Goal: Transaction & Acquisition: Purchase product/service

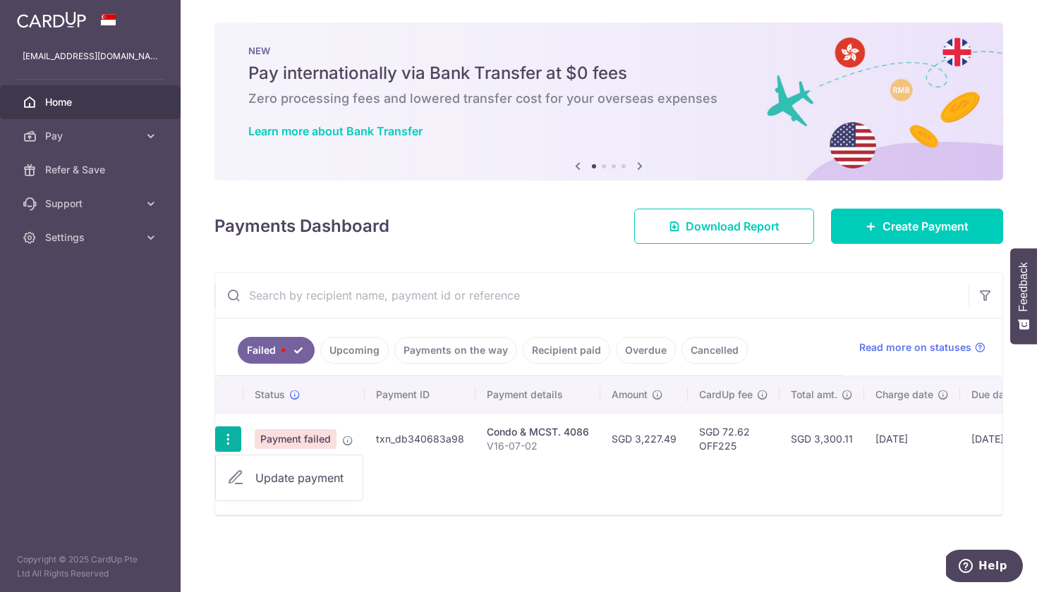
click at [279, 482] on span "Update payment" at bounding box center [303, 478] width 96 height 17
radio input "true"
type input "3,227.49"
type input "V16-07-02"
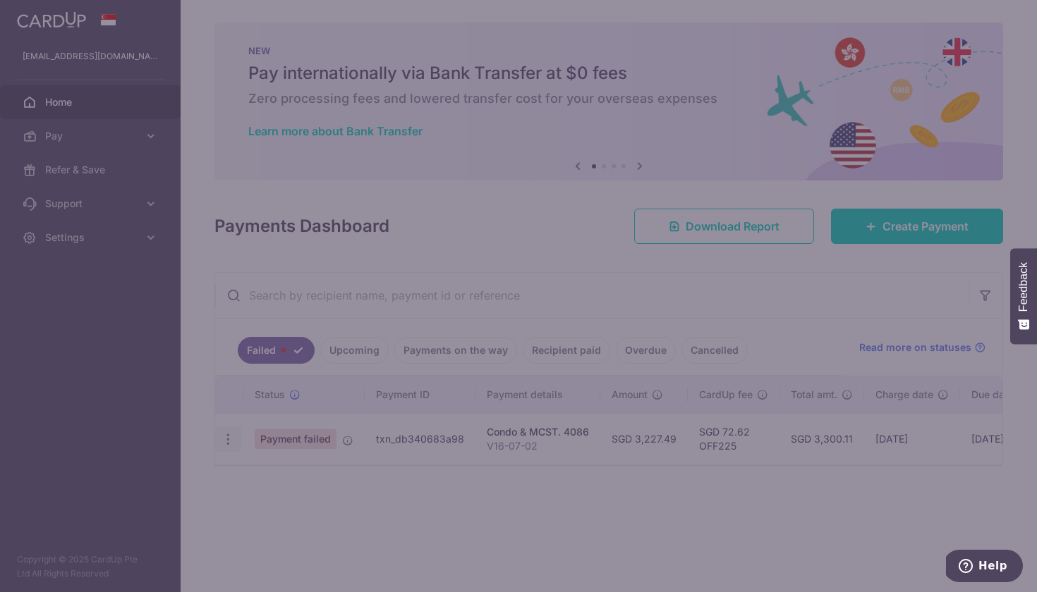
type input "OFF225"
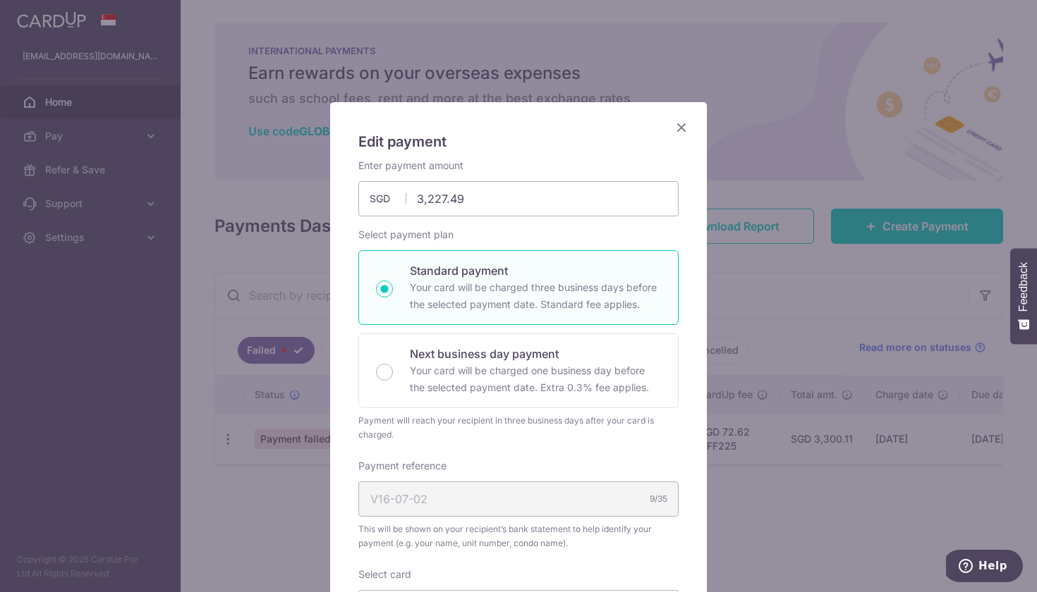
drag, startPoint x: 181, startPoint y: 535, endPoint x: 195, endPoint y: 521, distance: 19.5
click at [195, 521] on div "Edit payment By clicking apply, you will make changes to all payments to 4086 s…" at bounding box center [518, 296] width 1037 height 592
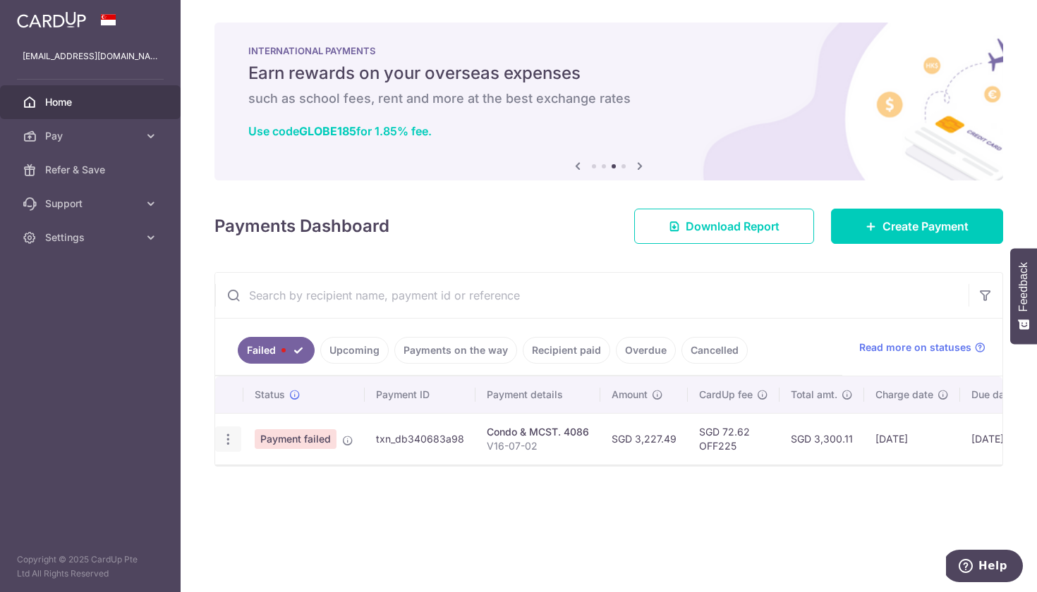
click at [224, 444] on icon "button" at bounding box center [228, 439] width 15 height 15
click at [273, 486] on span "Update payment" at bounding box center [303, 478] width 96 height 17
radio input "true"
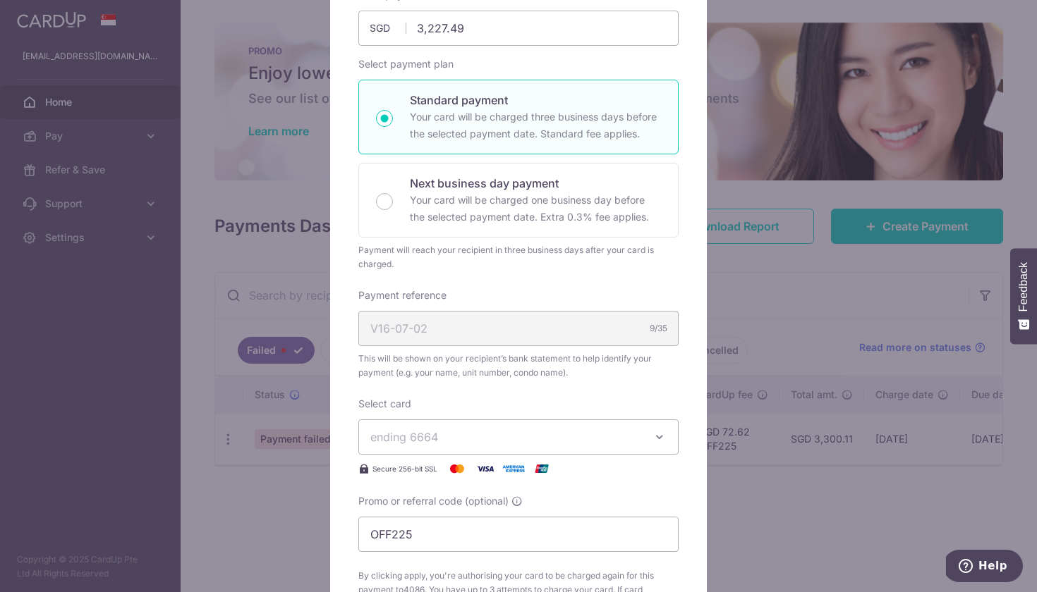
scroll to position [185, 0]
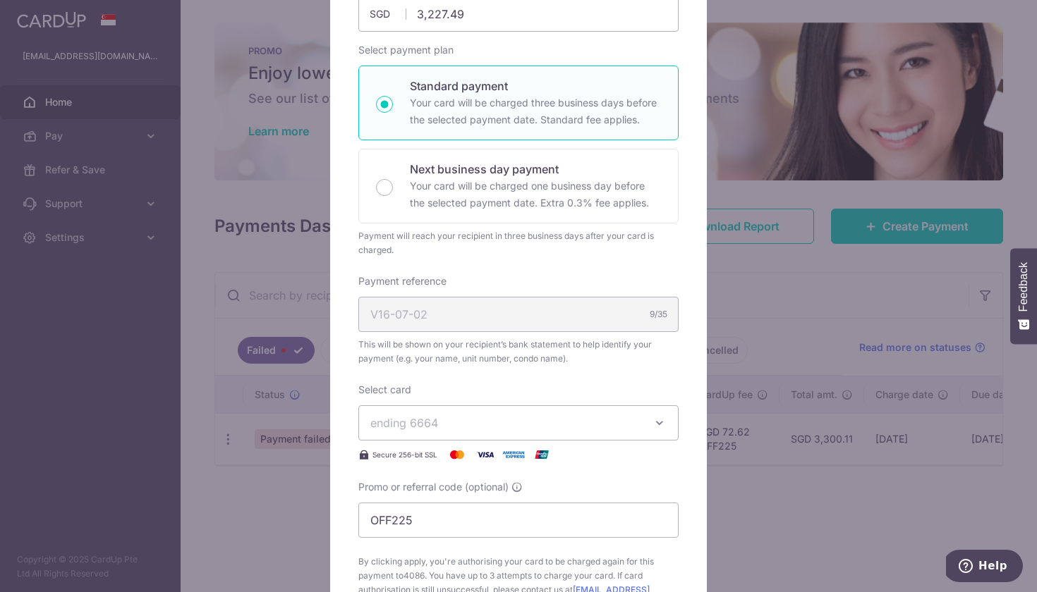
click at [514, 430] on span "ending 6664" at bounding box center [505, 423] width 271 height 17
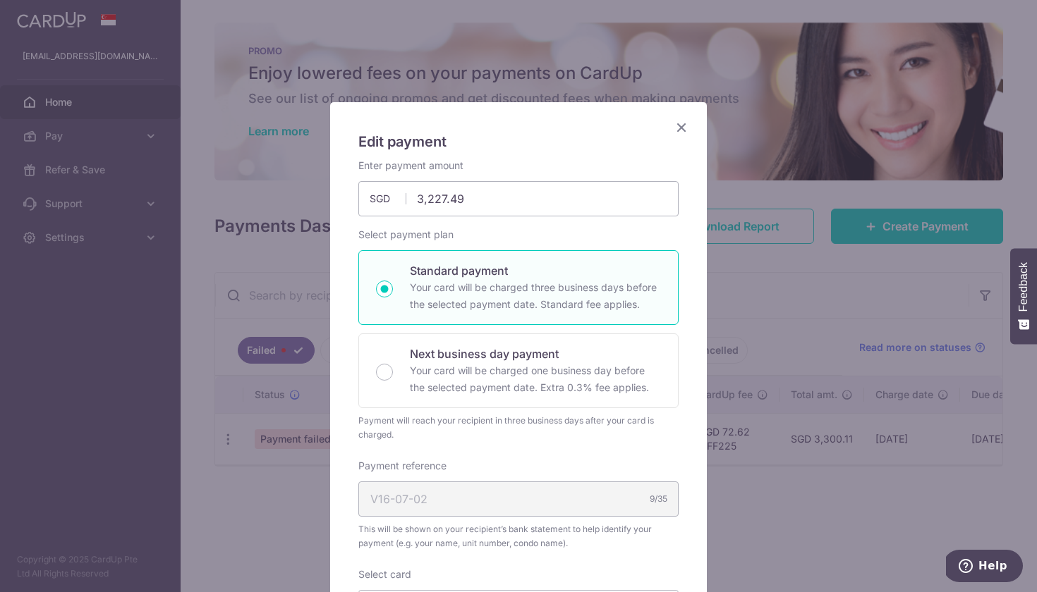
scroll to position [0, 0]
click at [677, 126] on icon "Close" at bounding box center [681, 127] width 17 height 18
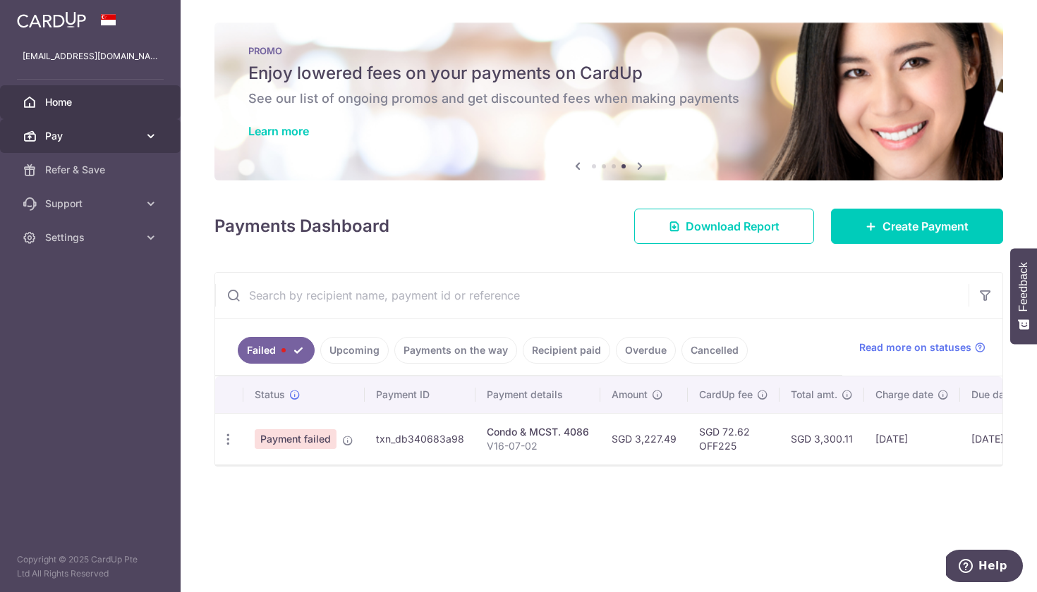
click at [142, 135] on link "Pay" at bounding box center [90, 136] width 181 height 34
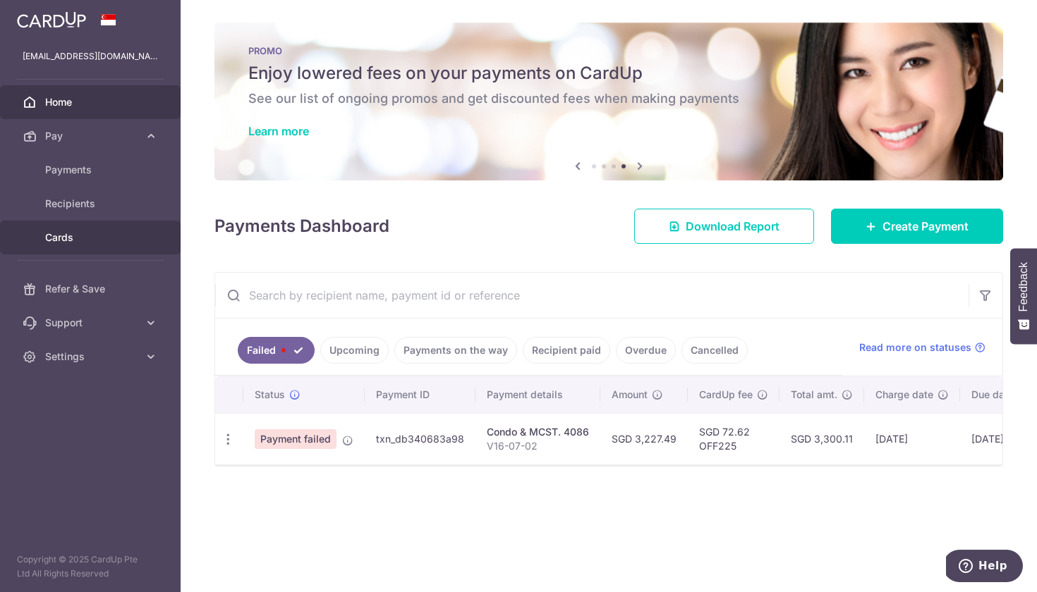
click at [111, 250] on link "Cards" at bounding box center [90, 238] width 181 height 34
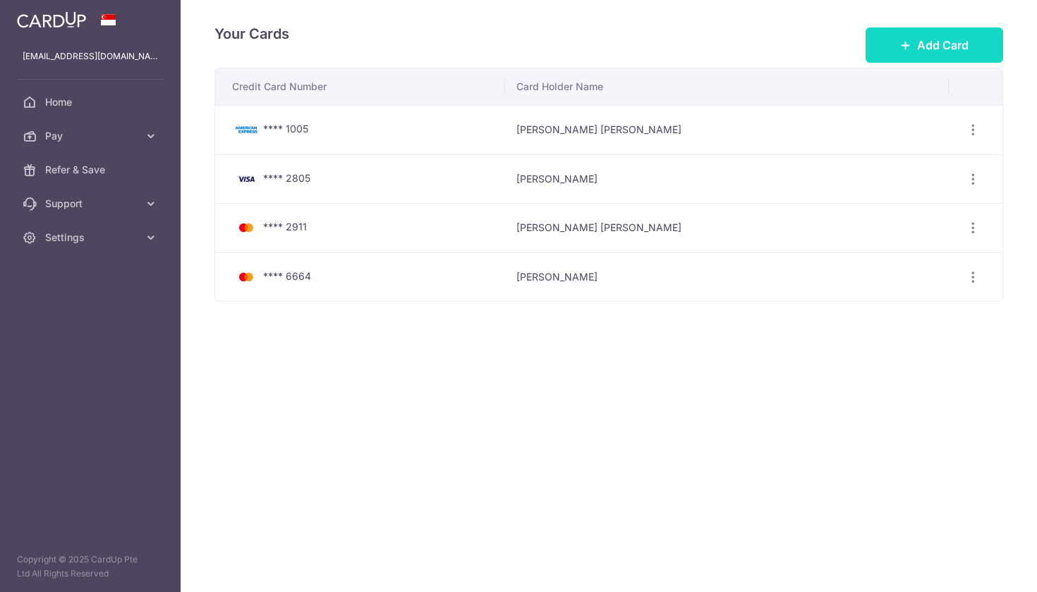
click at [898, 47] on button "Add Card" at bounding box center [934, 45] width 138 height 35
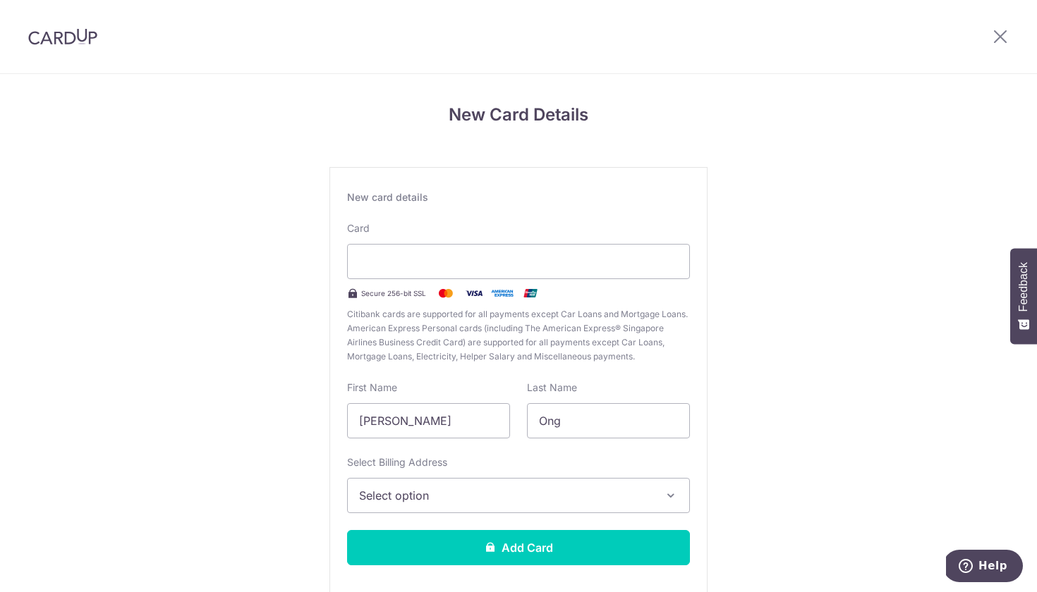
click at [506, 498] on span "Select option" at bounding box center [505, 495] width 293 height 17
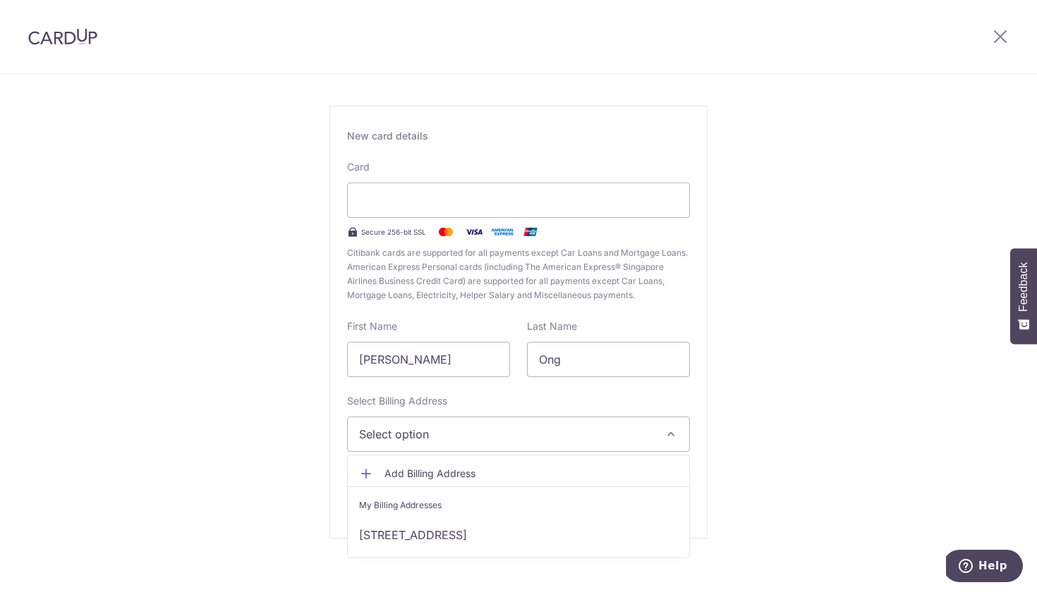
scroll to position [65, 0]
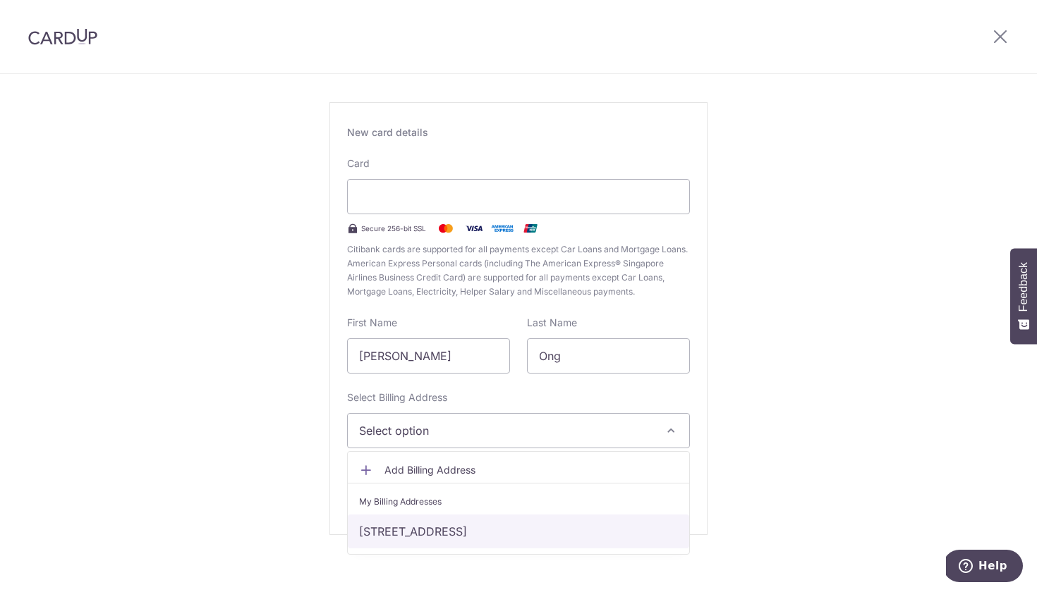
click at [501, 539] on link "29, Vanda Crescent, Singapore, Singapore-287916" at bounding box center [518, 532] width 341 height 34
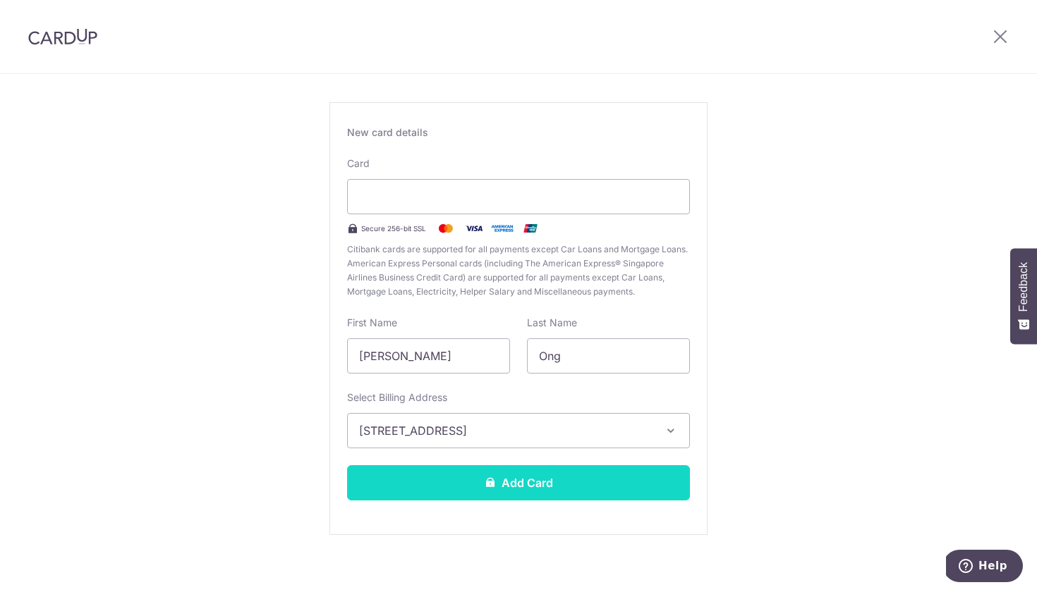
click at [542, 491] on button "Add Card" at bounding box center [518, 482] width 343 height 35
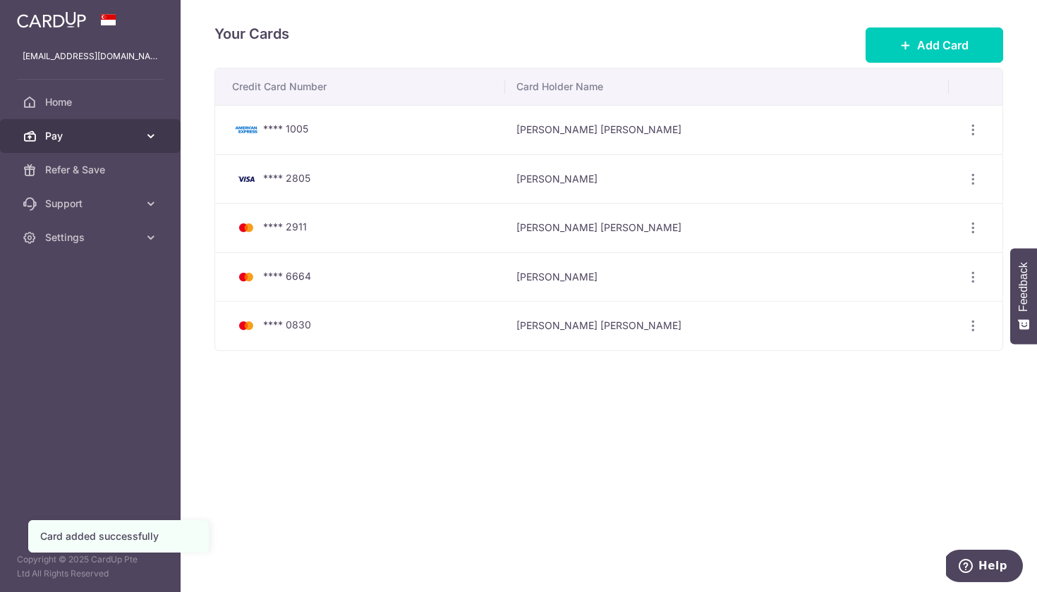
click at [133, 133] on span "Pay" at bounding box center [91, 136] width 93 height 14
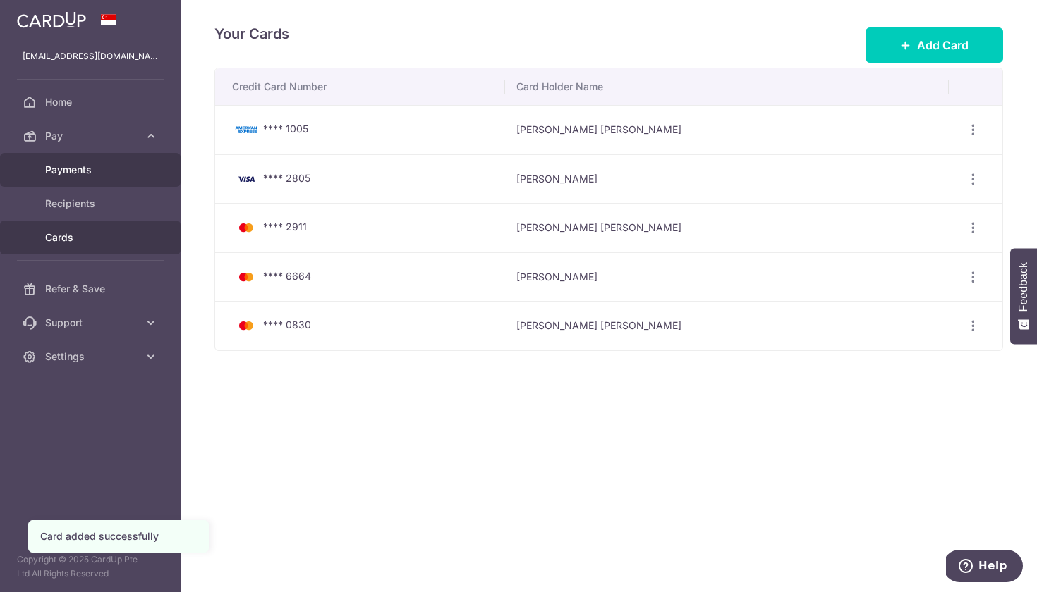
click at [107, 164] on span "Payments" at bounding box center [91, 170] width 93 height 14
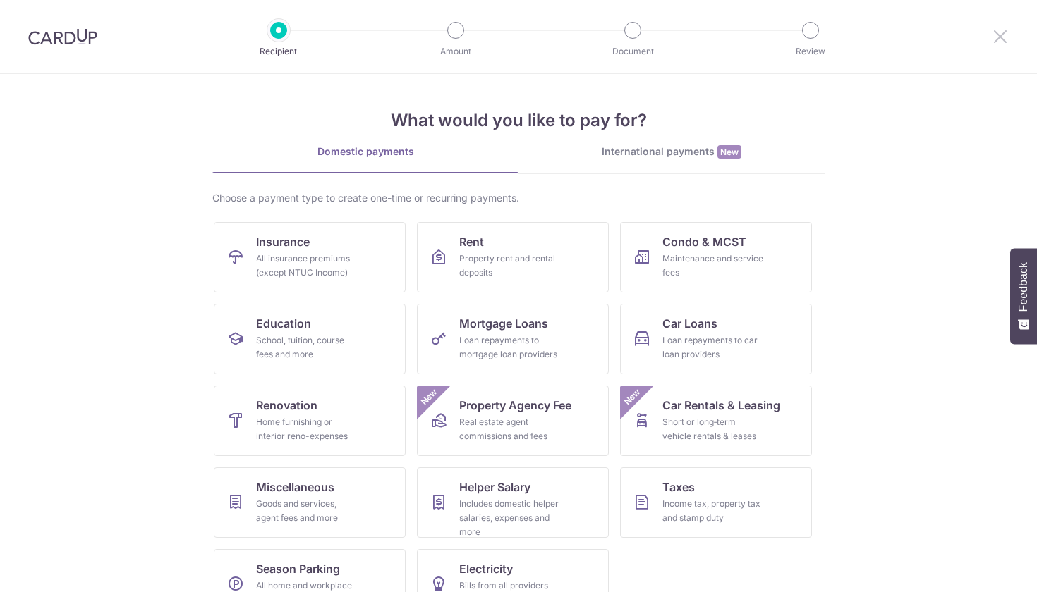
click at [1006, 38] on icon at bounding box center [1000, 37] width 17 height 18
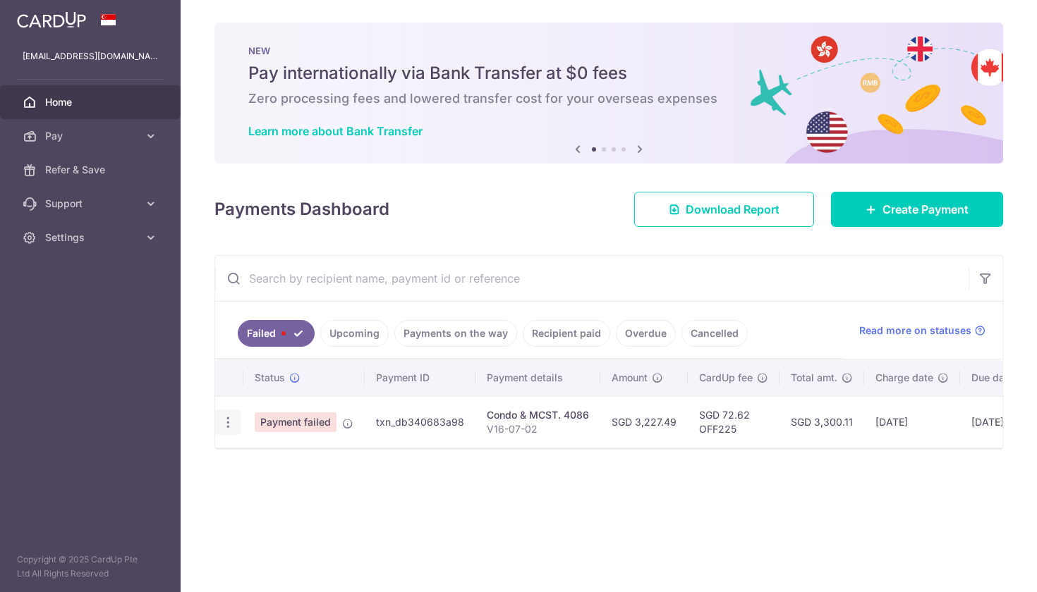
click at [226, 426] on icon "button" at bounding box center [228, 422] width 15 height 15
click at [297, 465] on span "Update payment" at bounding box center [303, 461] width 96 height 17
radio input "true"
type input "3,227.49"
type input "V16-07-02"
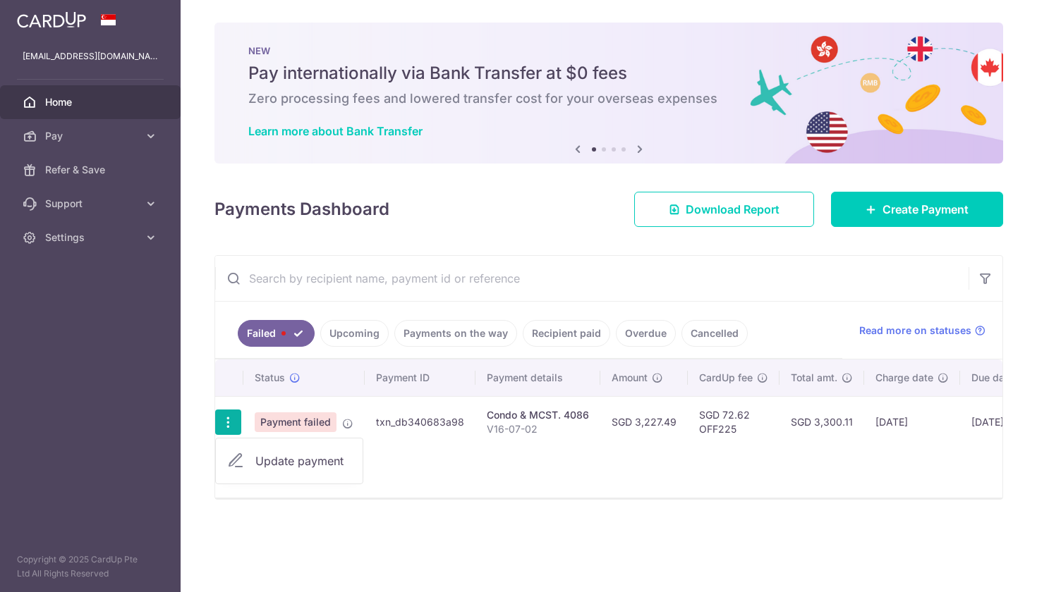
type input "OFF225"
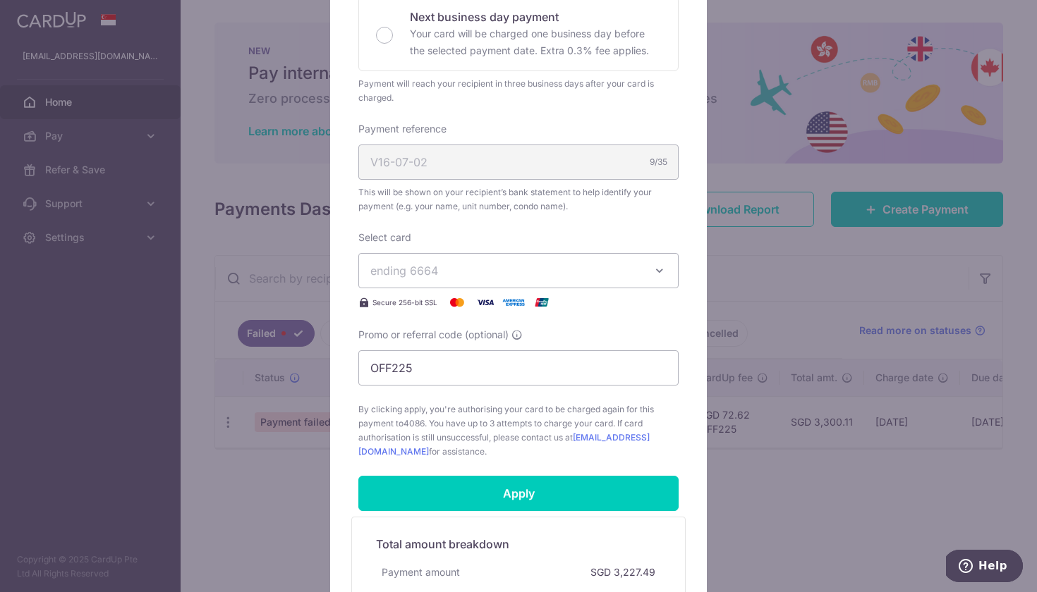
scroll to position [339, 0]
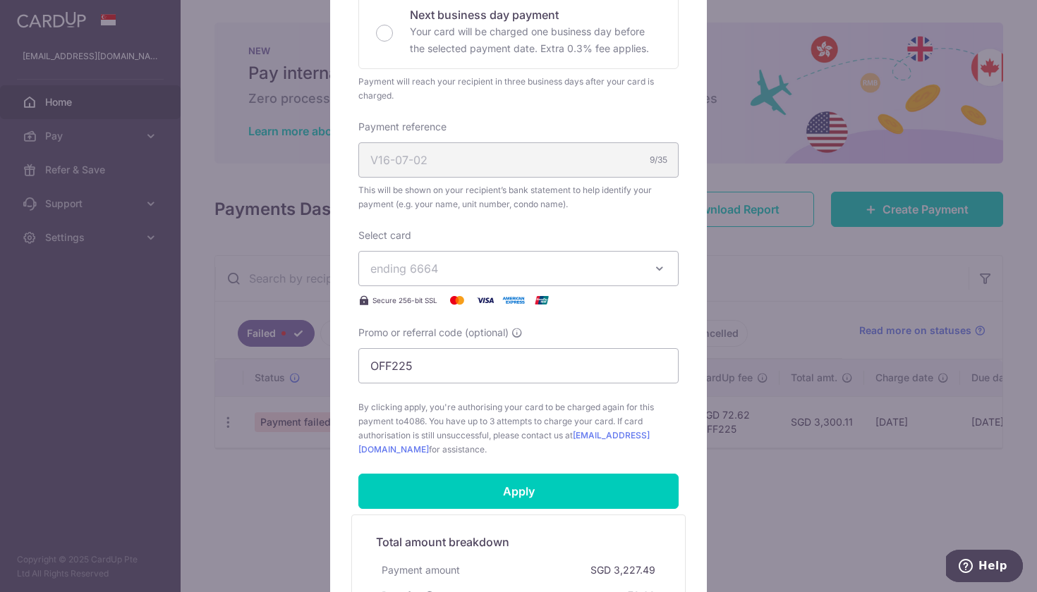
click at [603, 272] on span "ending 6664" at bounding box center [505, 268] width 271 height 17
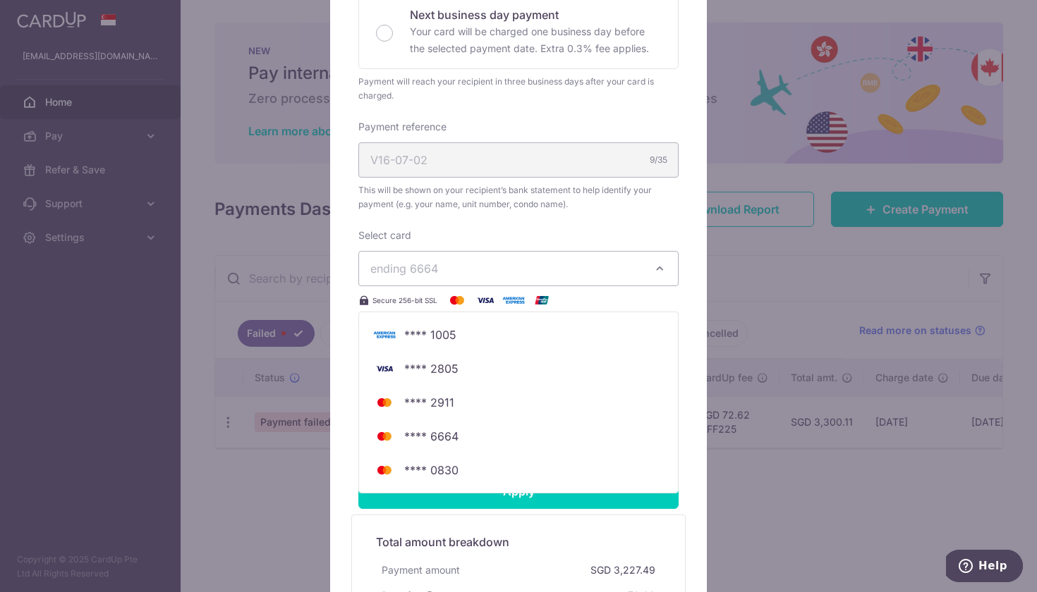
scroll to position [0, 0]
click at [499, 465] on span "**** 0830" at bounding box center [518, 470] width 296 height 17
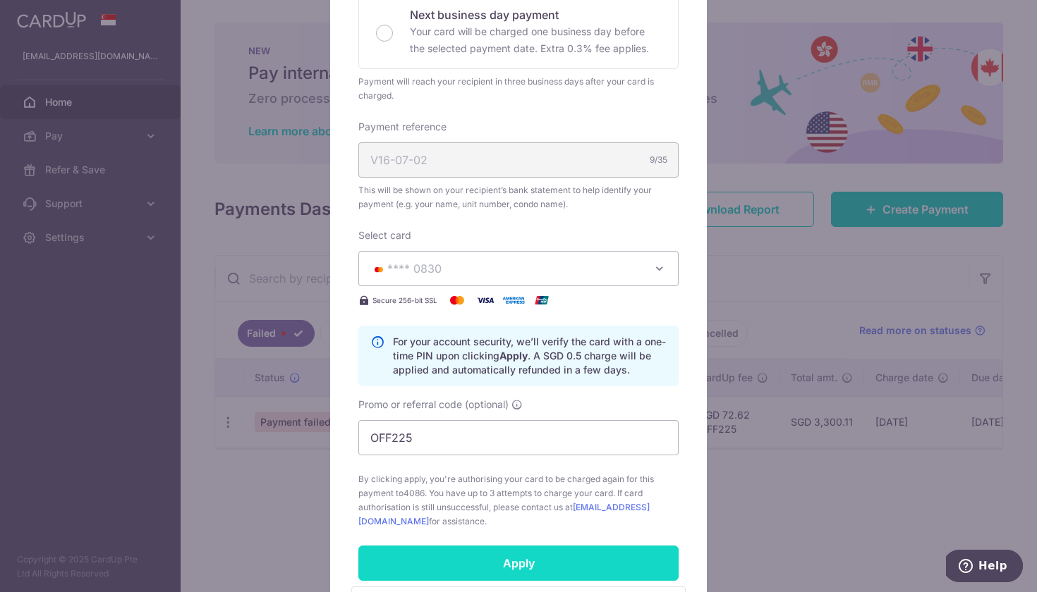
click at [526, 572] on input "Apply" at bounding box center [518, 563] width 320 height 35
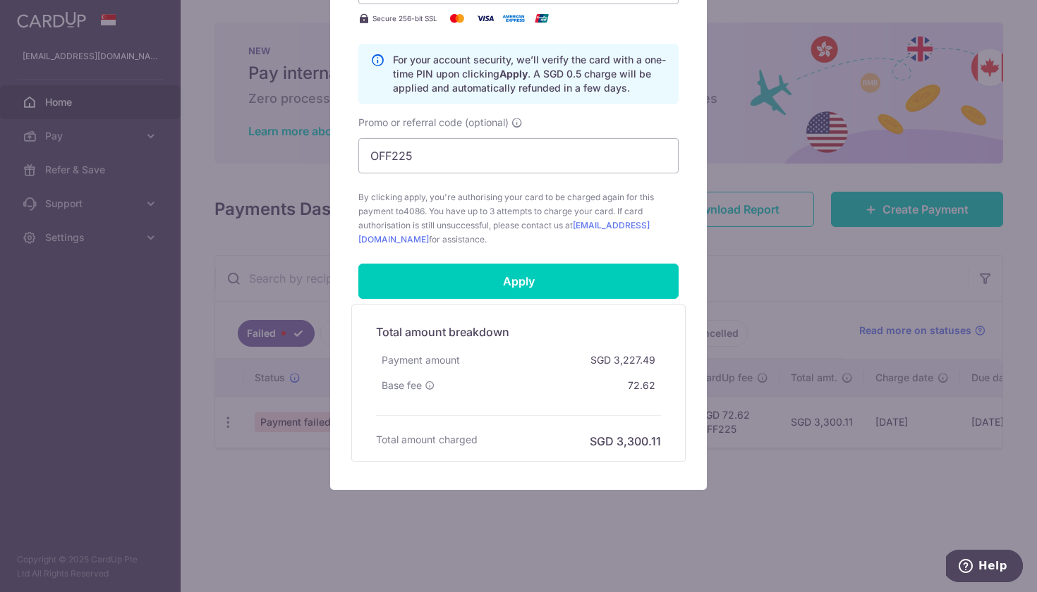
scroll to position [621, 0]
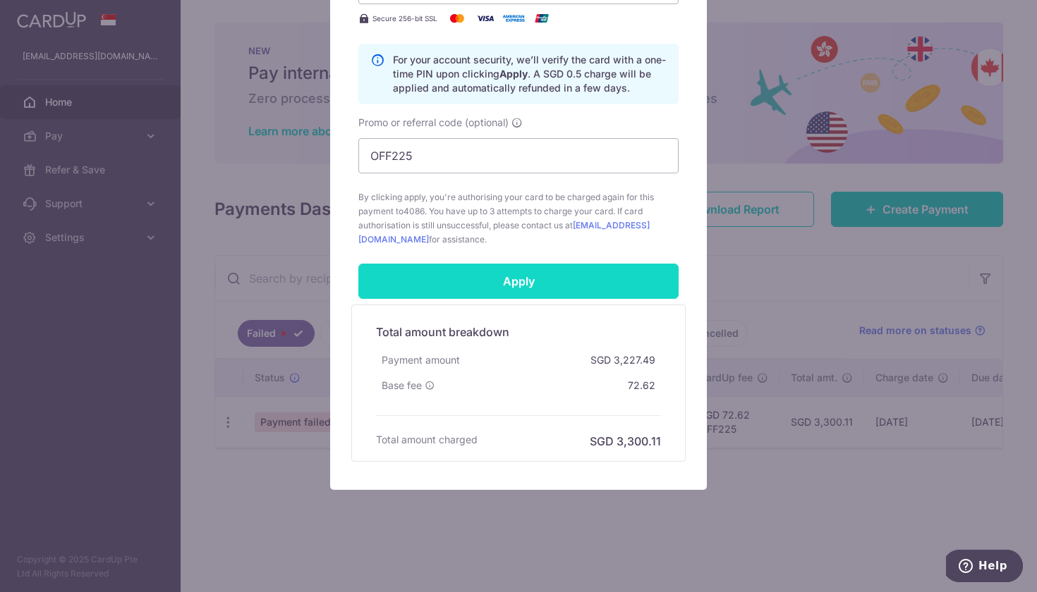
click at [535, 284] on input "Apply" at bounding box center [518, 281] width 320 height 35
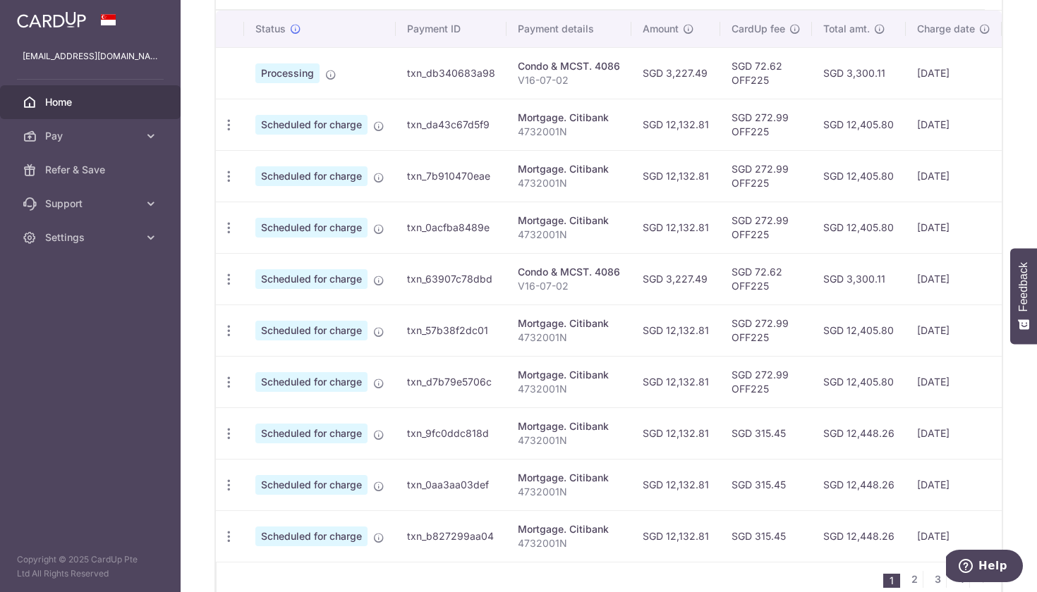
scroll to position [418, 0]
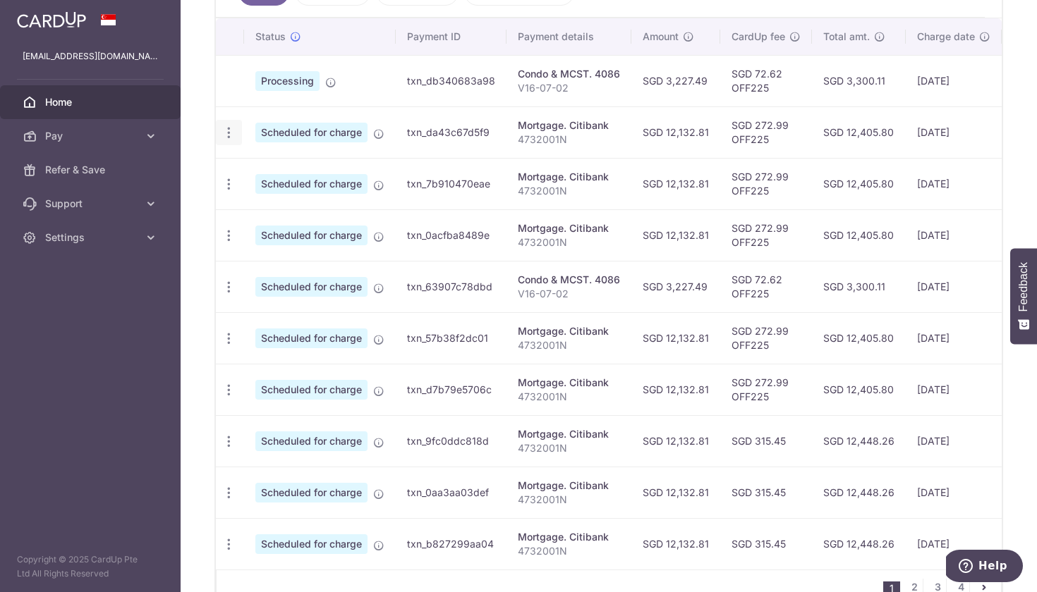
click at [231, 131] on icon "button" at bounding box center [228, 133] width 15 height 15
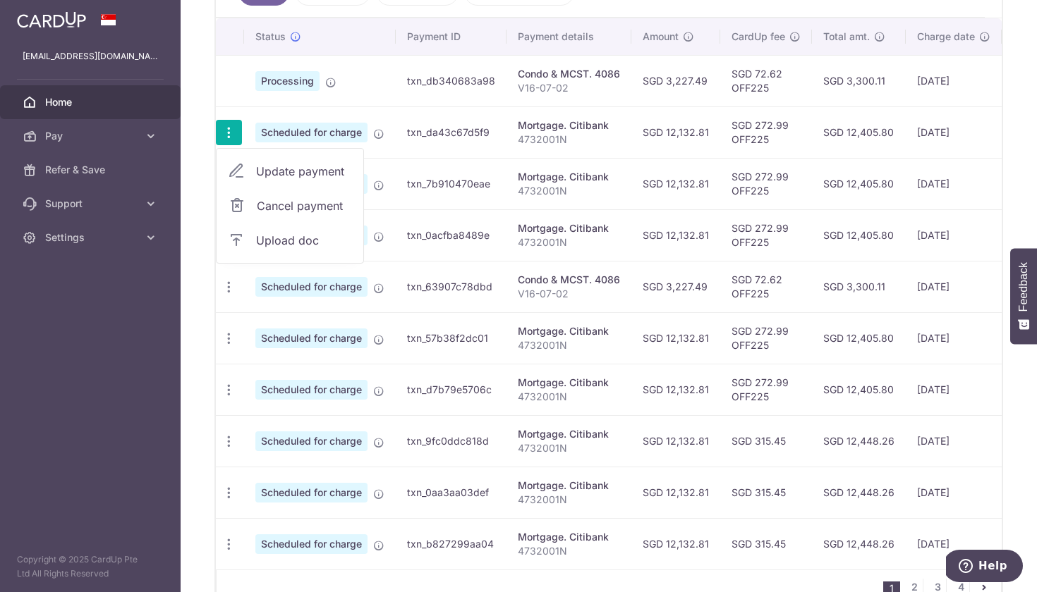
click at [274, 173] on span "Update payment" at bounding box center [304, 171] width 96 height 17
radio input "true"
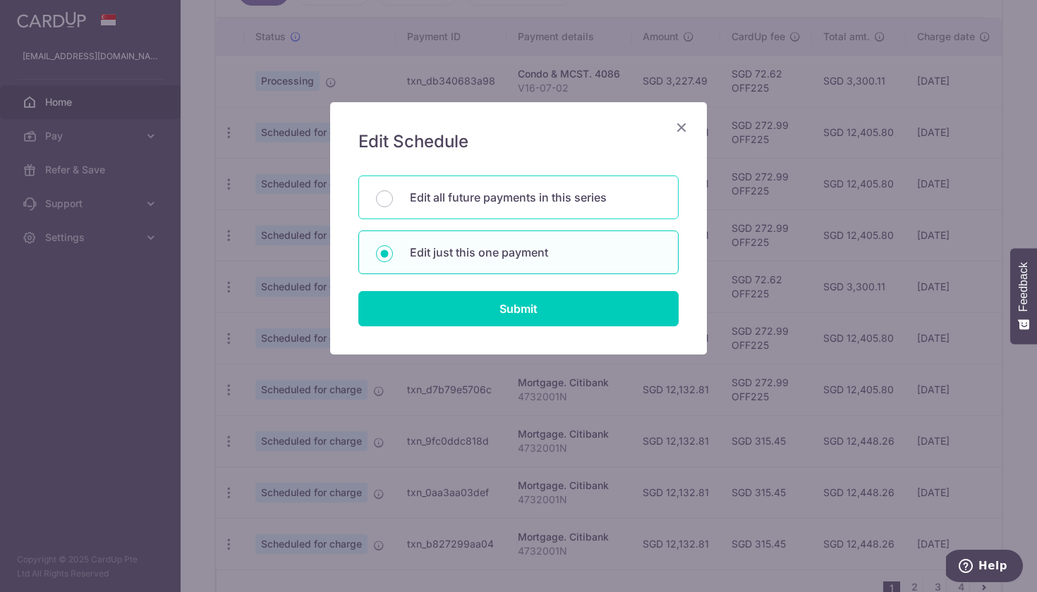
click at [462, 191] on p "Edit all future payments in this series" at bounding box center [535, 197] width 251 height 17
click at [393, 191] on input "Edit all future payments in this series" at bounding box center [384, 198] width 17 height 17
radio input "true"
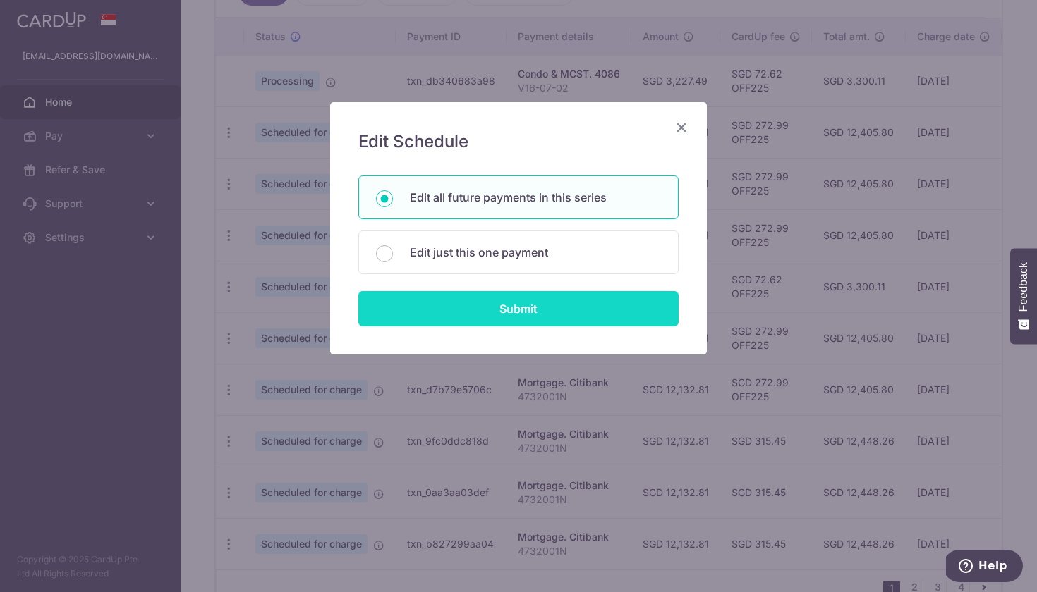
click at [482, 312] on input "Submit" at bounding box center [518, 308] width 320 height 35
radio input "true"
type input "12,132.81"
type input "4732001N"
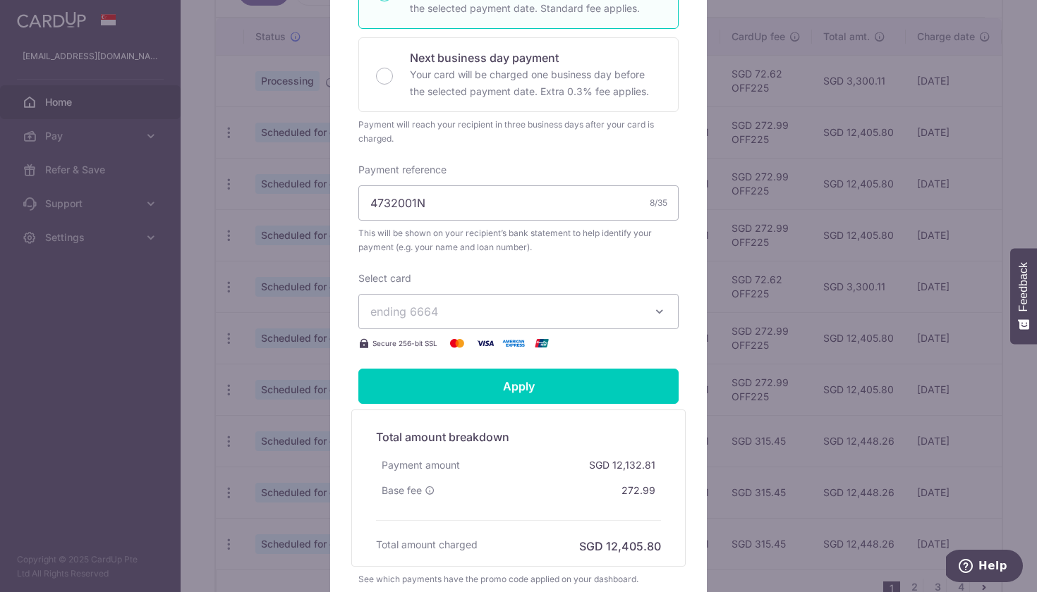
scroll to position [345, 0]
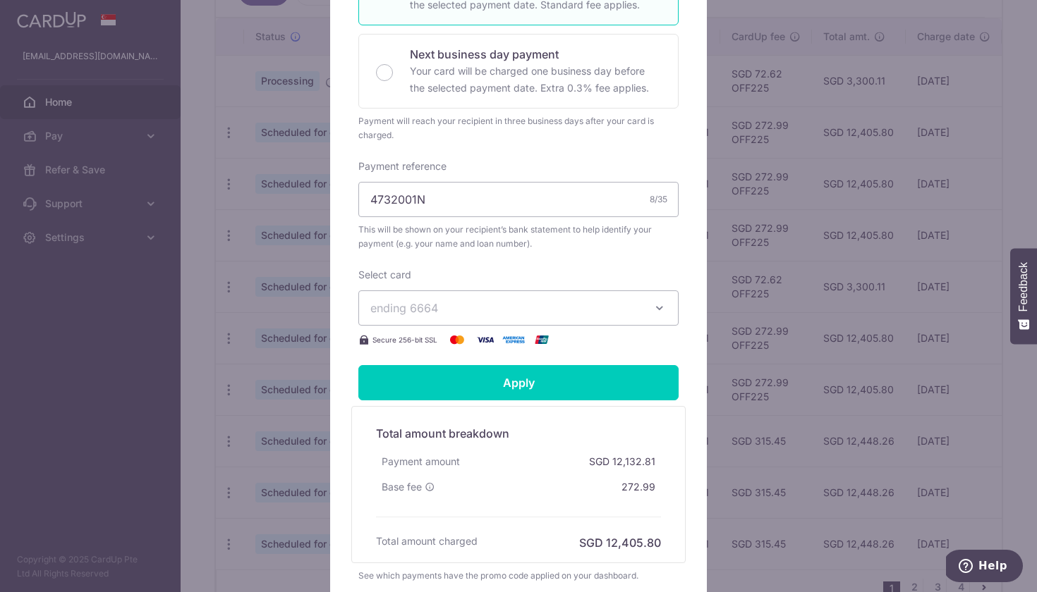
click at [482, 312] on span "ending 6664" at bounding box center [505, 308] width 271 height 17
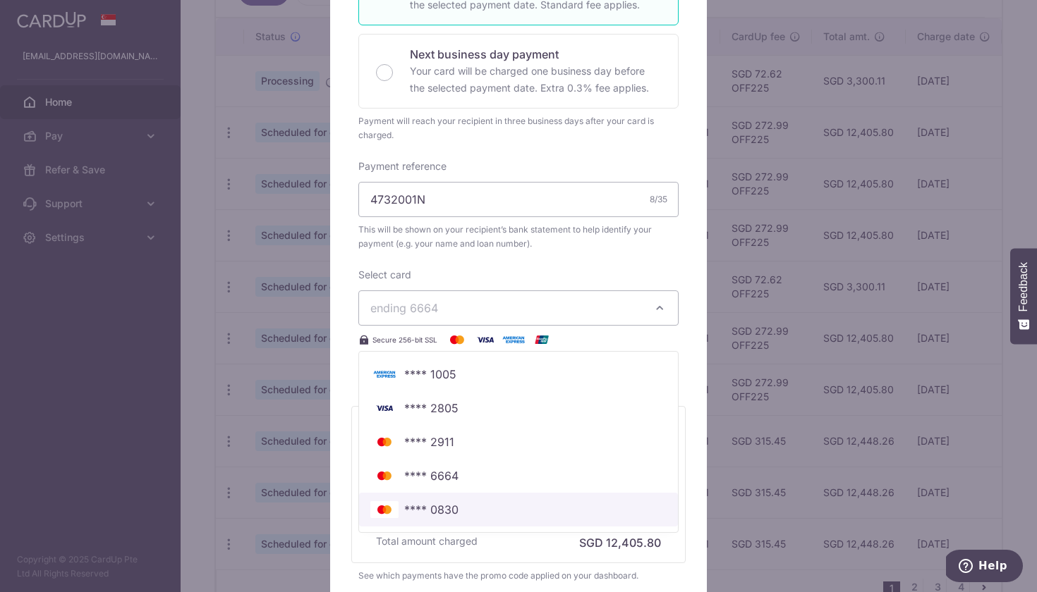
click at [459, 515] on span "**** 0830" at bounding box center [518, 509] width 296 height 17
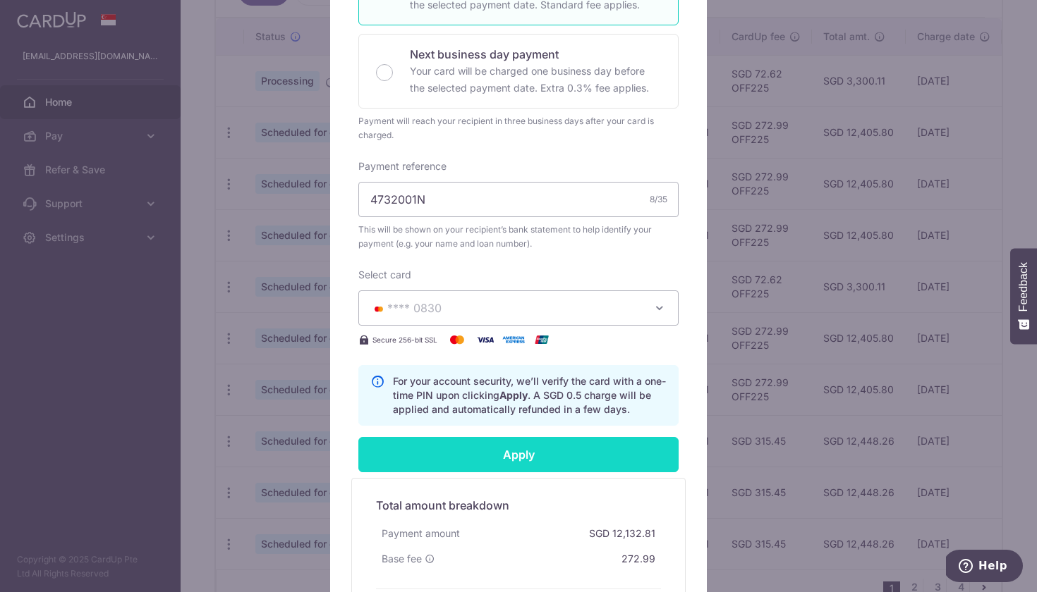
click at [501, 461] on input "Apply" at bounding box center [518, 454] width 320 height 35
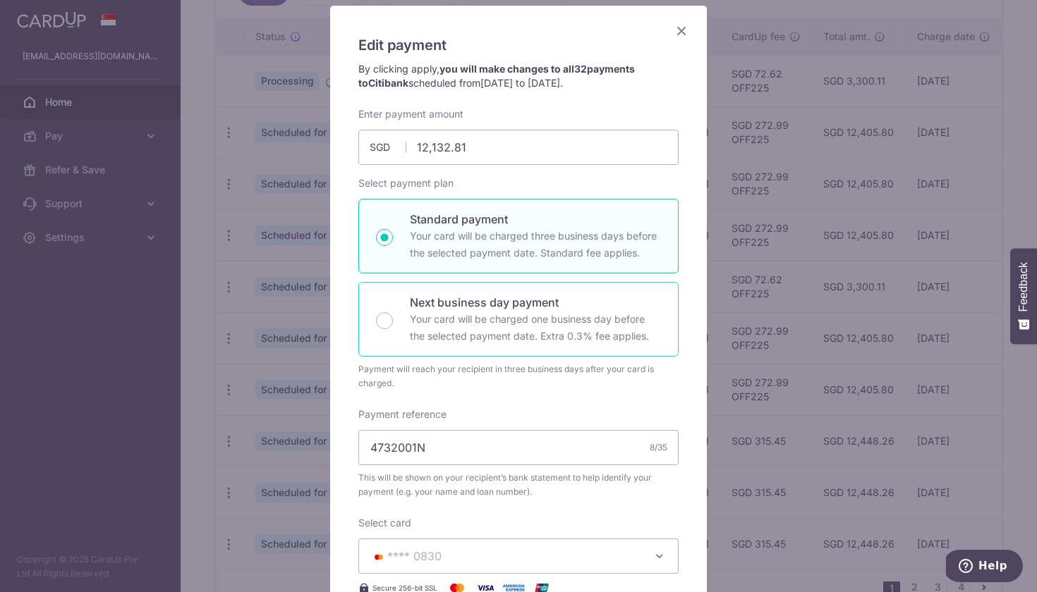
scroll to position [93, 0]
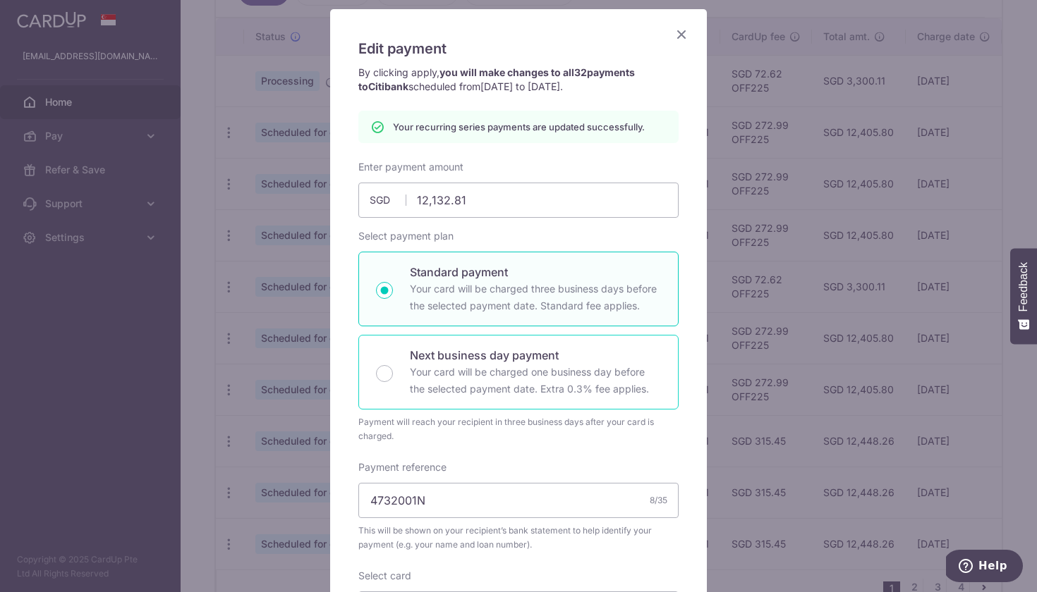
type input "Successfully Applied"
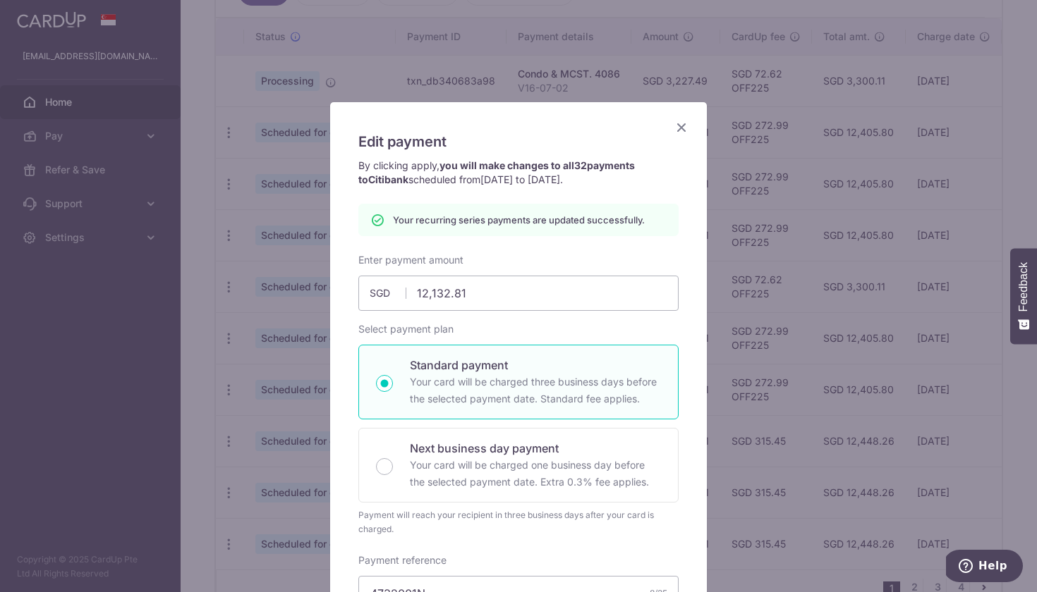
scroll to position [0, 0]
click at [681, 123] on icon "Close" at bounding box center [681, 127] width 17 height 18
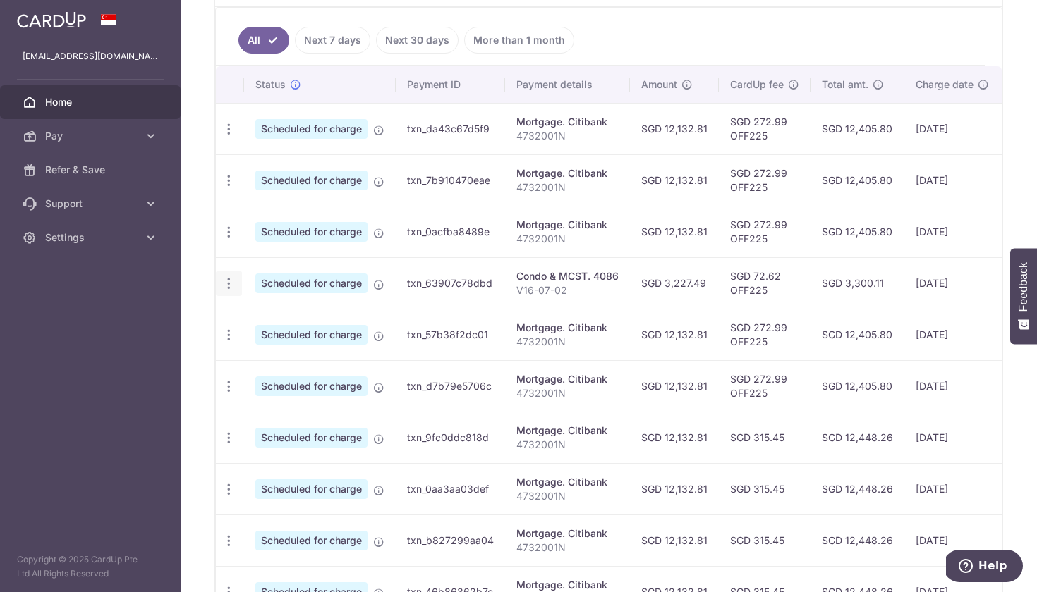
click at [231, 137] on icon "button" at bounding box center [228, 129] width 15 height 15
click at [264, 330] on span "Update payment" at bounding box center [304, 322] width 96 height 17
radio input "true"
type input "3,227.49"
type input "[DATE]"
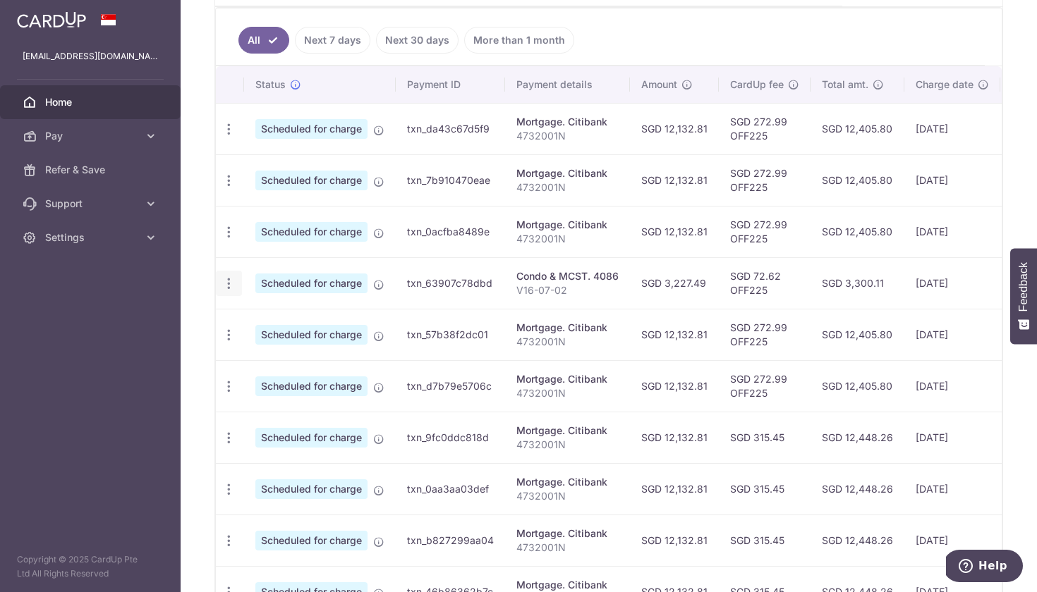
type input "V16-07-02"
type input "OFF225"
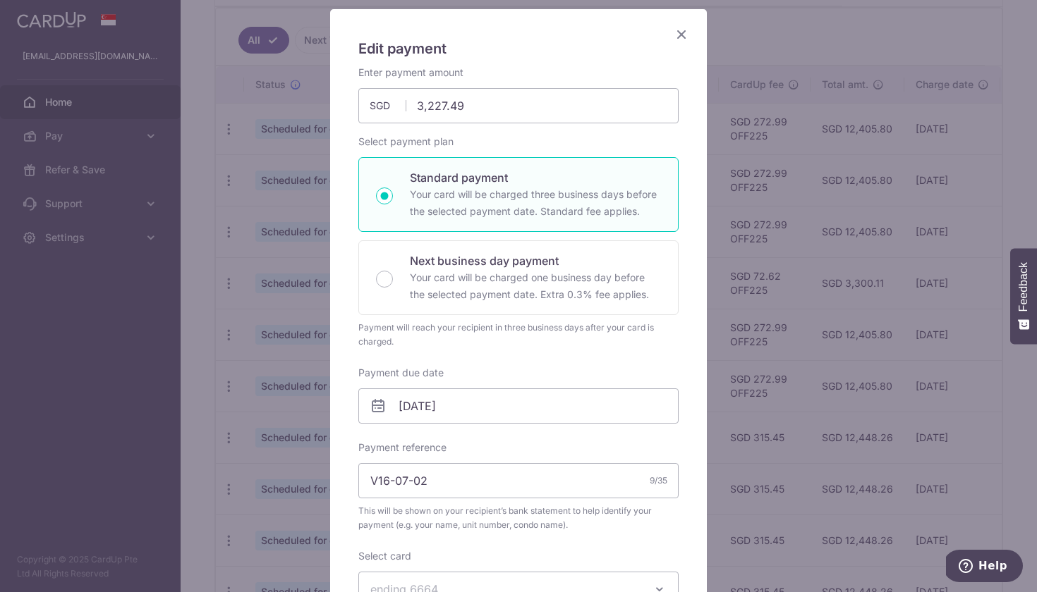
scroll to position [127, 0]
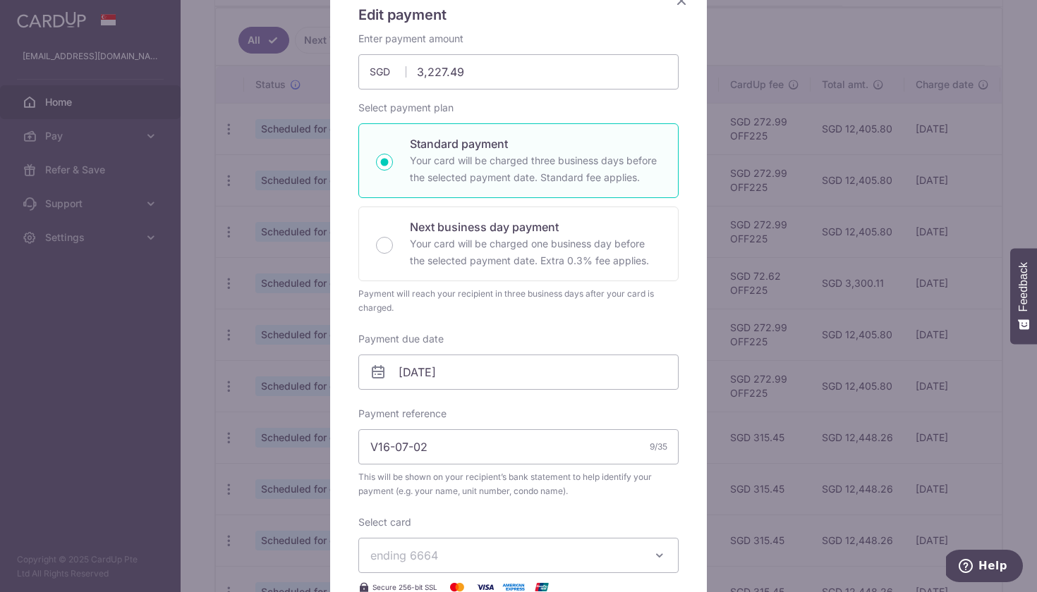
click at [681, 2] on icon "Close" at bounding box center [681, 1] width 17 height 18
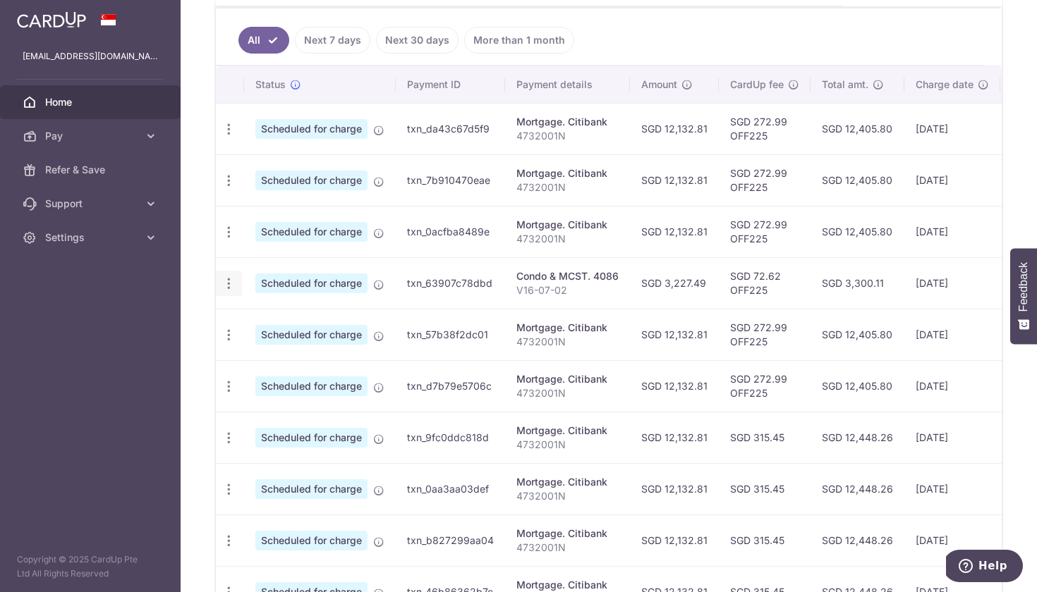
click at [230, 137] on icon "button" at bounding box center [228, 129] width 15 height 15
click at [271, 316] on span "Update payment" at bounding box center [304, 322] width 96 height 17
radio input "true"
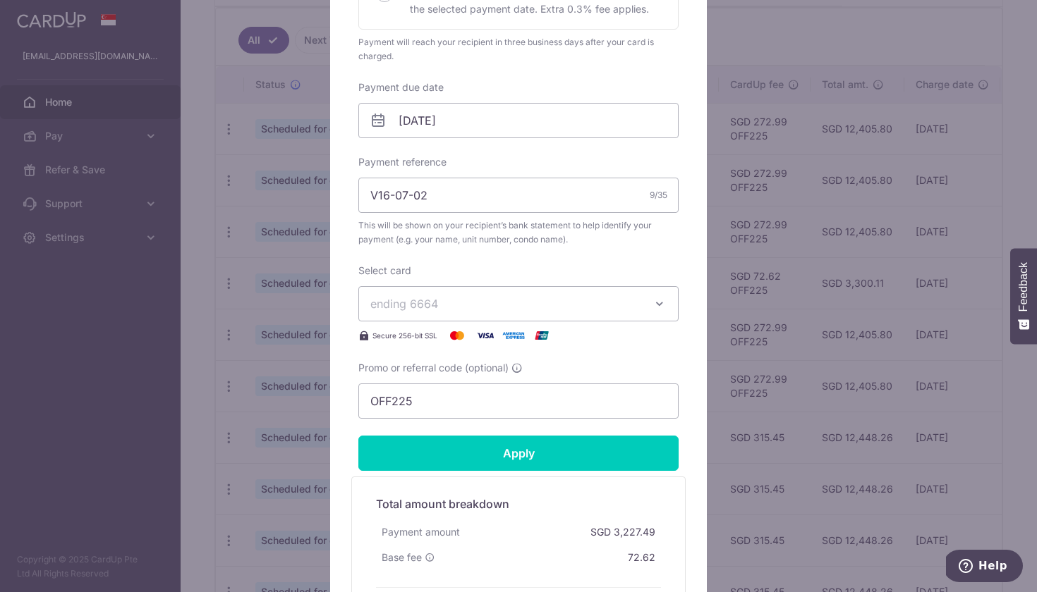
scroll to position [380, 0]
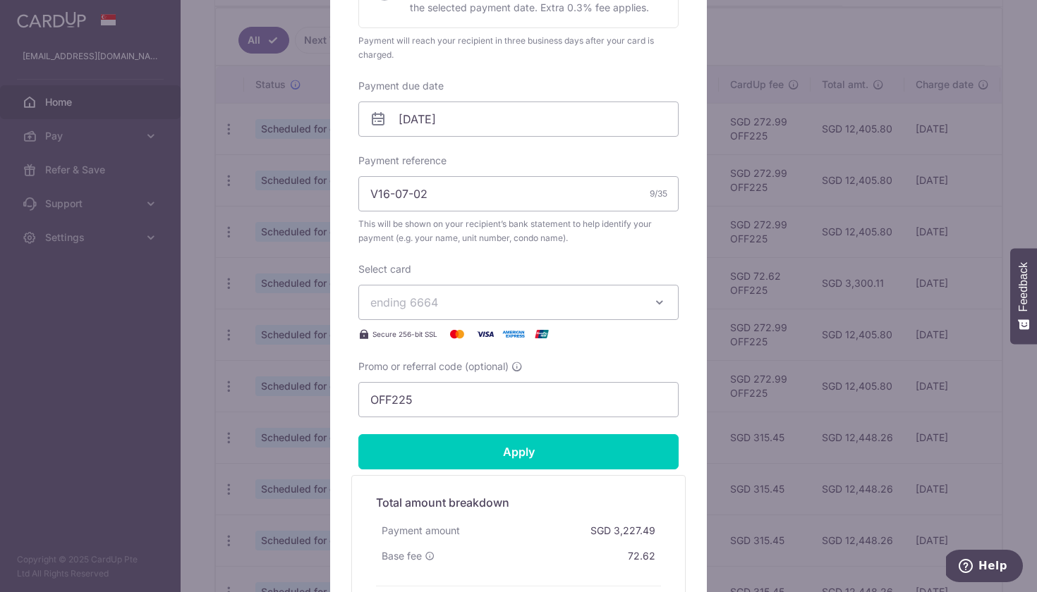
click at [506, 307] on span "ending 6664" at bounding box center [505, 302] width 271 height 17
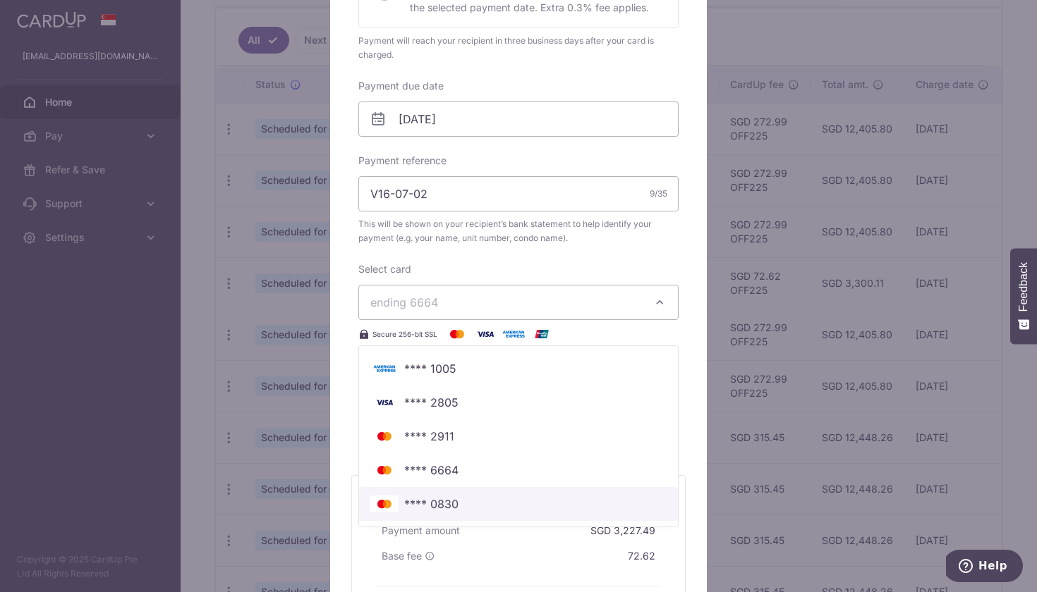
click at [459, 501] on span "**** 0830" at bounding box center [518, 504] width 296 height 17
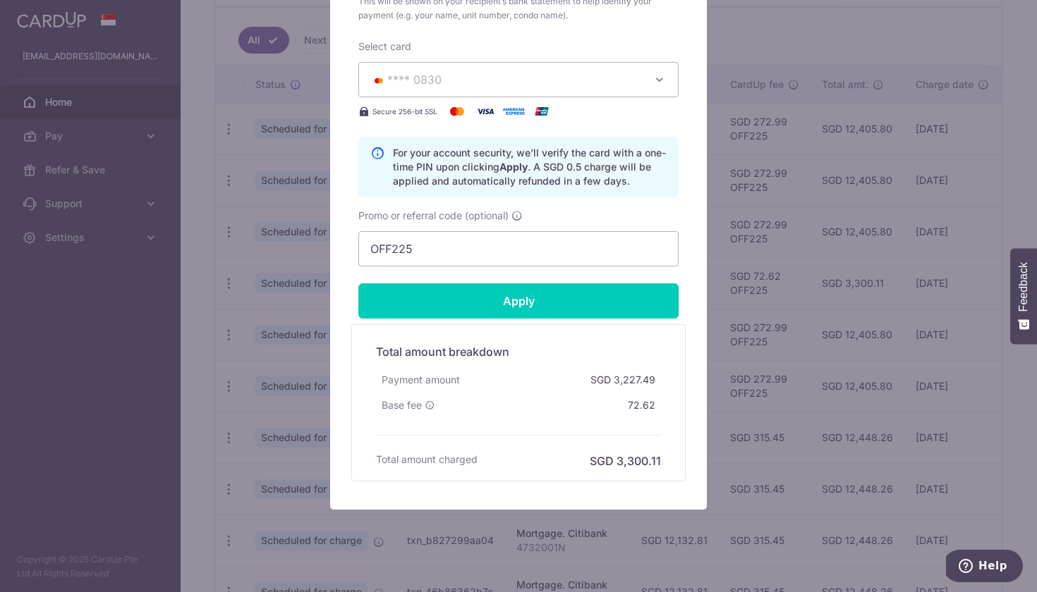
scroll to position [604, 0]
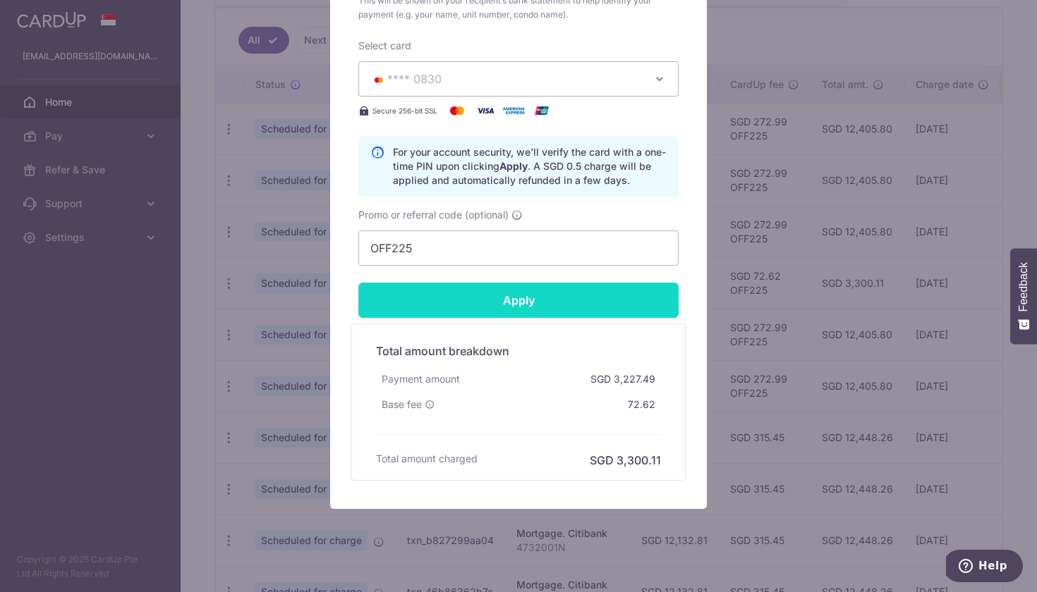
click at [513, 303] on input "Apply" at bounding box center [518, 300] width 320 height 35
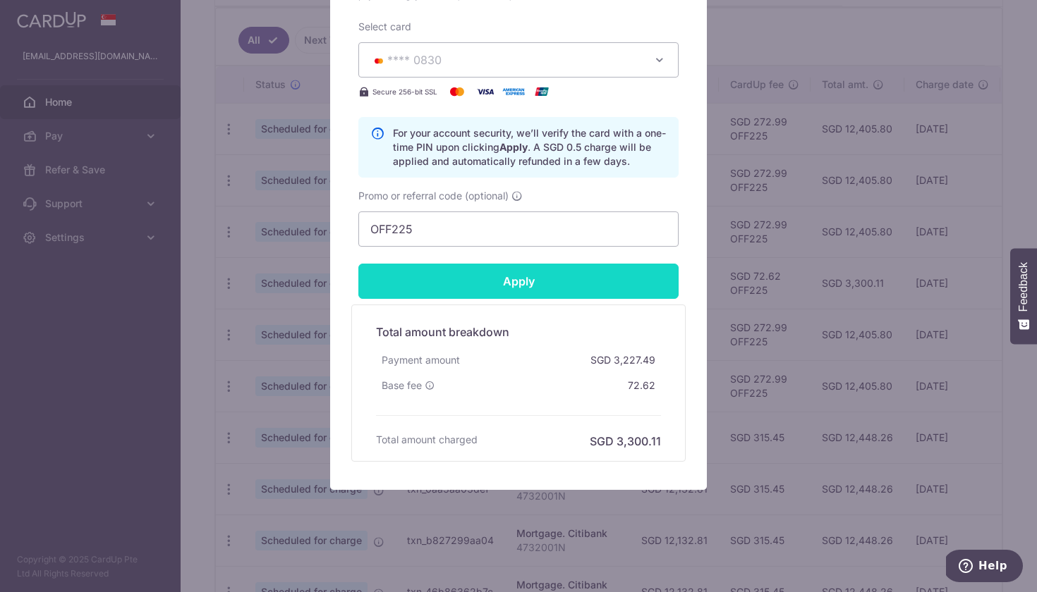
scroll to position [623, 0]
click at [520, 285] on input "Apply" at bounding box center [518, 281] width 320 height 35
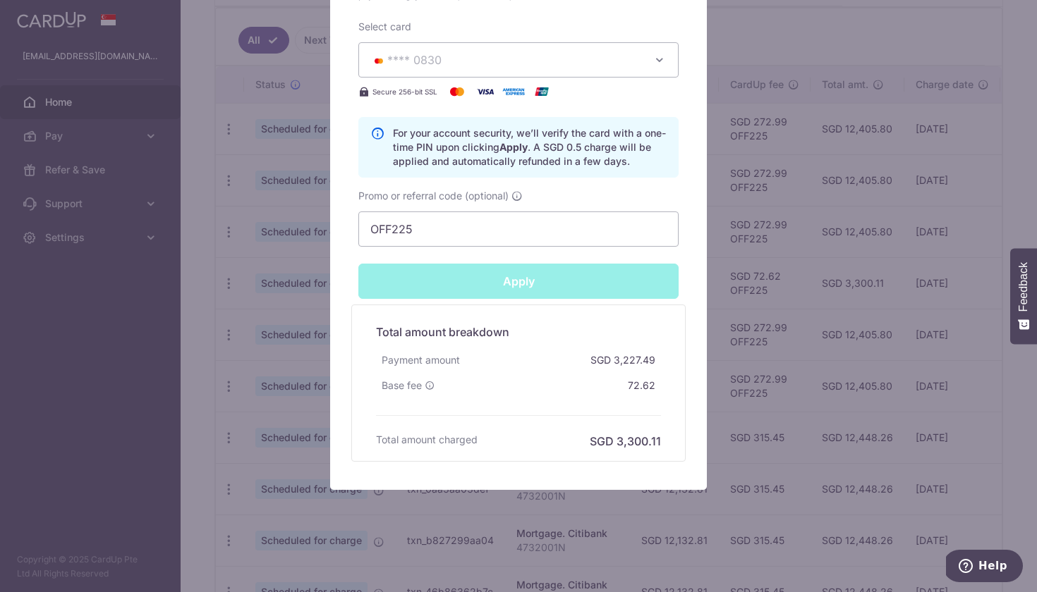
type input "Successfully Applied"
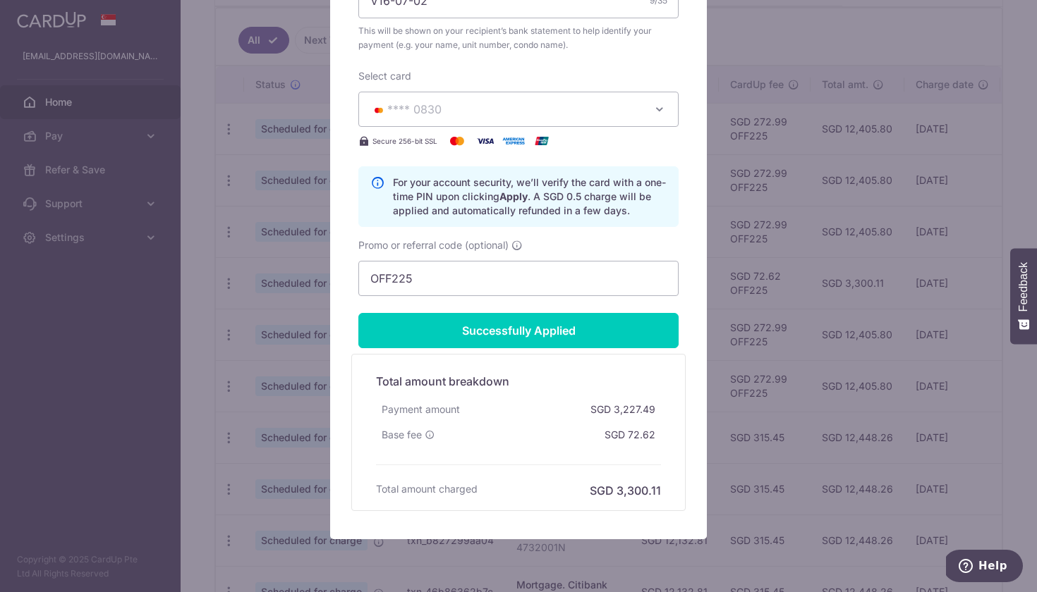
click at [145, 343] on div "Edit payment By clicking apply, you will make changes to all payments to 4086 s…" at bounding box center [518, 296] width 1037 height 592
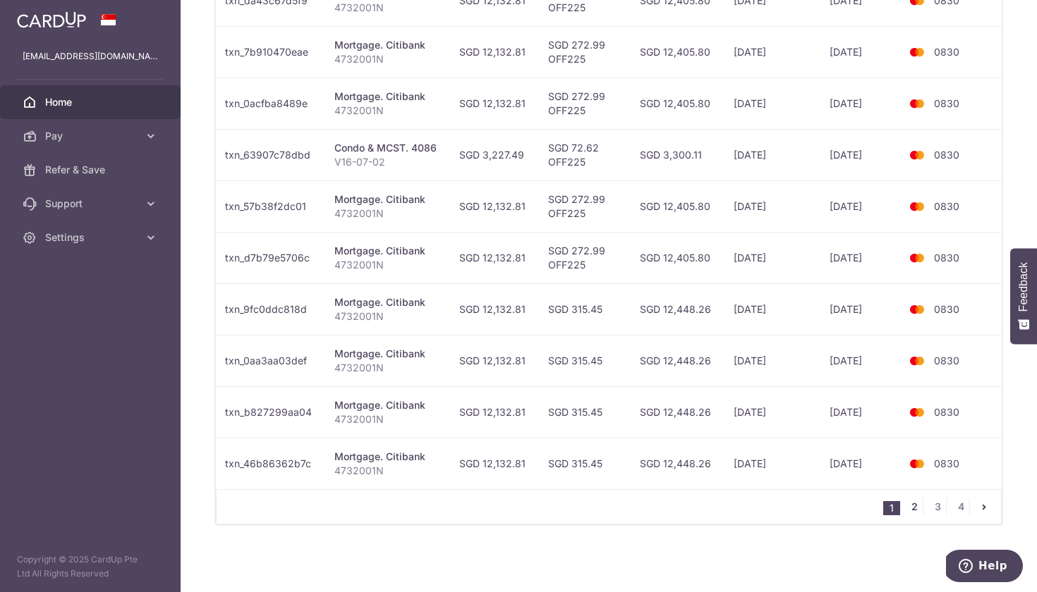
click at [908, 508] on link "2" at bounding box center [914, 507] width 17 height 17
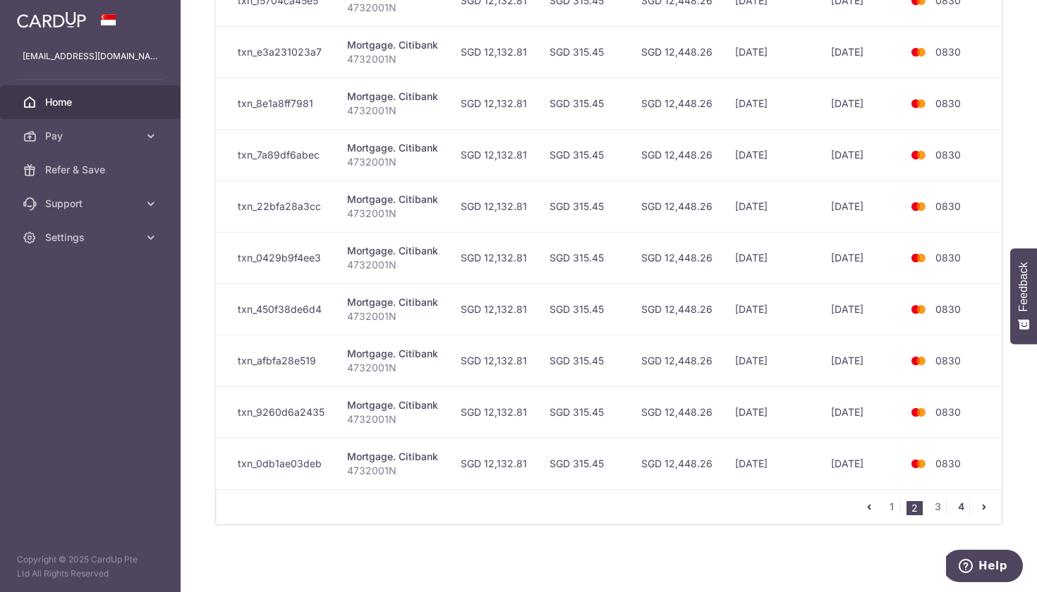
scroll to position [502, 0]
click at [934, 507] on link "3" at bounding box center [937, 507] width 17 height 17
click at [954, 508] on link "4" at bounding box center [960, 507] width 17 height 17
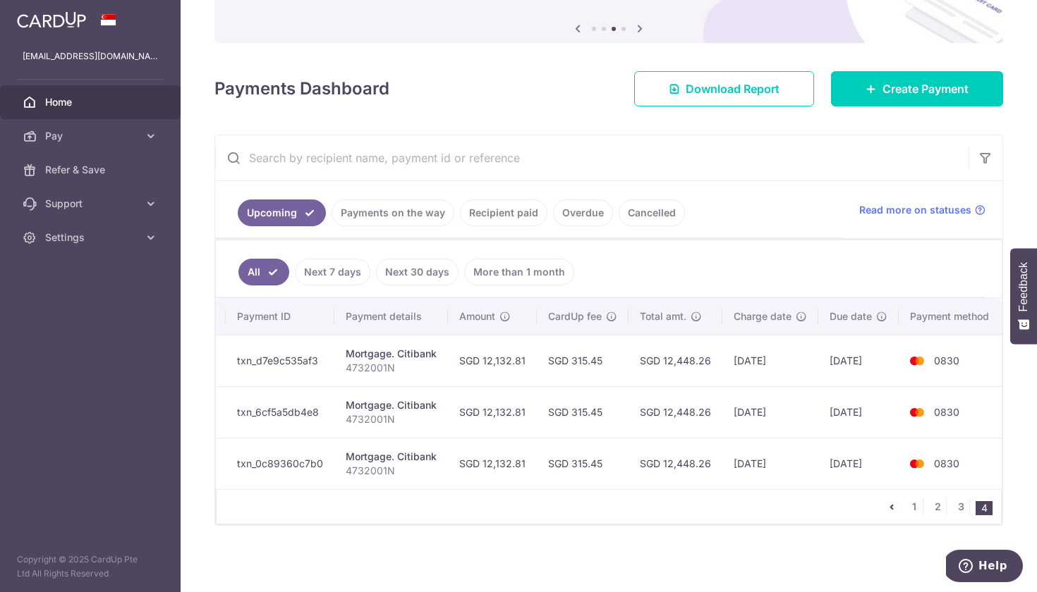
scroll to position [0, 169]
click at [108, 131] on span "Pay" at bounding box center [91, 136] width 93 height 14
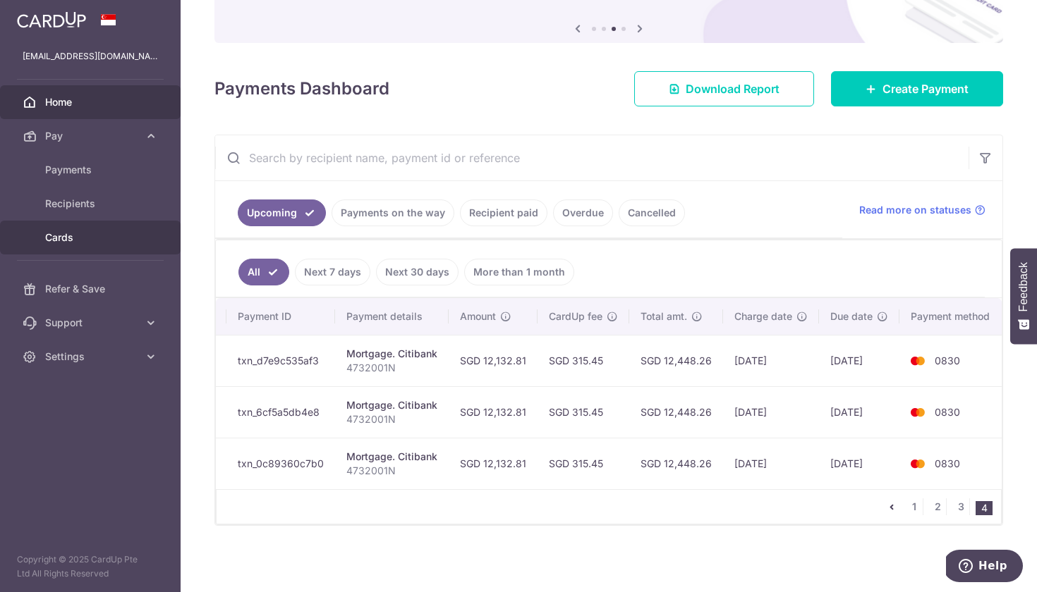
click at [111, 236] on span "Cards" at bounding box center [91, 238] width 93 height 14
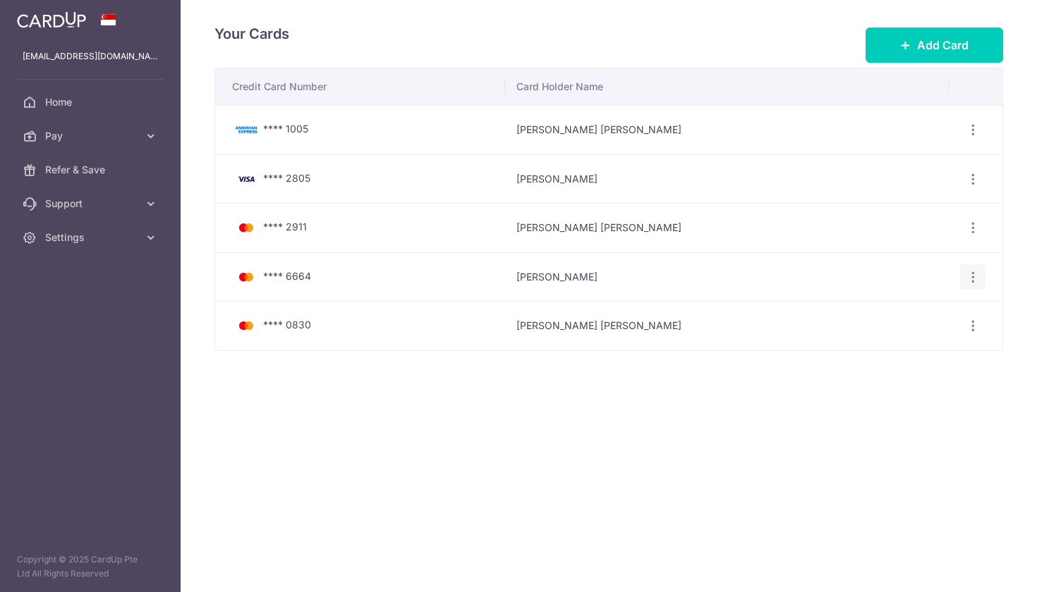
click at [971, 138] on icon "button" at bounding box center [973, 130] width 15 height 15
click at [905, 353] on span "Delete" at bounding box center [925, 349] width 96 height 17
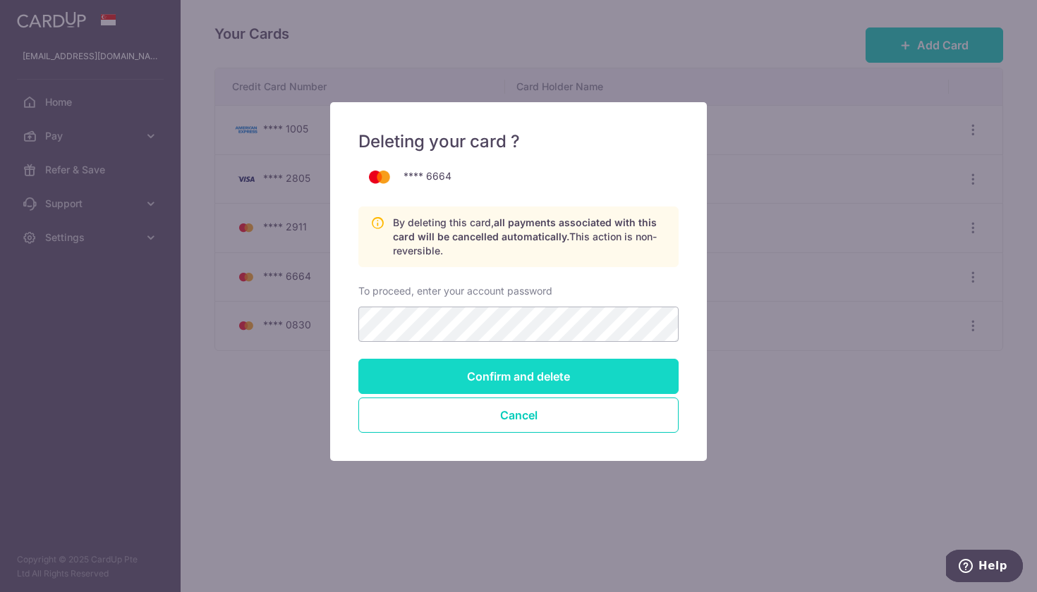
click at [573, 381] on input "Confirm and delete" at bounding box center [518, 376] width 320 height 35
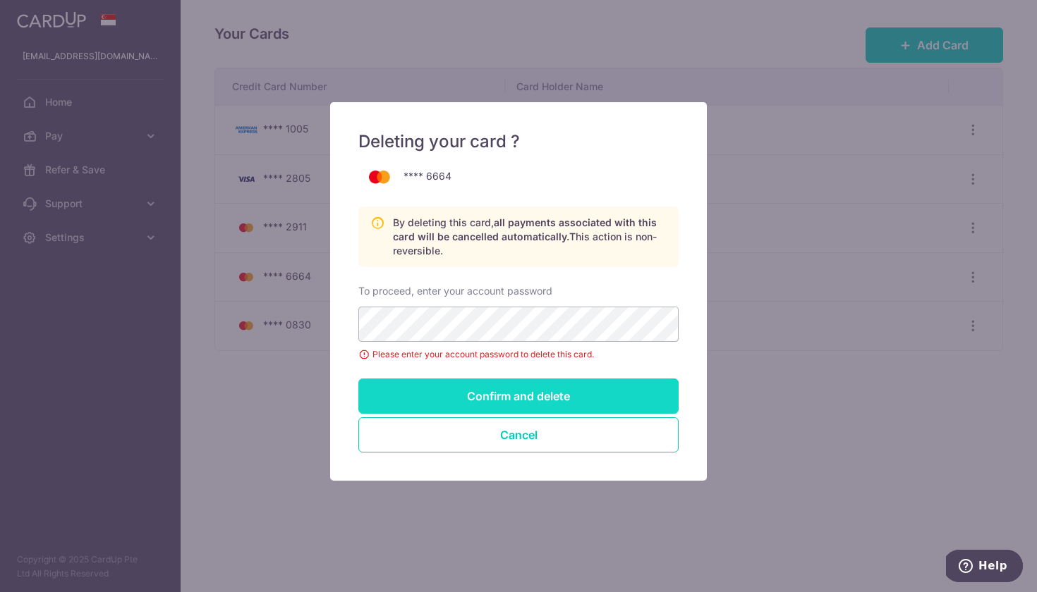
click at [537, 391] on input "Confirm and delete" at bounding box center [518, 396] width 320 height 35
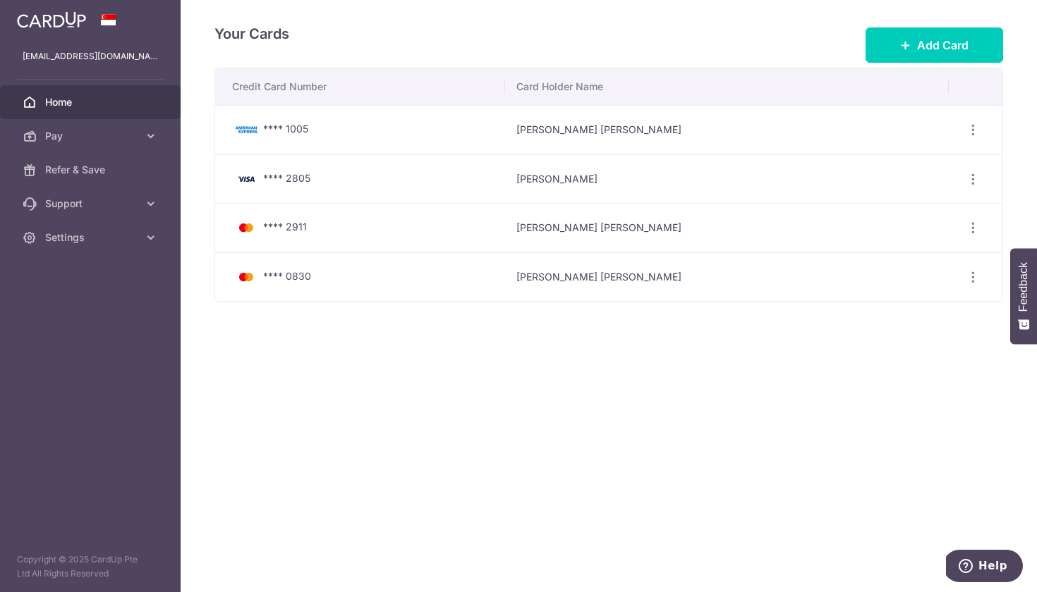
click at [79, 107] on span "Home" at bounding box center [91, 102] width 93 height 14
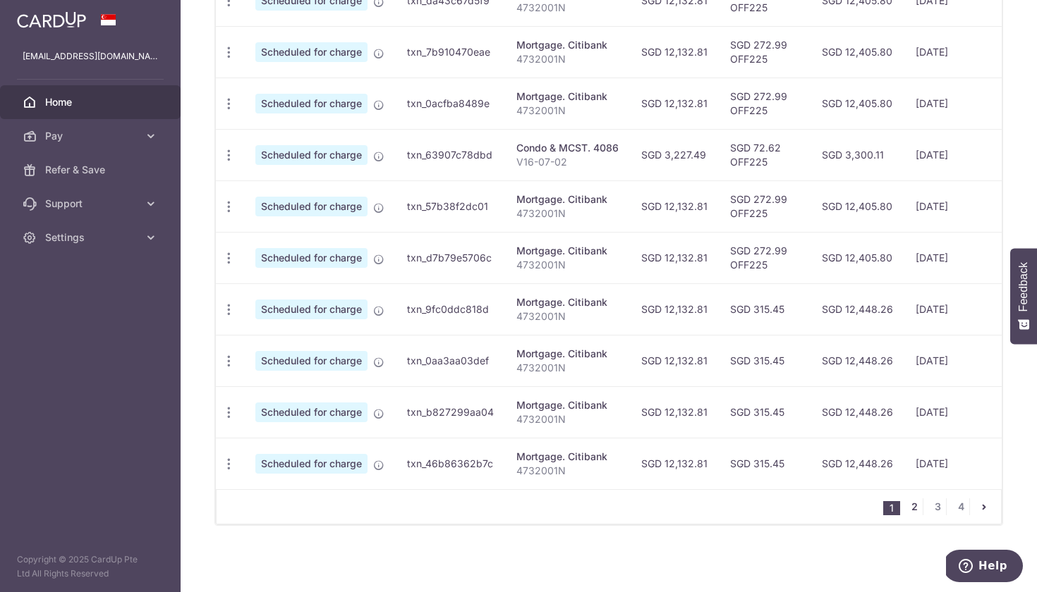
click at [909, 507] on link "2" at bounding box center [914, 507] width 17 height 17
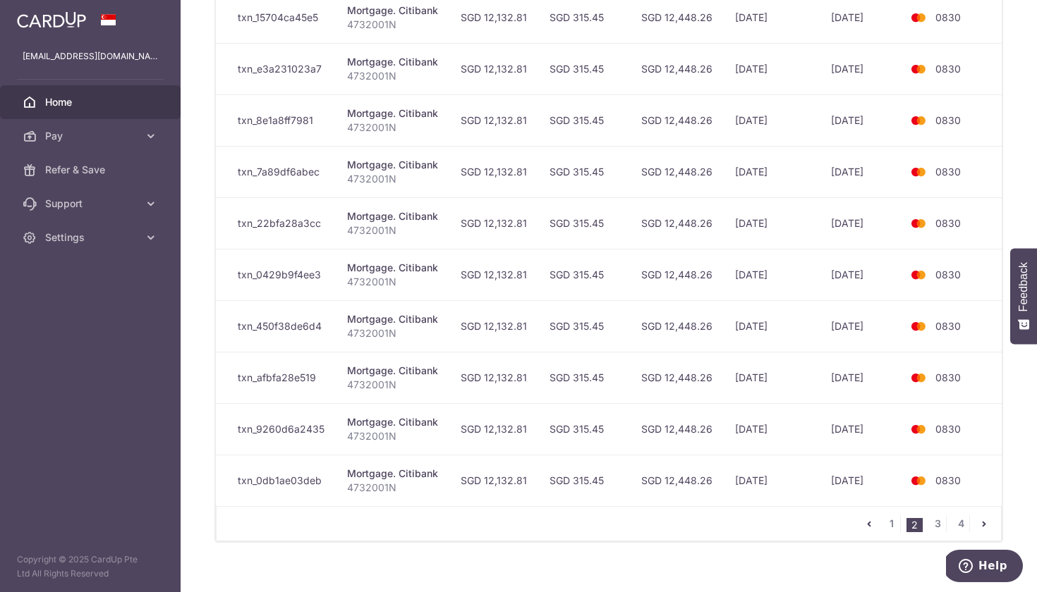
scroll to position [475, 0]
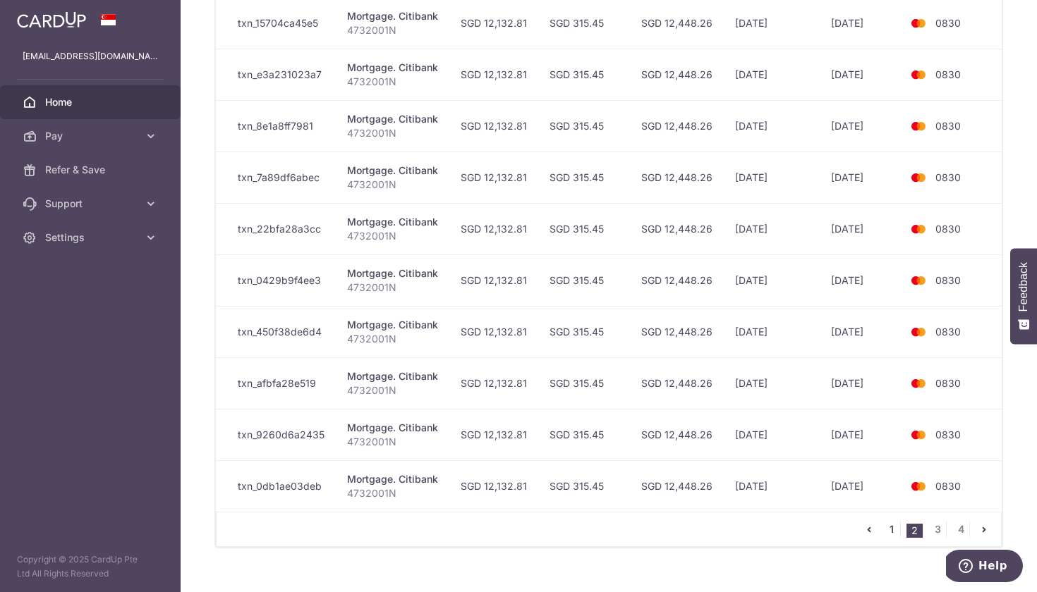
click at [886, 532] on link "1" at bounding box center [891, 529] width 17 height 17
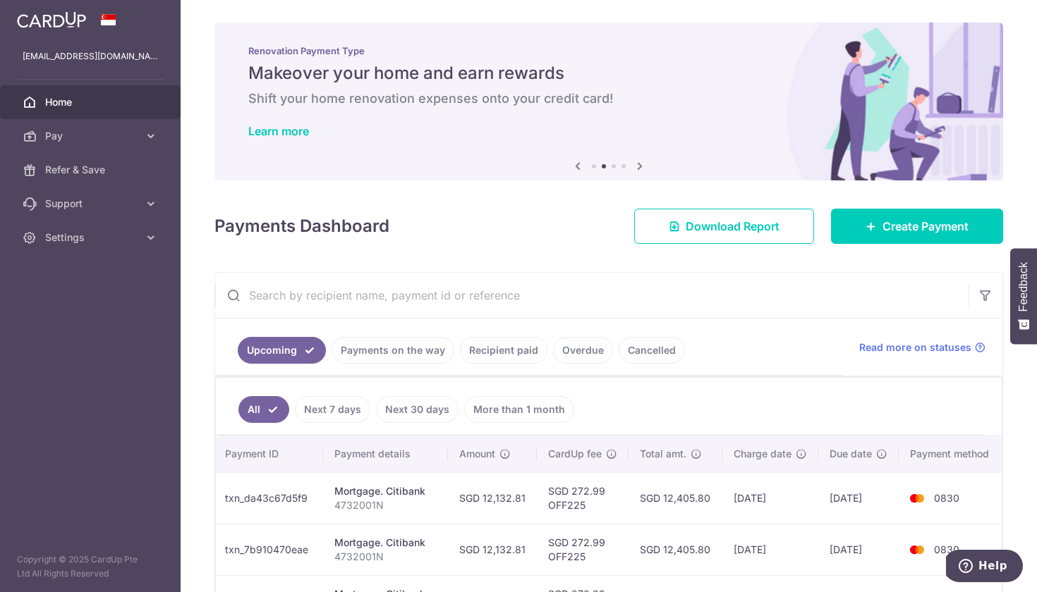
scroll to position [0, 0]
click at [264, 359] on link "Upcoming" at bounding box center [282, 350] width 88 height 27
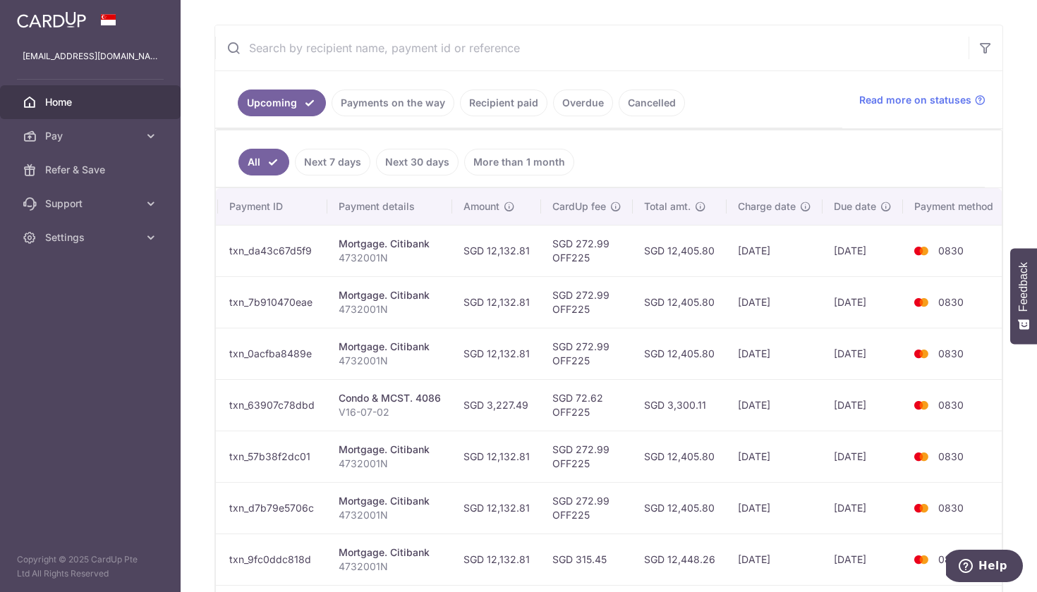
scroll to position [0, 178]
click at [392, 105] on link "Payments on the way" at bounding box center [392, 103] width 123 height 27
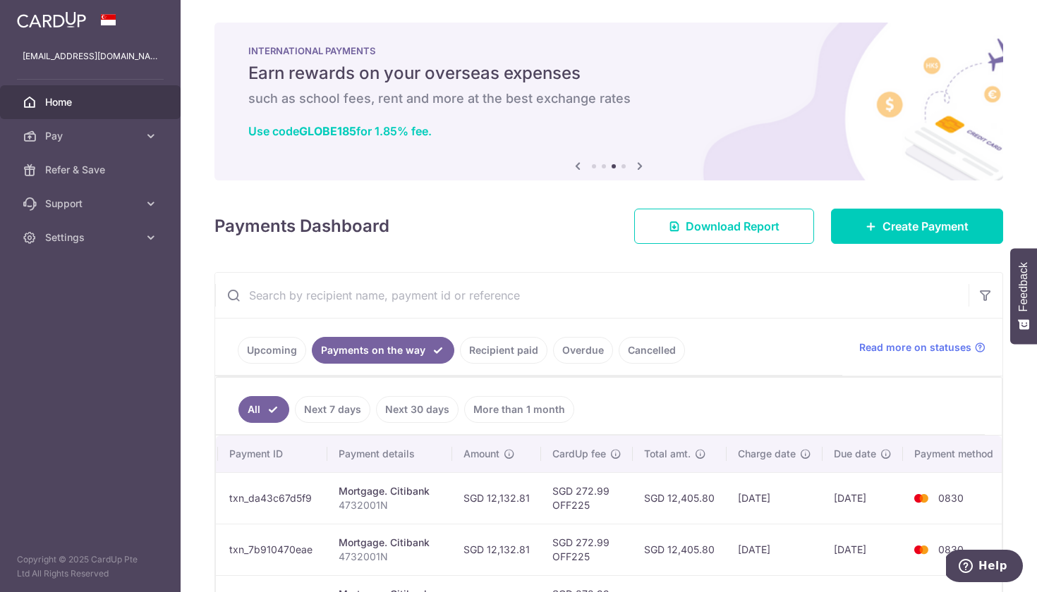
scroll to position [0, 0]
click at [508, 355] on link "Recipient paid" at bounding box center [503, 350] width 87 height 27
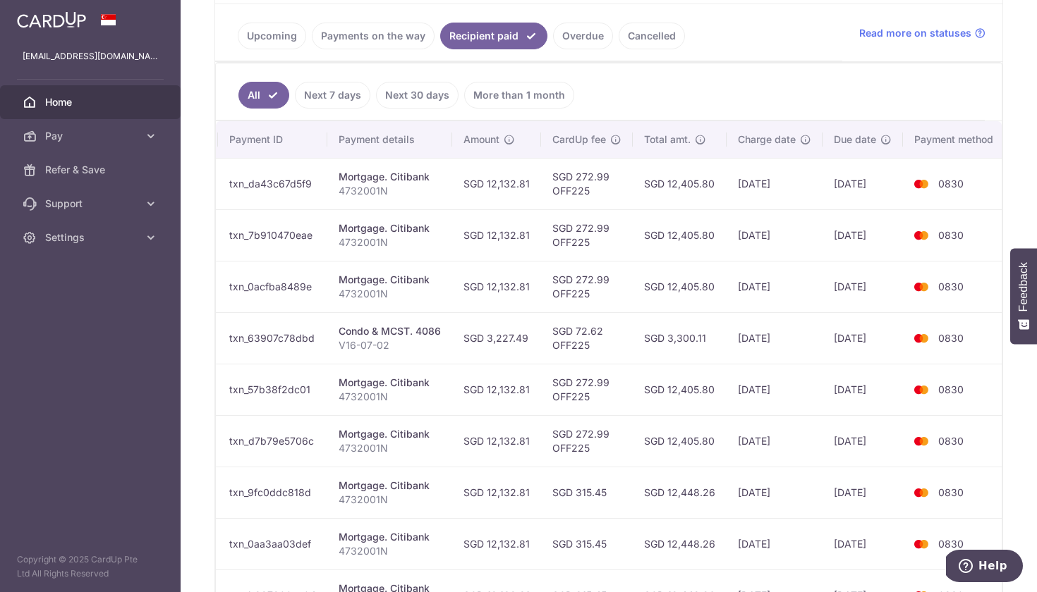
scroll to position [329, 0]
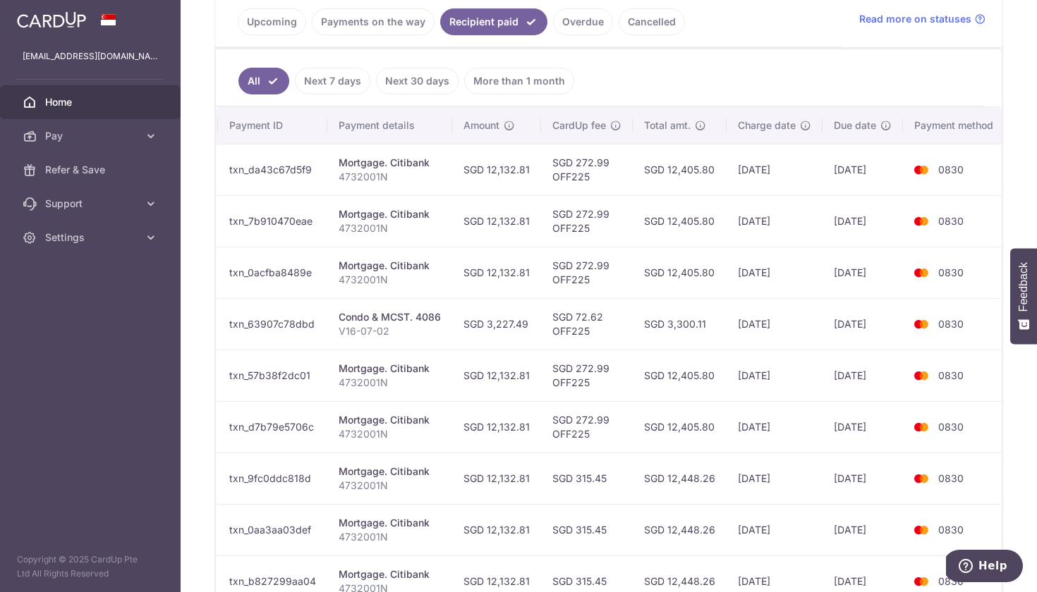
click at [272, 21] on link "Upcoming" at bounding box center [272, 21] width 68 height 27
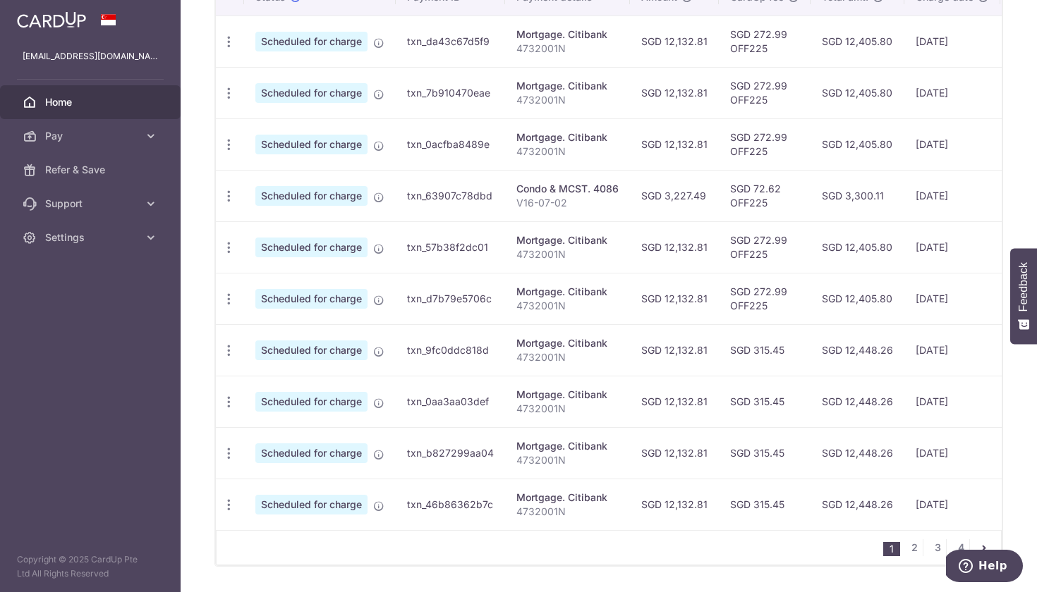
scroll to position [0, 0]
click at [226, 49] on icon "button" at bounding box center [228, 42] width 15 height 15
click at [274, 233] on span "Update payment" at bounding box center [304, 234] width 96 height 17
click at [225, 49] on icon "button" at bounding box center [228, 42] width 15 height 15
click at [283, 235] on span "Update payment" at bounding box center [304, 234] width 96 height 17
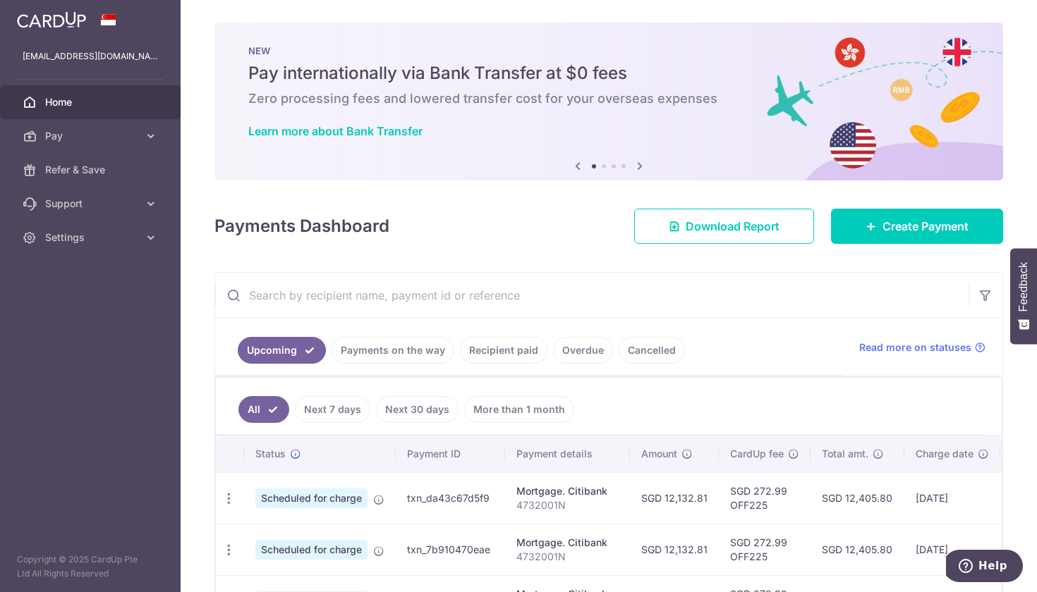
click at [639, 364] on ul "Upcoming Payments on the way Recipient paid Overdue Cancelled" at bounding box center [528, 347] width 627 height 57
click at [640, 351] on link "Cancelled" at bounding box center [652, 350] width 66 height 27
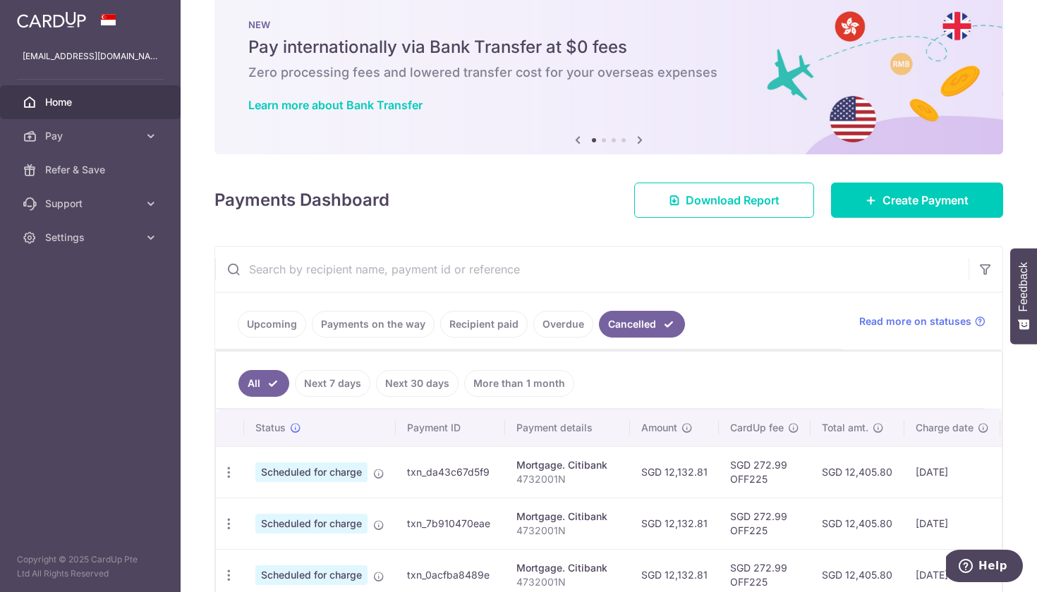
scroll to position [23, 0]
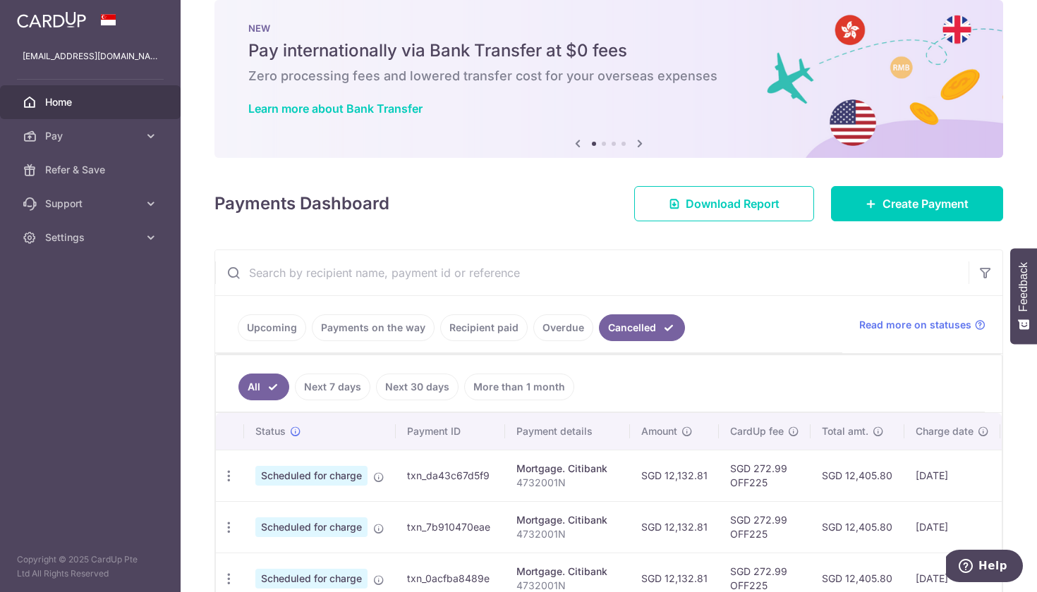
click at [342, 385] on link "Next 7 days" at bounding box center [332, 387] width 75 height 27
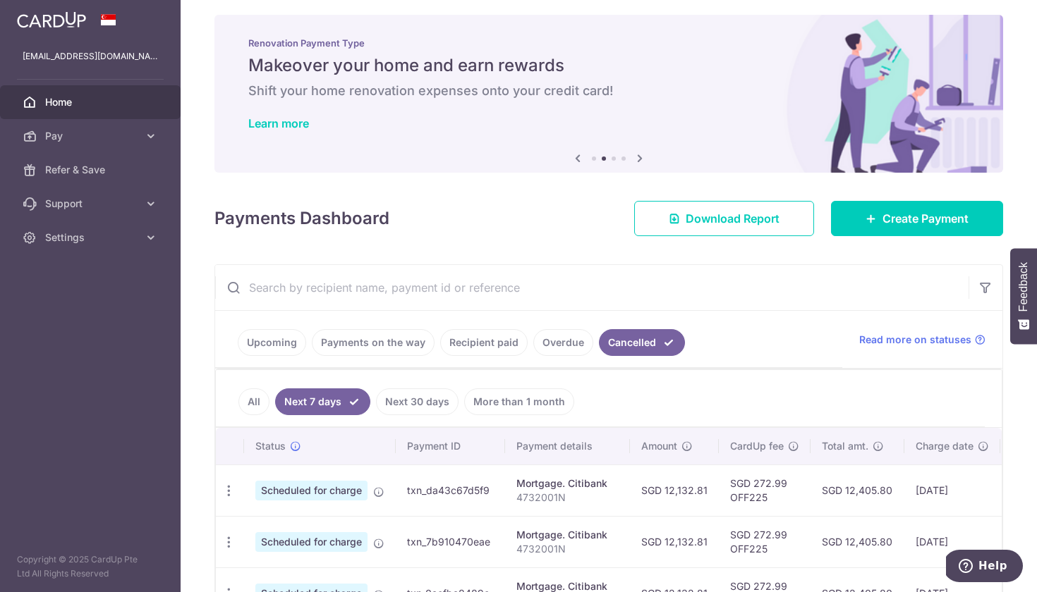
scroll to position [9, 0]
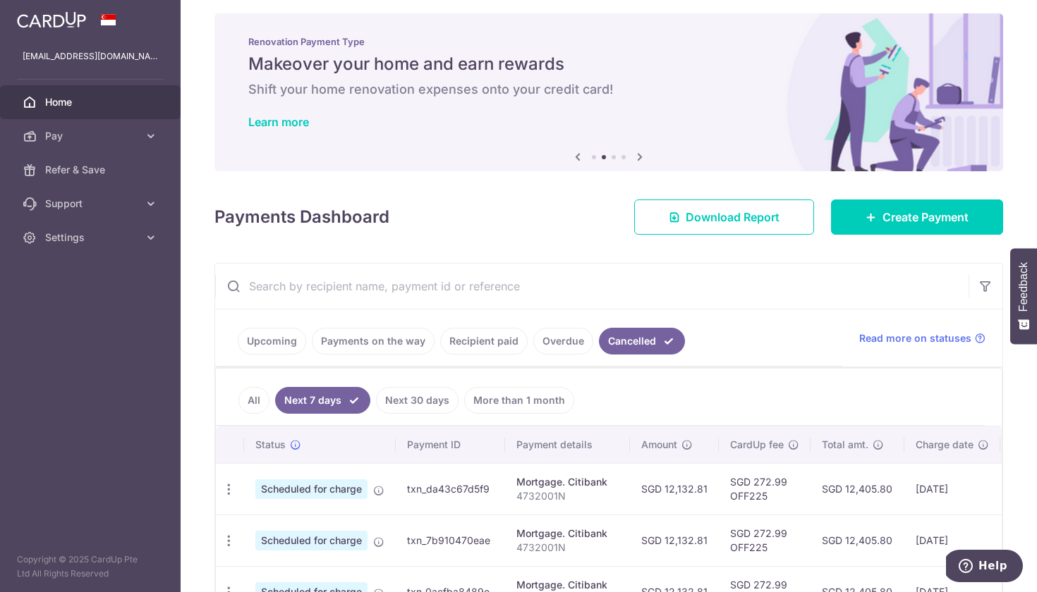
click at [545, 346] on link "Overdue" at bounding box center [563, 341] width 60 height 27
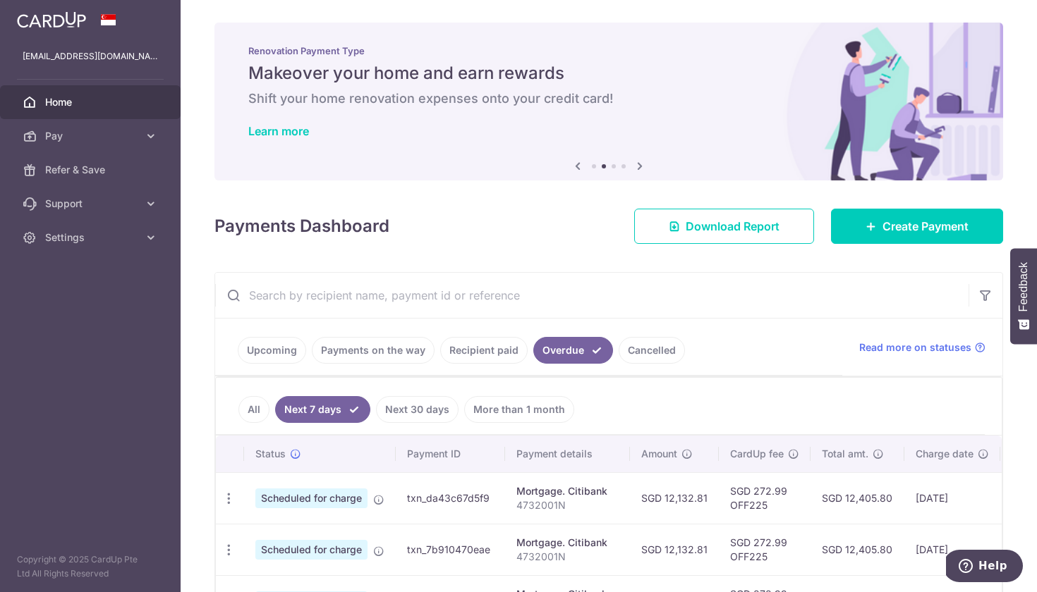
click at [485, 351] on link "Recipient paid" at bounding box center [483, 350] width 87 height 27
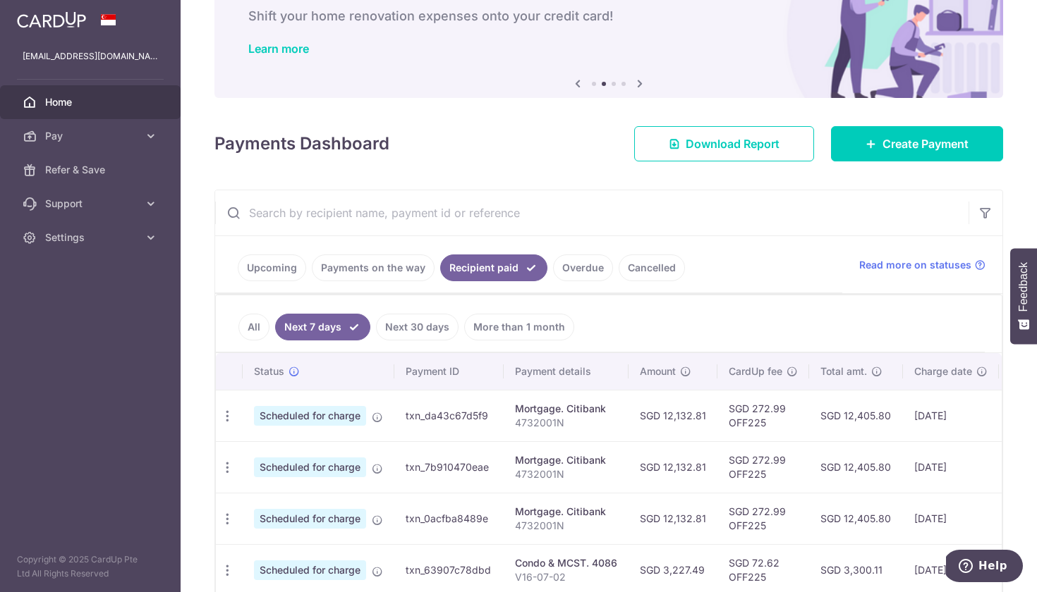
scroll to position [80, 0]
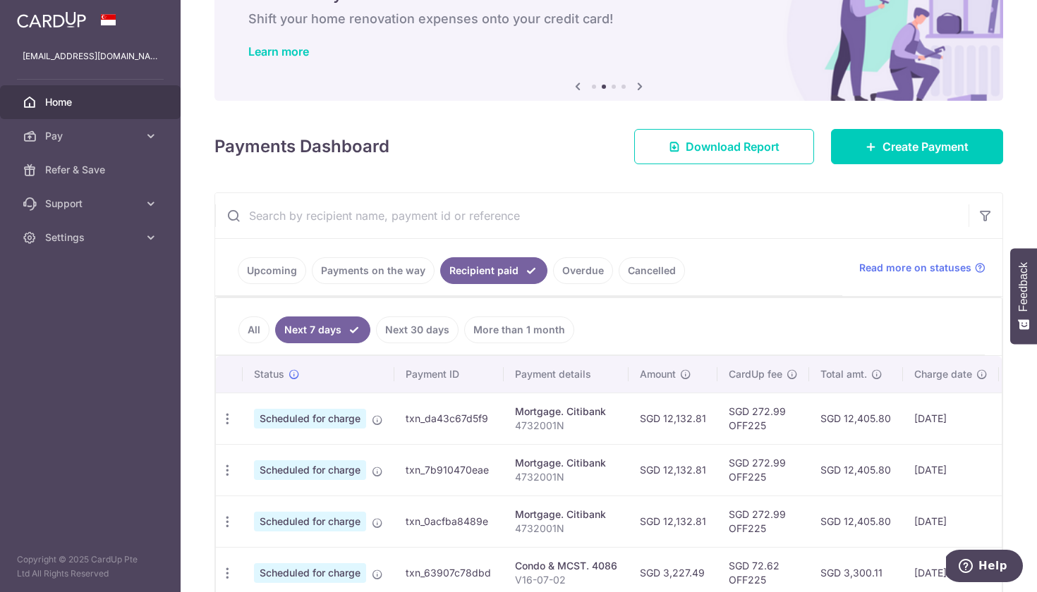
click at [418, 333] on link "Next 30 days" at bounding box center [417, 330] width 83 height 27
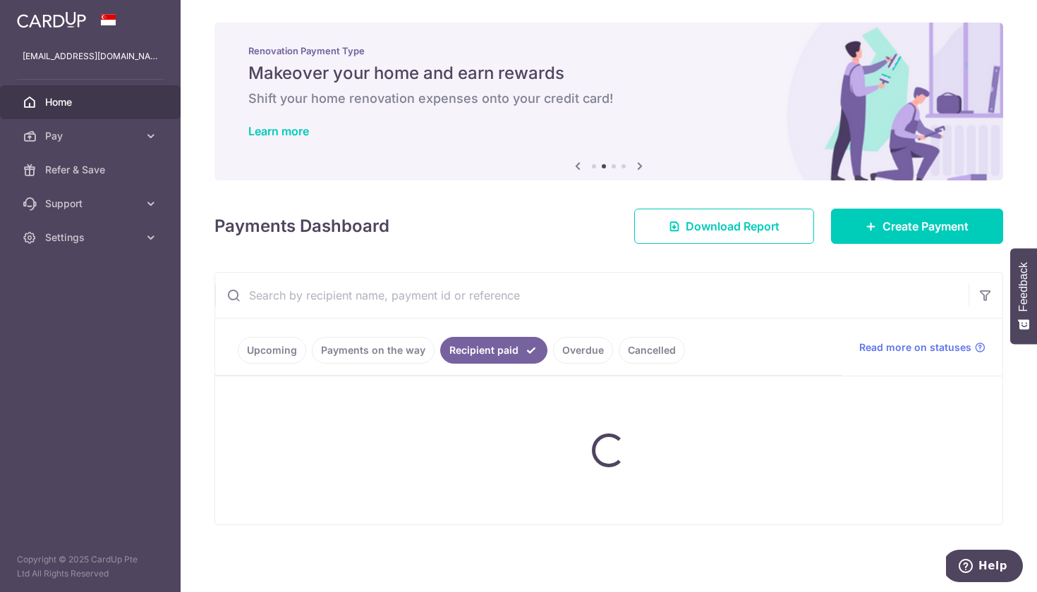
scroll to position [0, 0]
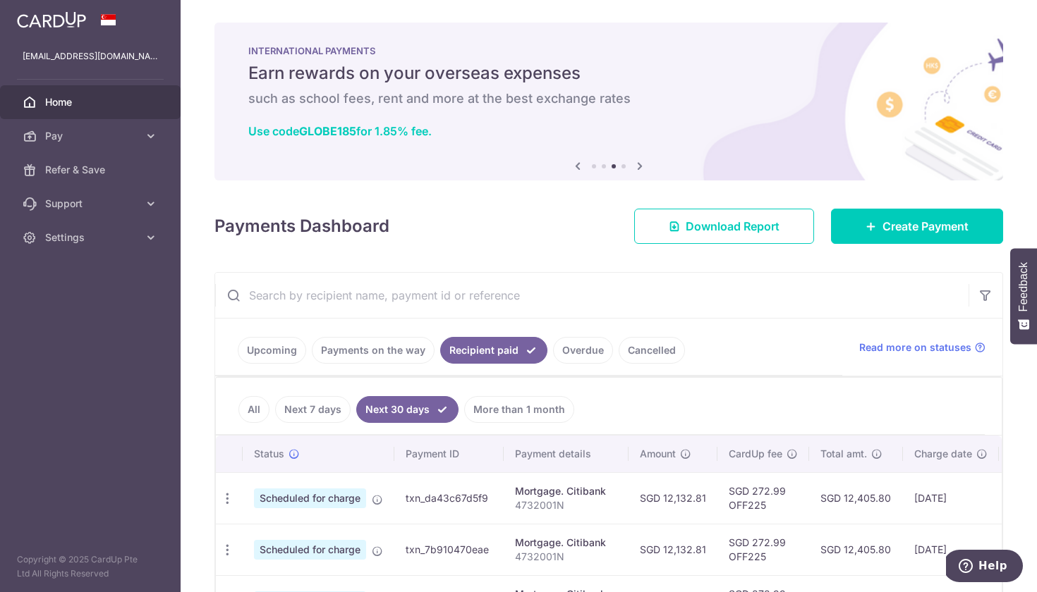
click at [646, 352] on link "Cancelled" at bounding box center [652, 350] width 66 height 27
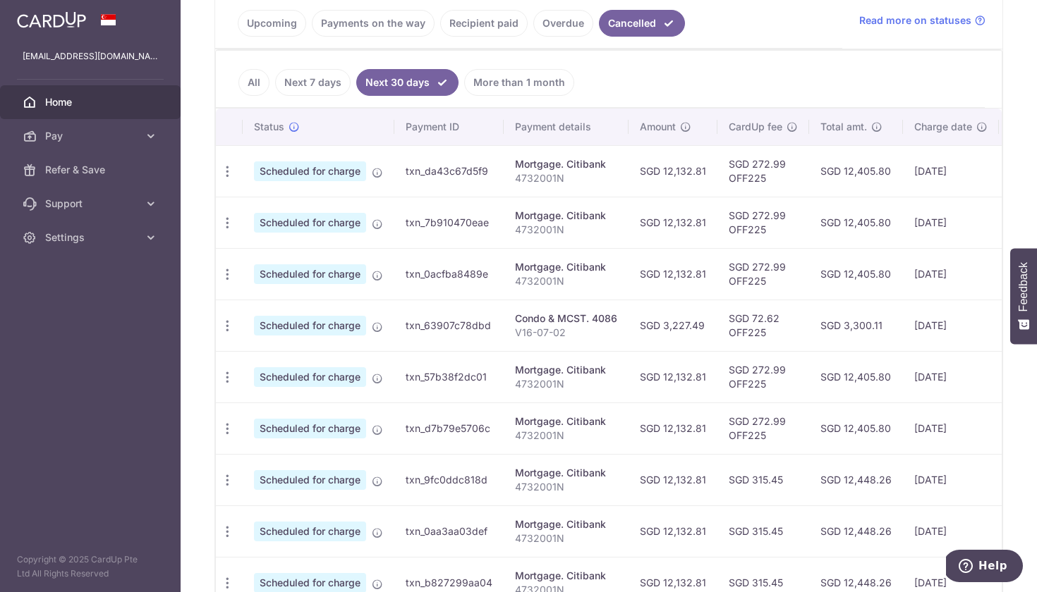
scroll to position [286, 0]
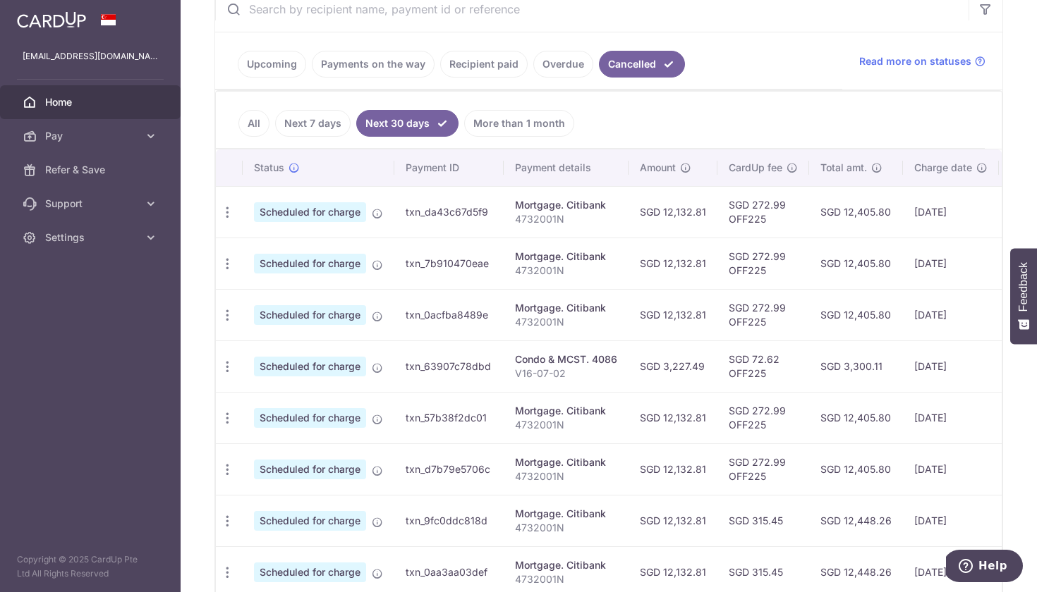
click at [492, 66] on link "Recipient paid" at bounding box center [483, 64] width 87 height 27
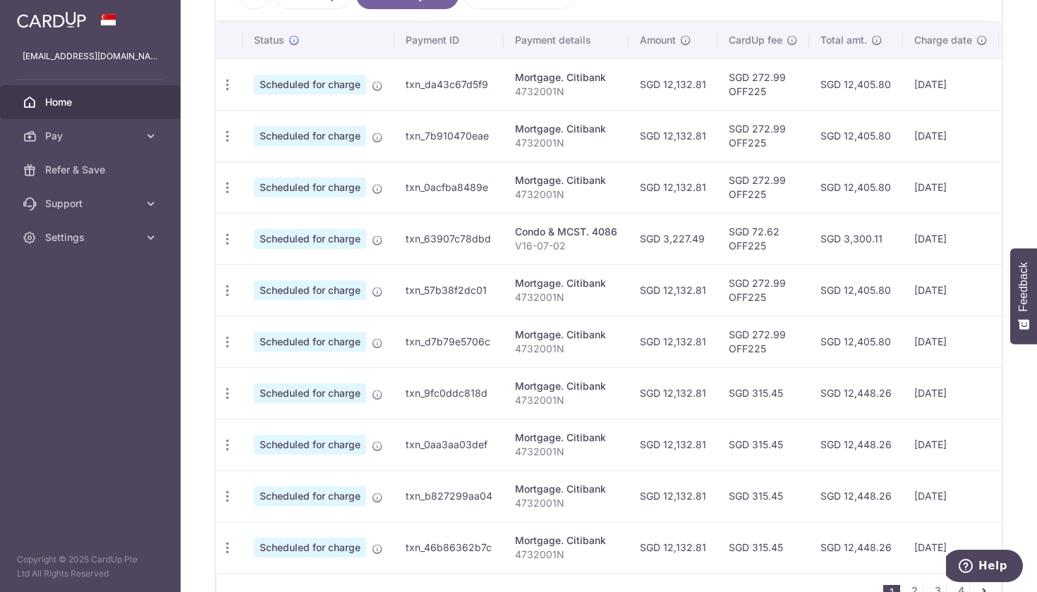
scroll to position [415, 0]
click at [226, 92] on icon "button" at bounding box center [227, 84] width 15 height 15
click at [262, 281] on span "Update payment" at bounding box center [303, 277] width 96 height 17
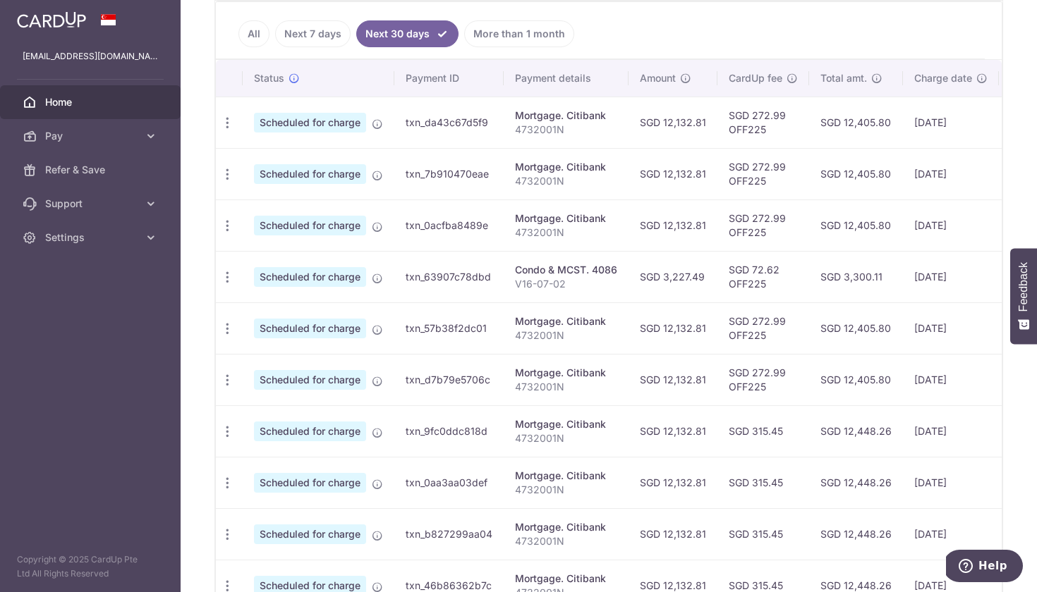
scroll to position [377, 0]
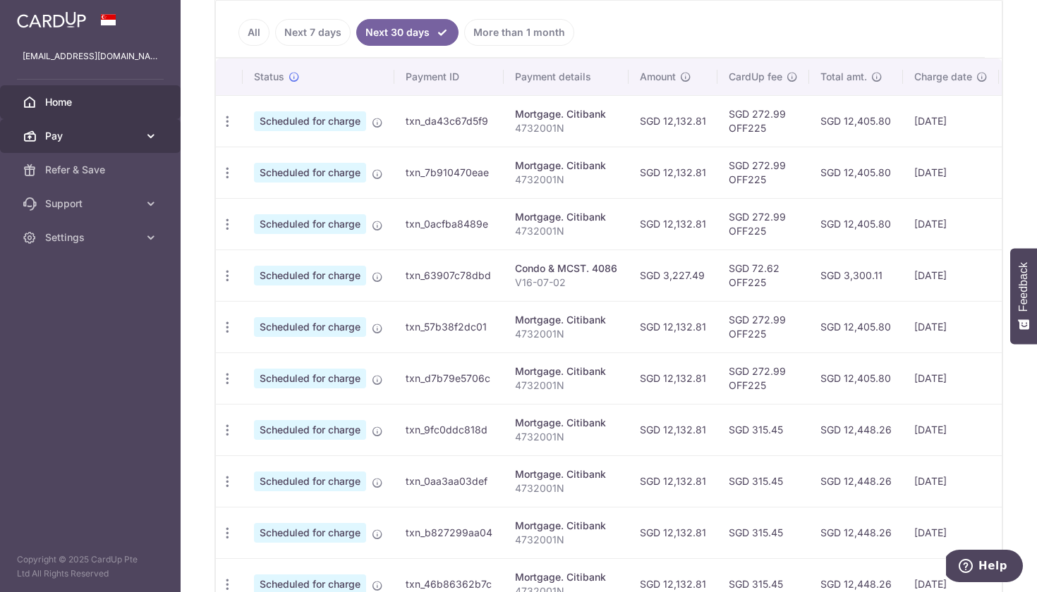
click at [153, 138] on icon at bounding box center [151, 136] width 14 height 14
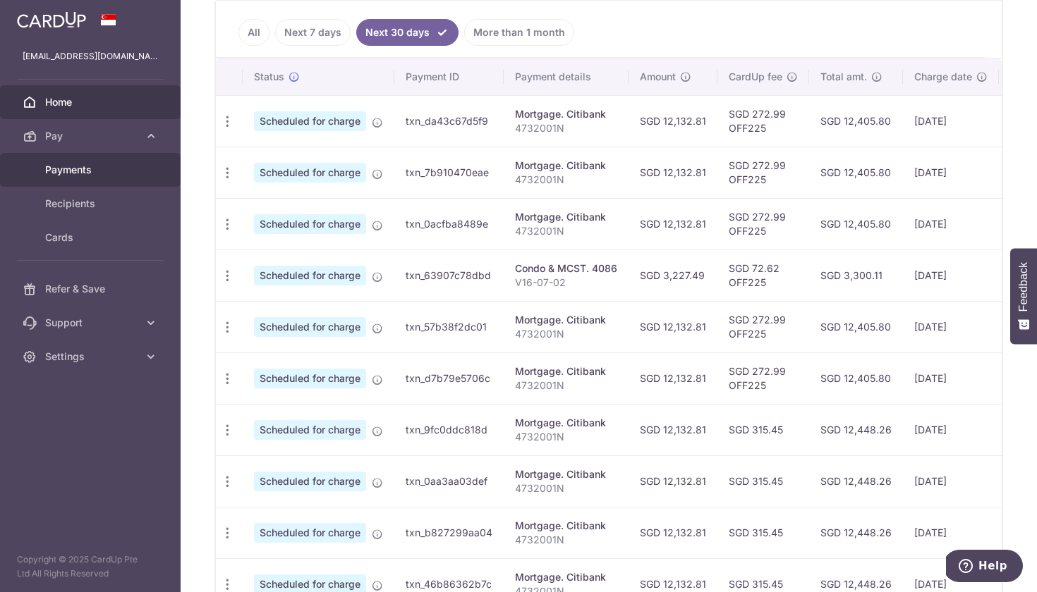
click at [109, 173] on span "Payments" at bounding box center [91, 170] width 93 height 14
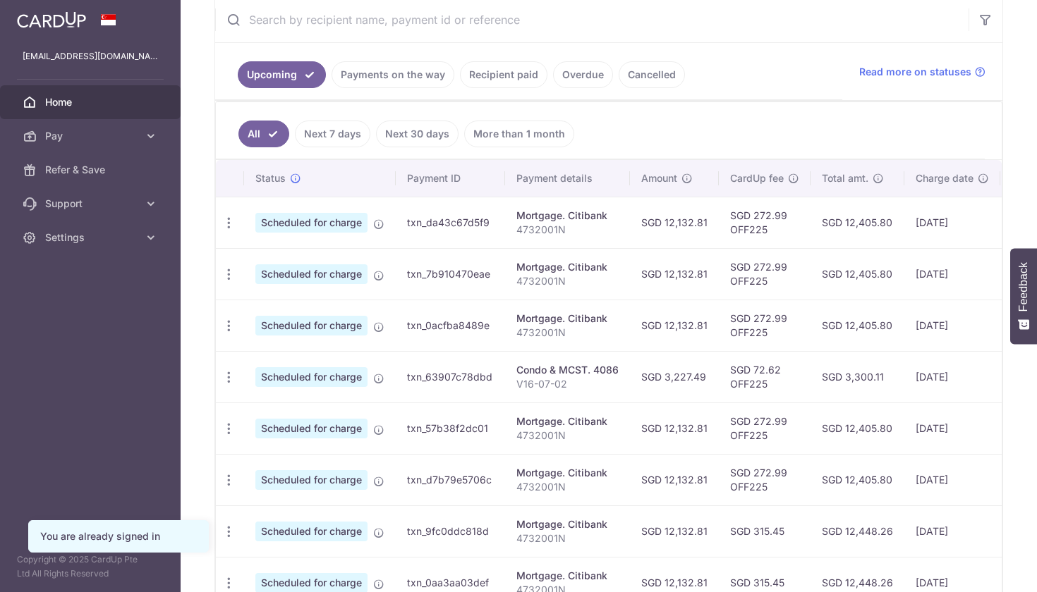
scroll to position [275, 0]
click at [645, 80] on link "Cancelled" at bounding box center [652, 75] width 66 height 27
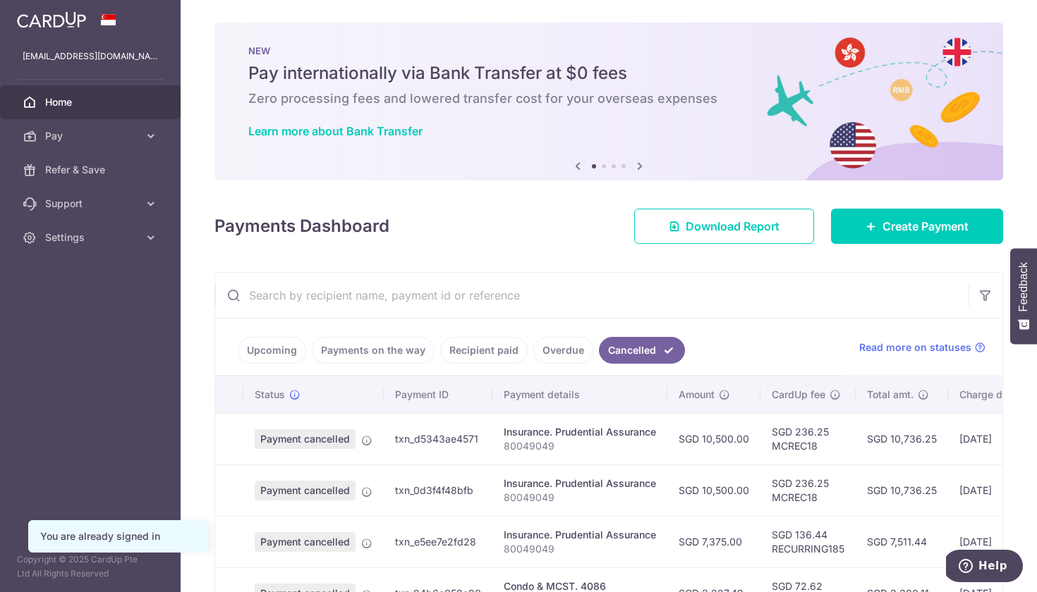
scroll to position [0, 0]
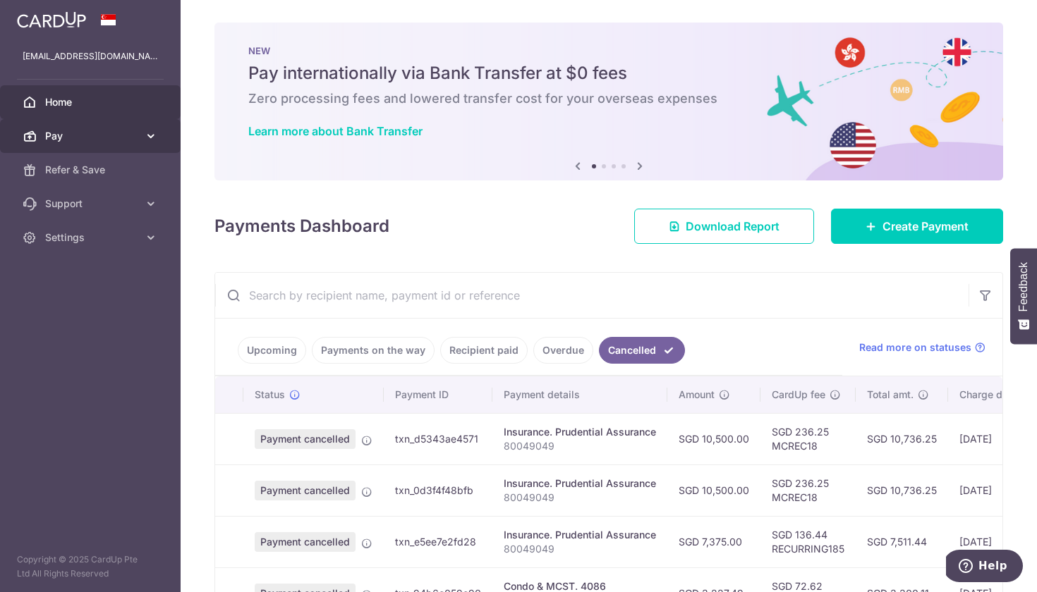
click at [138, 134] on span "Pay" at bounding box center [91, 136] width 93 height 14
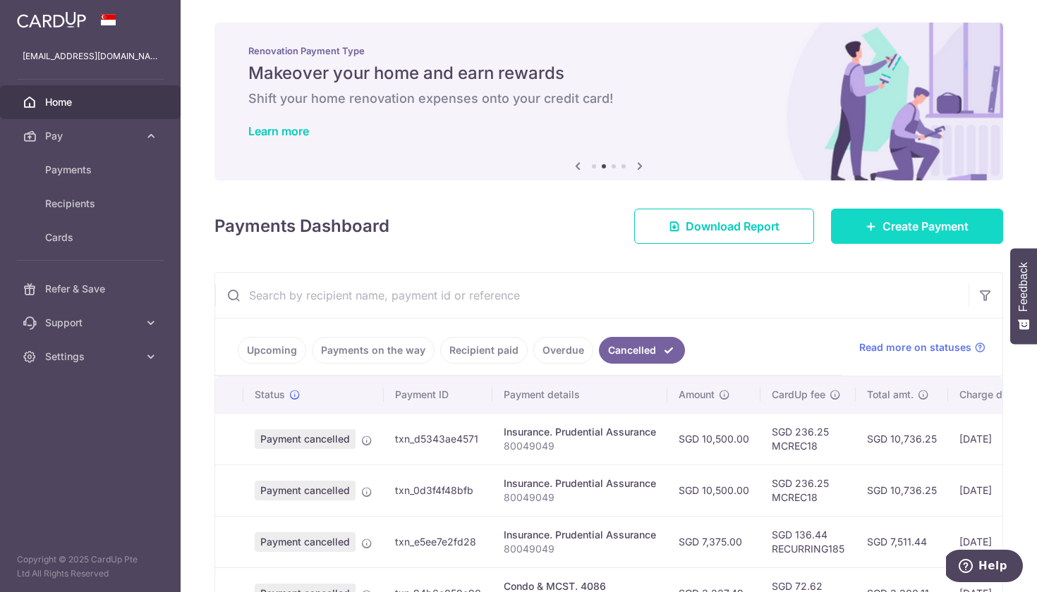
click at [930, 232] on span "Create Payment" at bounding box center [925, 226] width 86 height 17
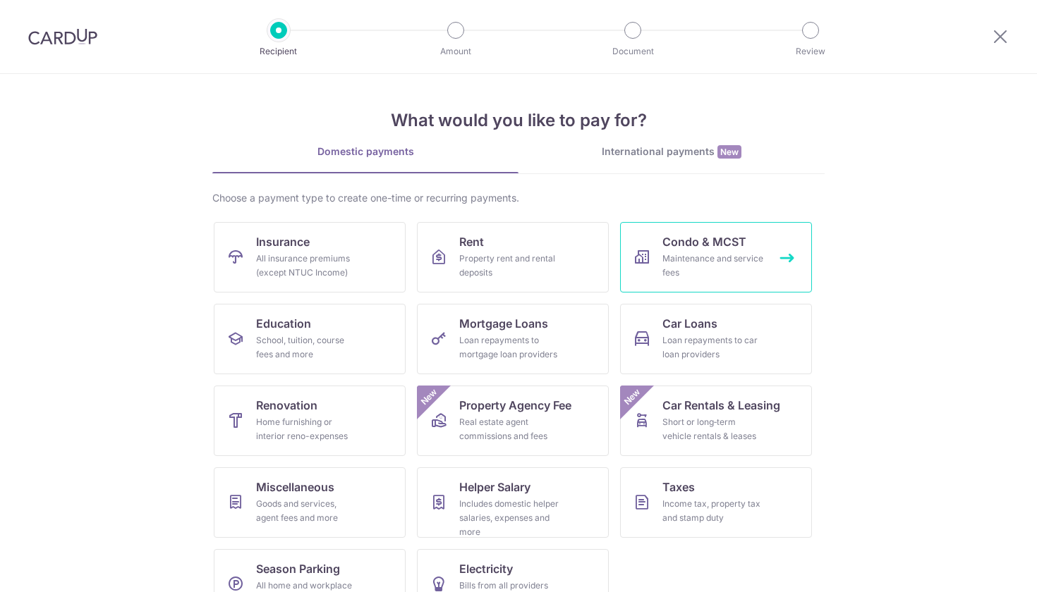
click at [719, 260] on div "Maintenance and service fees" at bounding box center [713, 266] width 102 height 28
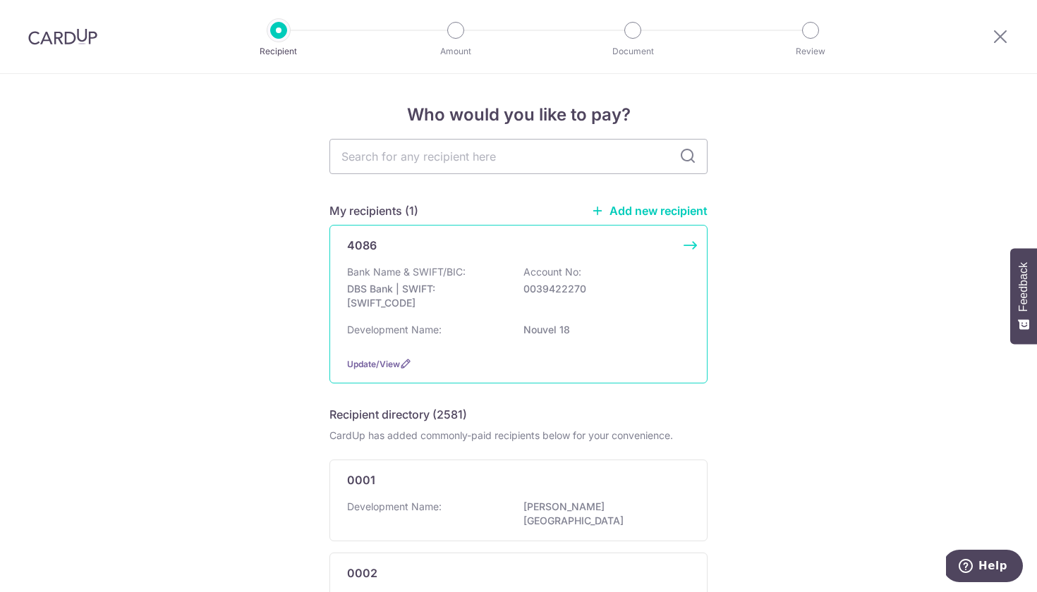
click at [609, 291] on p "0039422270" at bounding box center [602, 289] width 158 height 14
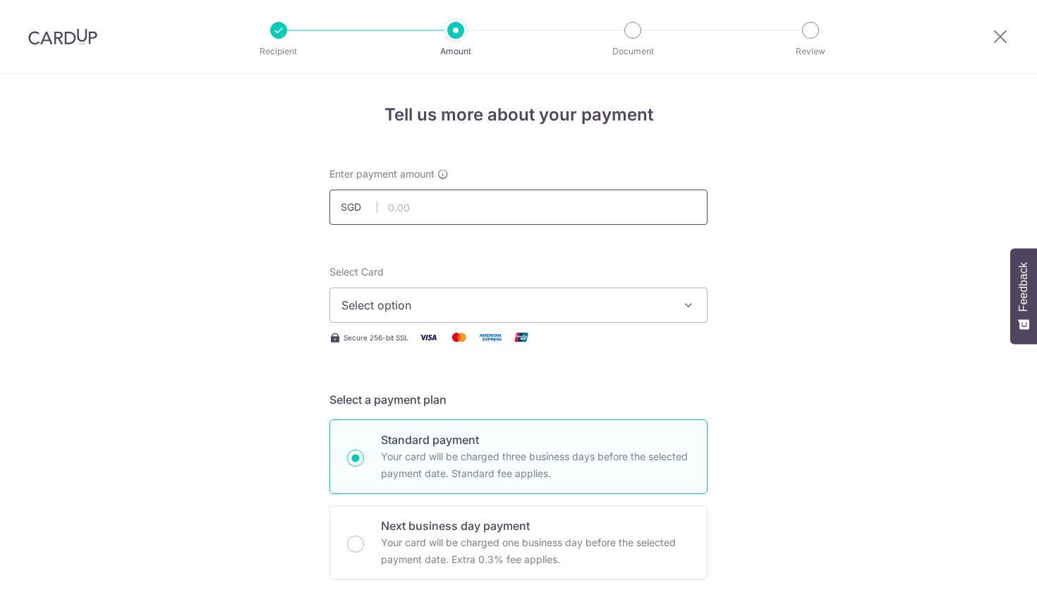
click at [420, 214] on input "text" at bounding box center [518, 207] width 378 height 35
type input "3,227.49"
click at [396, 305] on span "Select option" at bounding box center [505, 305] width 329 height 17
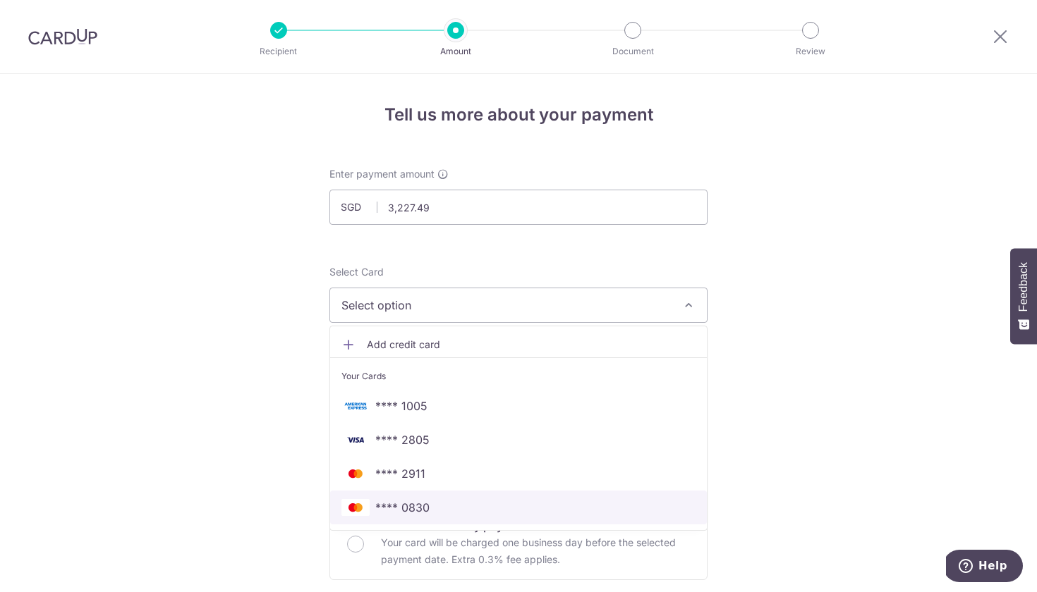
click at [401, 516] on span "**** 0830" at bounding box center [402, 507] width 54 height 17
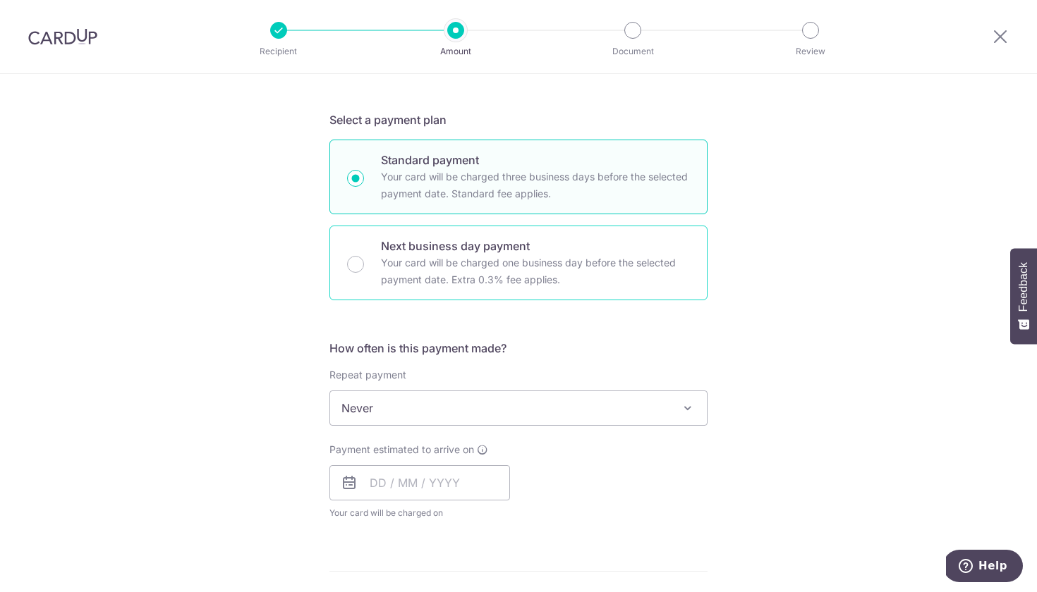
scroll to position [294, 0]
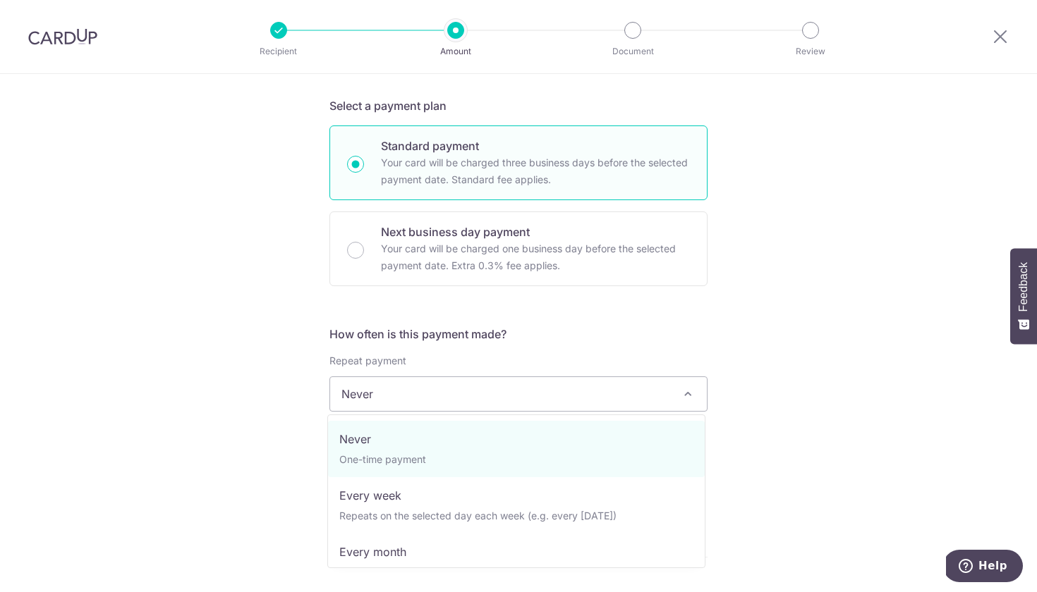
click at [431, 384] on span "Never" at bounding box center [518, 394] width 377 height 34
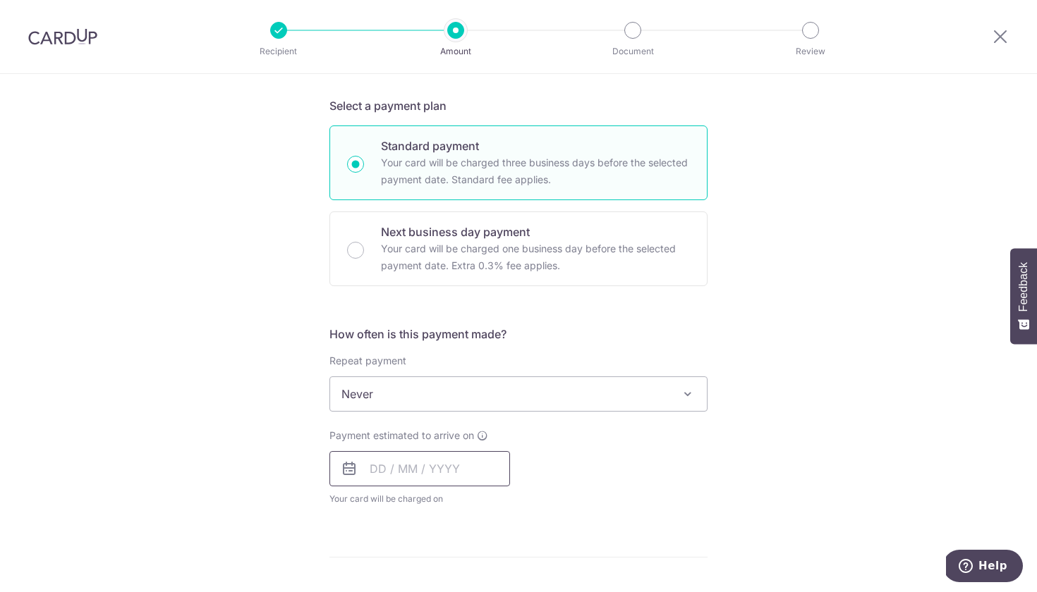
click at [373, 472] on input "text" at bounding box center [419, 468] width 181 height 35
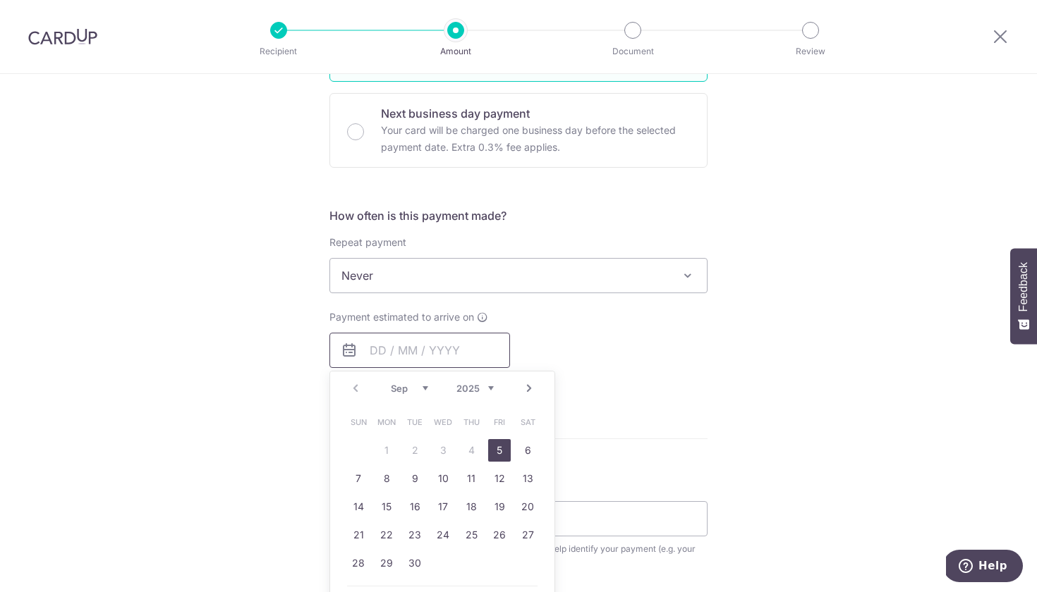
scroll to position [414, 0]
click at [498, 452] on link "5" at bounding box center [499, 449] width 23 height 23
type input "05/09/2025"
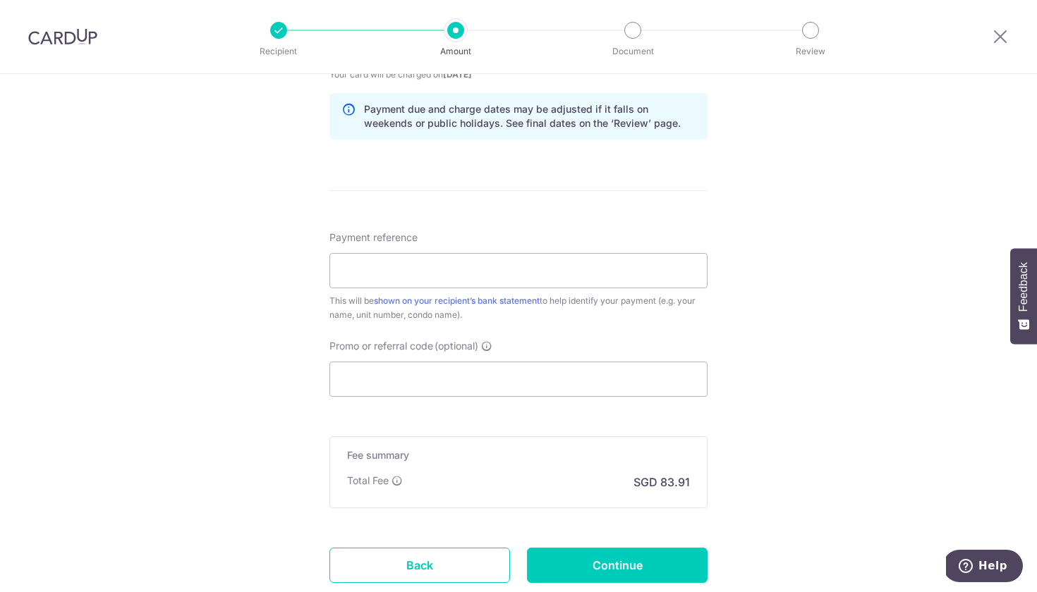
scroll to position [719, 0]
click at [448, 379] on input "Promo or referral code (optional)" at bounding box center [518, 378] width 378 height 35
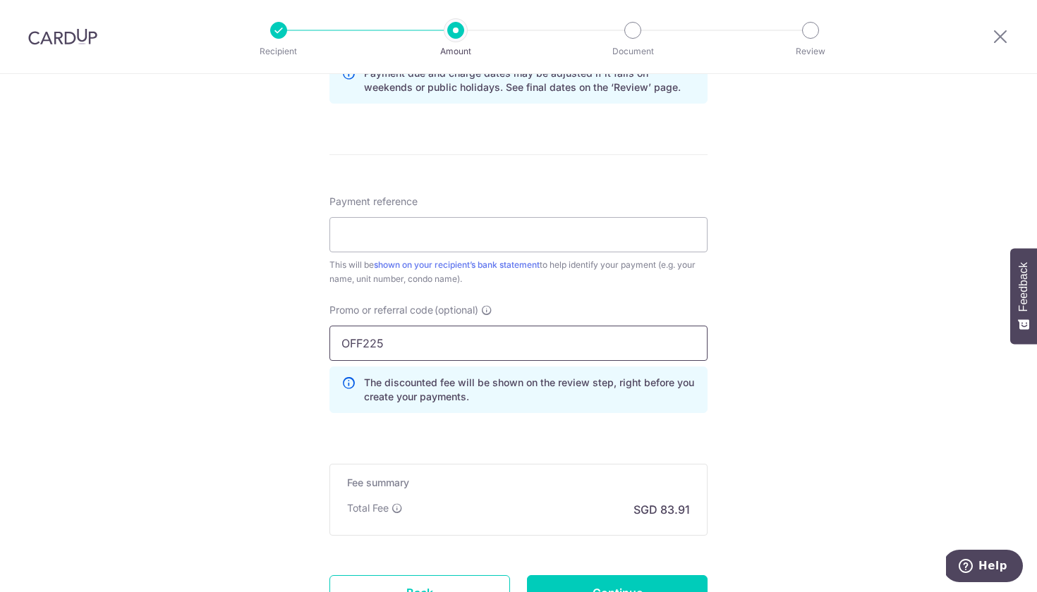
scroll to position [741, 0]
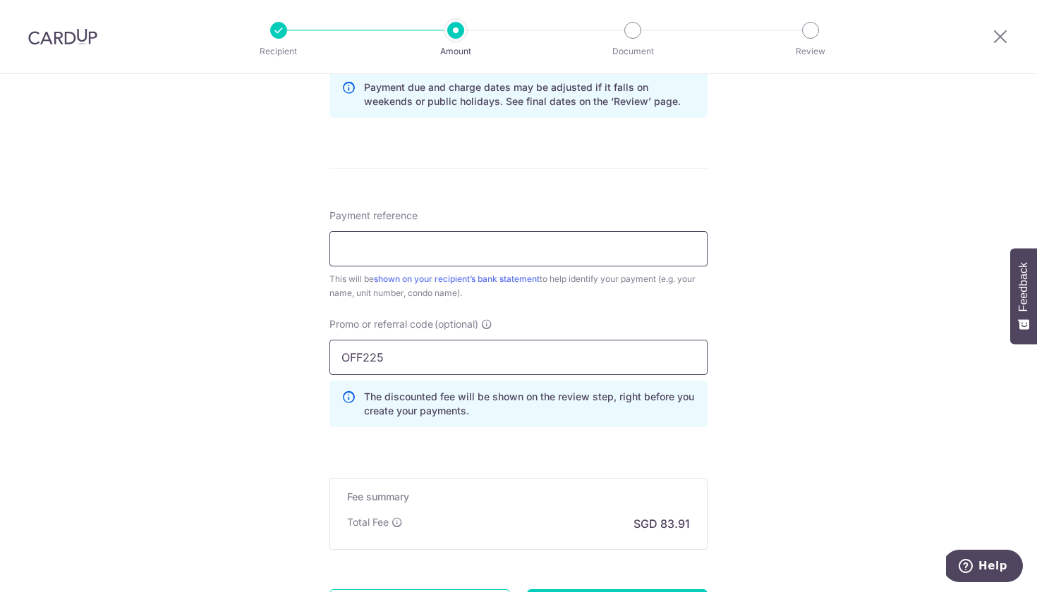
type input "OFF225"
click at [473, 253] on input "Payment reference" at bounding box center [518, 248] width 378 height 35
paste input "V16-07-02"
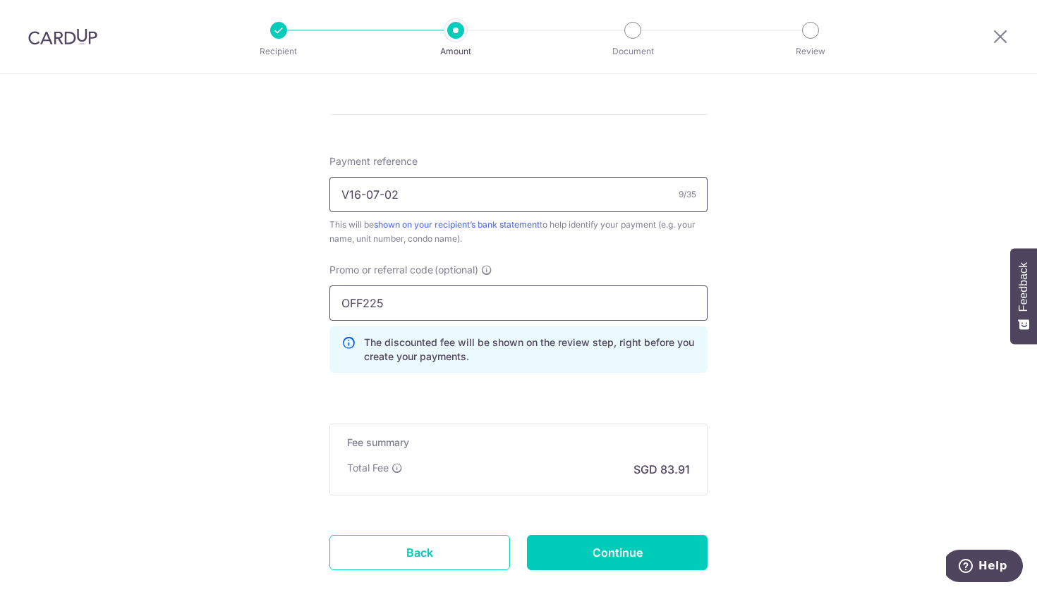
scroll to position [807, 0]
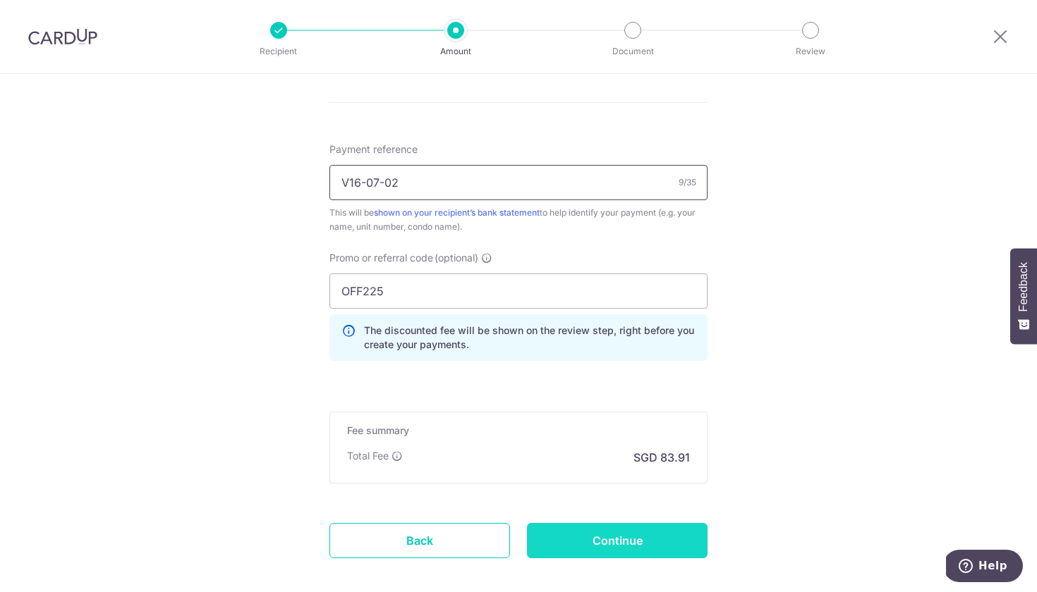
type input "V16-07-02"
click at [596, 530] on input "Continue" at bounding box center [617, 540] width 181 height 35
type input "Create Schedule"
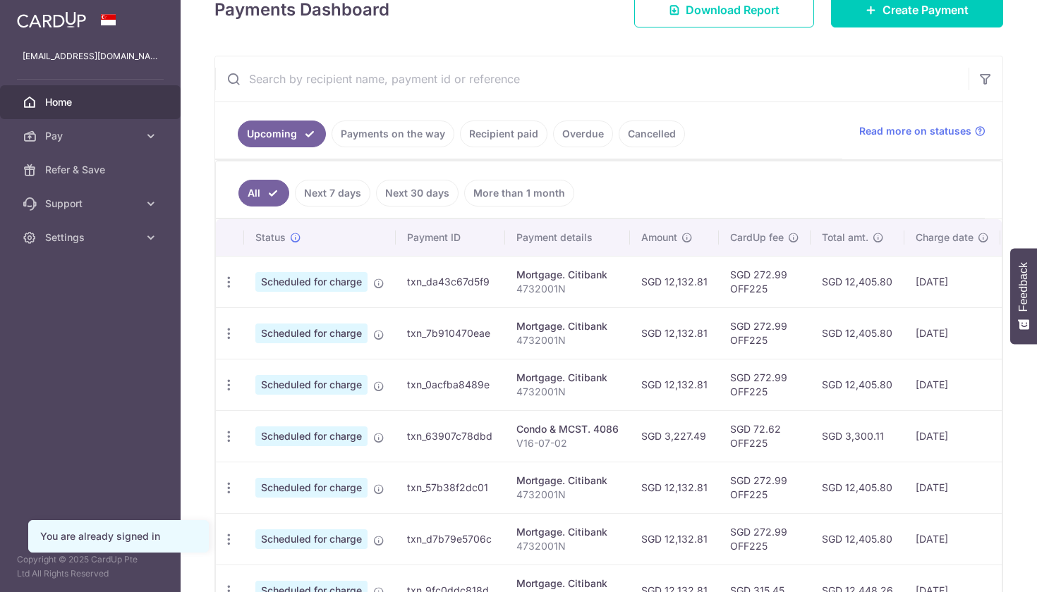
scroll to position [217, 0]
drag, startPoint x: 515, startPoint y: 441, endPoint x: 573, endPoint y: 444, distance: 57.9
click at [573, 444] on p "V16-07-02" at bounding box center [567, 443] width 102 height 14
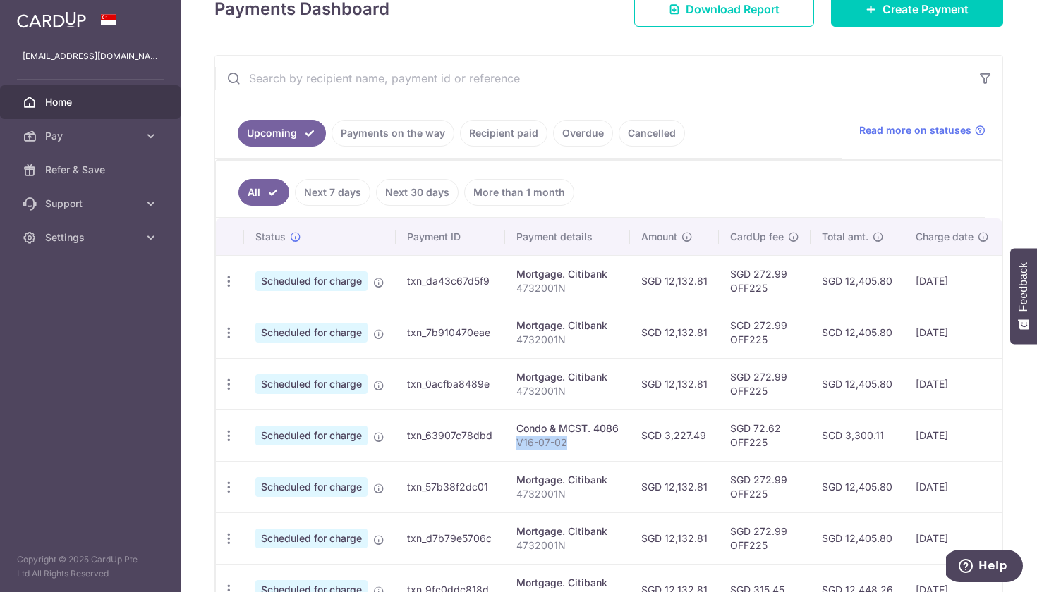
scroll to position [0, 0]
copy p "V16-07-02"
click at [877, 18] on link "Create Payment" at bounding box center [917, 9] width 172 height 35
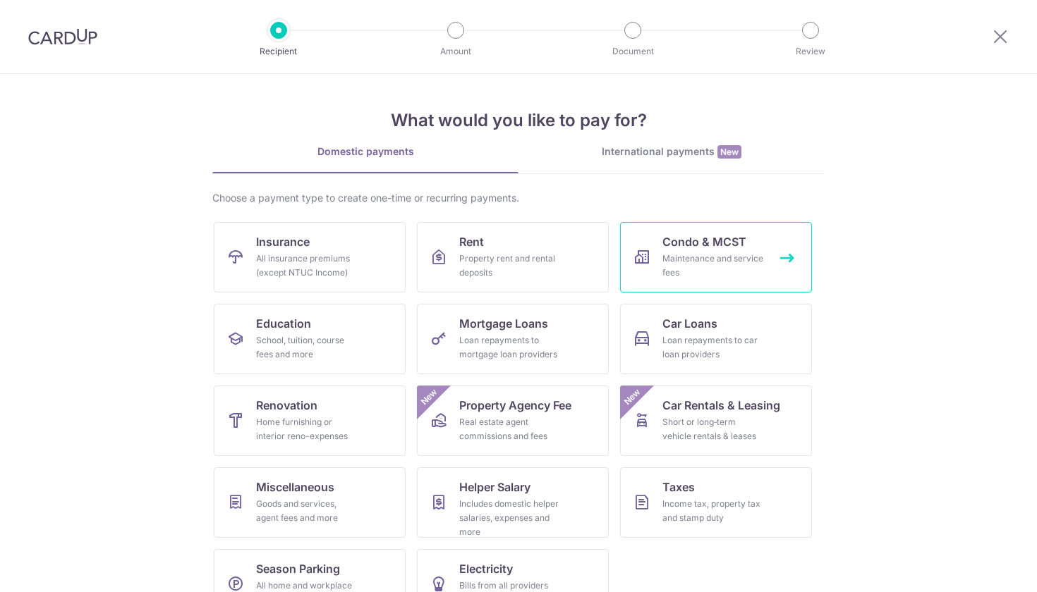
click at [743, 262] on div "Maintenance and service fees" at bounding box center [713, 266] width 102 height 28
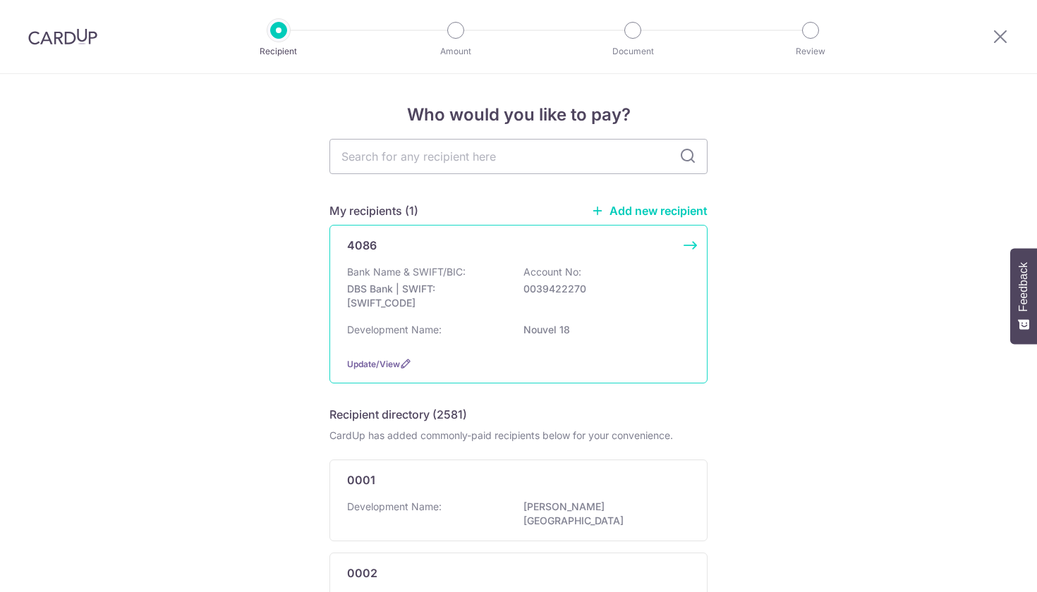
click at [536, 306] on div "Bank Name & SWIFT/BIC: DBS Bank | SWIFT: [SWIFT_CODE] Account No: 0039422270" at bounding box center [518, 291] width 343 height 52
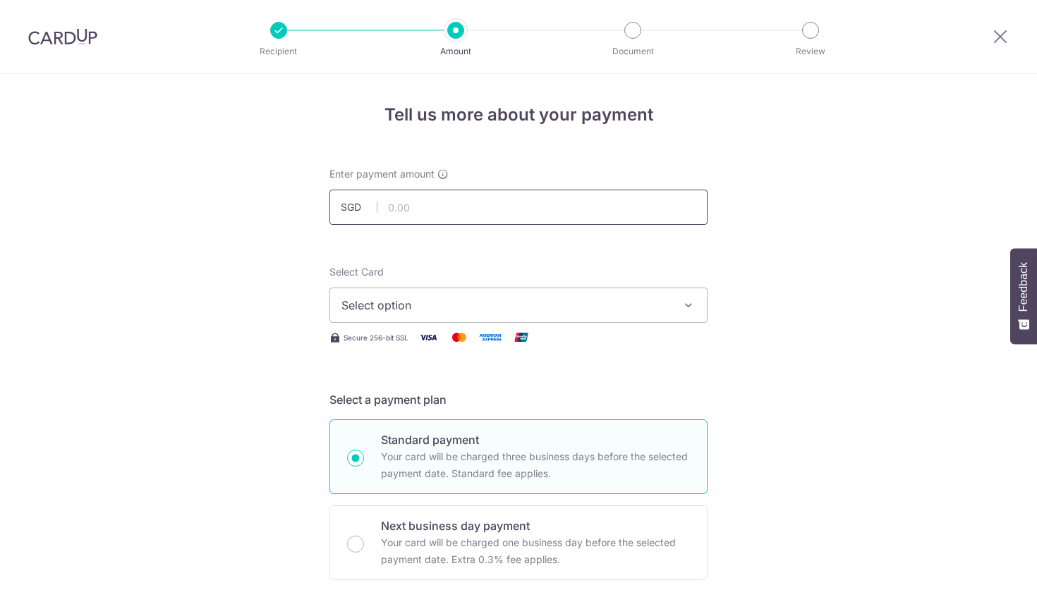
click at [532, 209] on input "text" at bounding box center [518, 207] width 378 height 35
type input "3,227.49"
click at [544, 312] on span "Select option" at bounding box center [505, 305] width 329 height 17
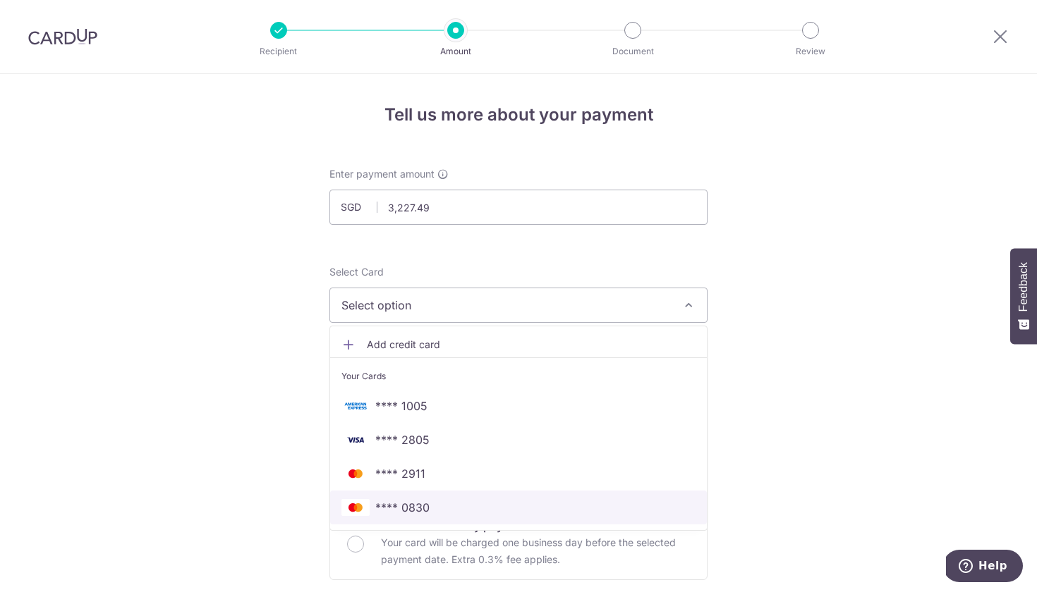
click at [487, 502] on span "**** 0830" at bounding box center [518, 507] width 354 height 17
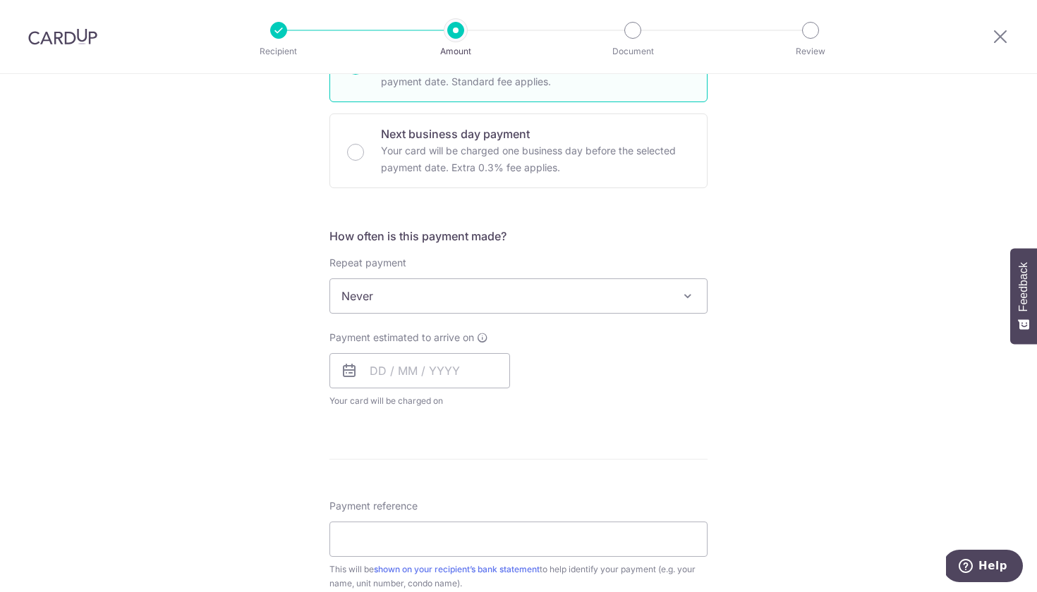
scroll to position [393, 0]
click at [446, 289] on span "Never" at bounding box center [518, 296] width 377 height 34
click at [396, 377] on input "text" at bounding box center [419, 370] width 181 height 35
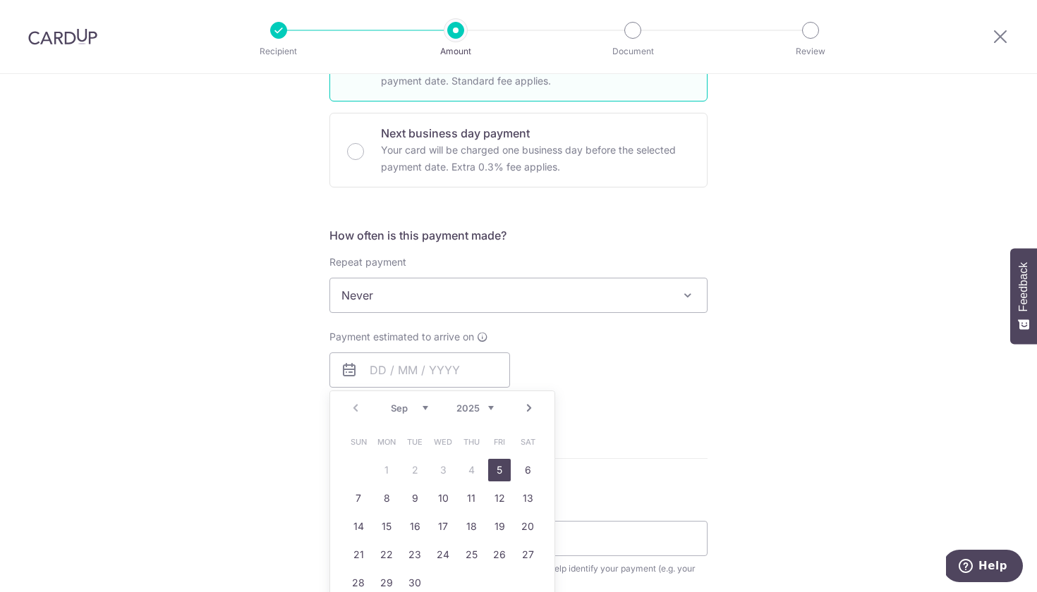
click at [499, 475] on link "5" at bounding box center [499, 470] width 23 height 23
type input "05/09/2025"
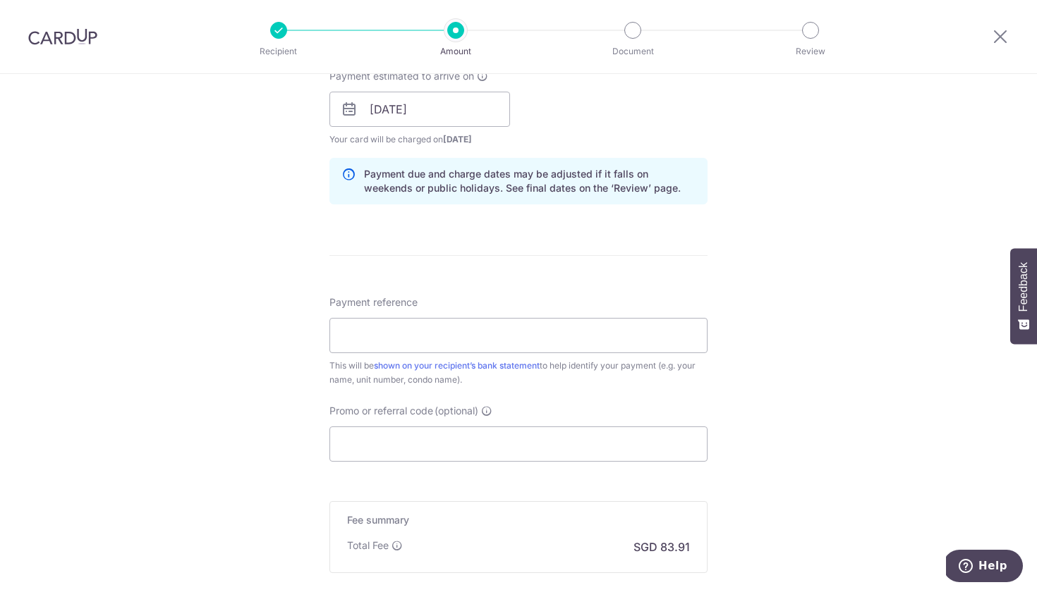
scroll to position [659, 0]
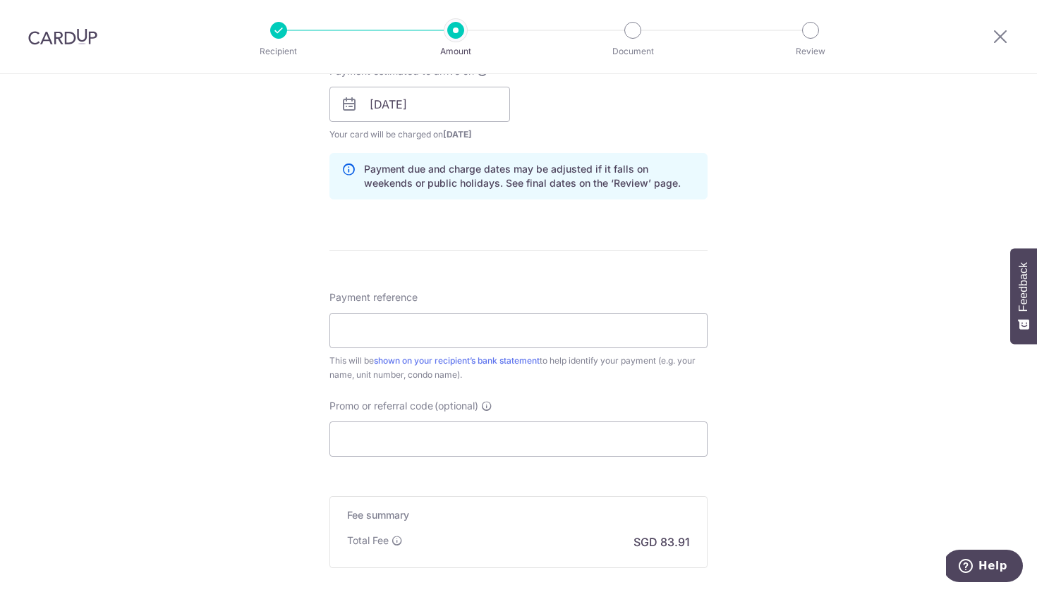
click at [463, 350] on div "Payment reference This will be shown on your recipient’s bank statement to help…" at bounding box center [518, 337] width 378 height 92
click at [476, 331] on input "Payment reference" at bounding box center [518, 330] width 378 height 35
paste input "V16-07-02"
type input "V16-07-02"
click at [461, 445] on input "Promo or referral code (optional)" at bounding box center [518, 439] width 378 height 35
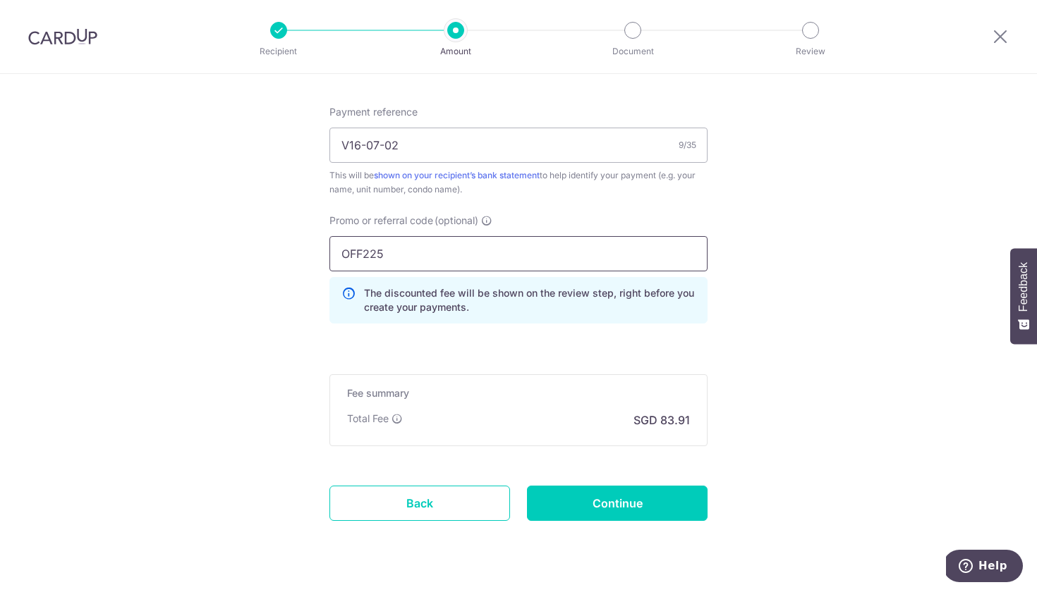
scroll to position [854, 0]
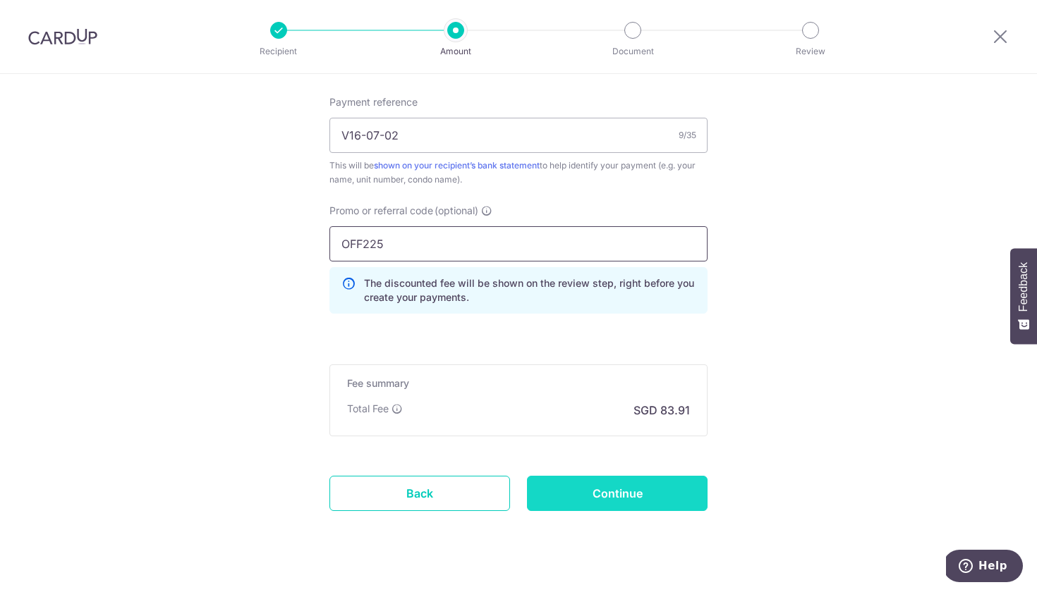
type input "OFF225"
click at [659, 498] on input "Continue" at bounding box center [617, 493] width 181 height 35
type input "Create Schedule"
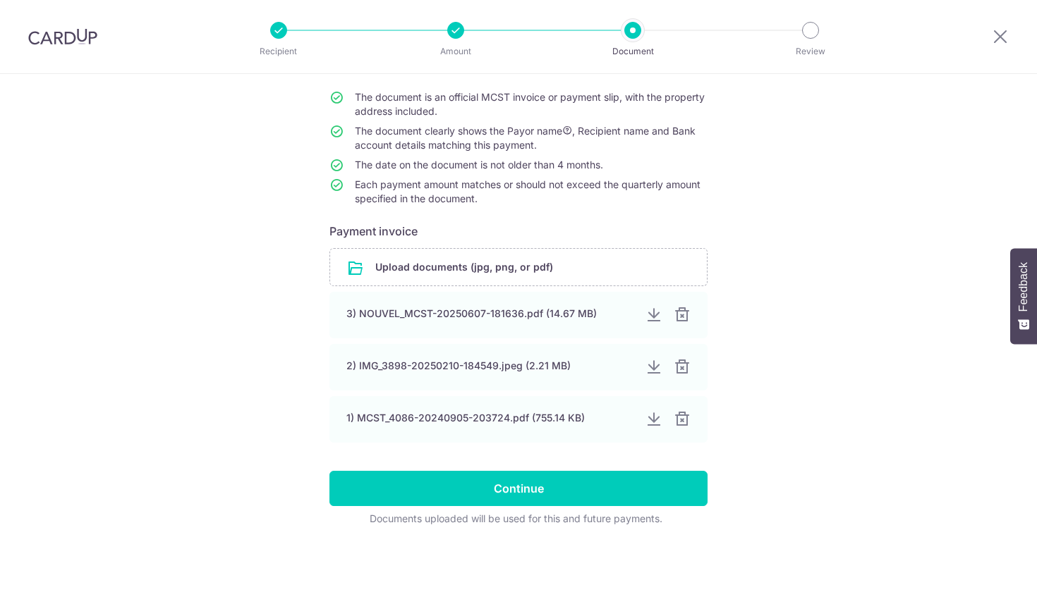
scroll to position [123, 0]
click at [659, 498] on input "Continue" at bounding box center [518, 488] width 378 height 35
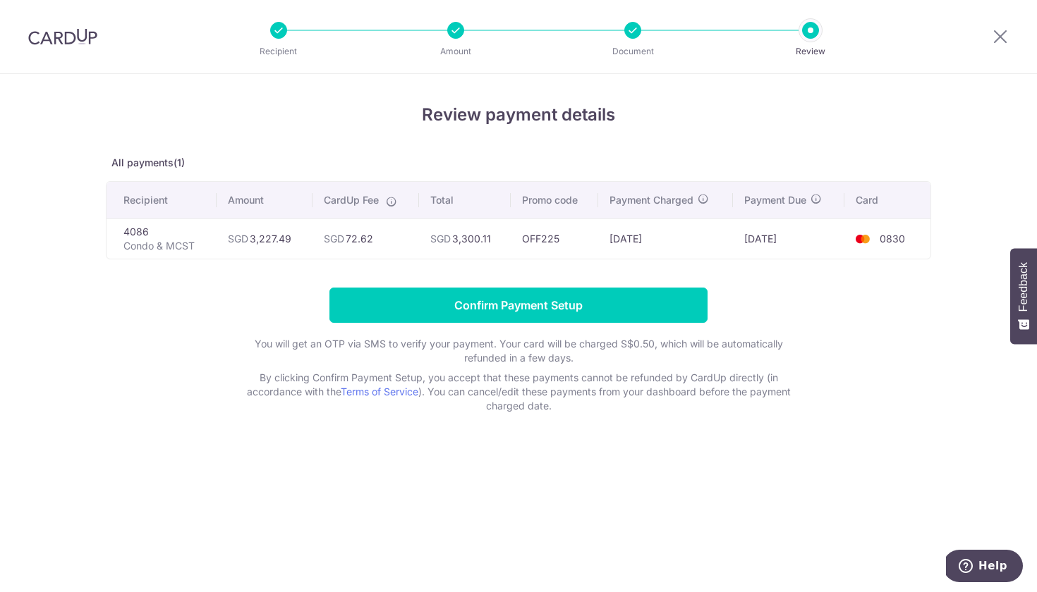
click at [620, 323] on form "Confirm Payment Setup You will get an OTP via SMS to verify your payment. Your …" at bounding box center [518, 351] width 825 height 126
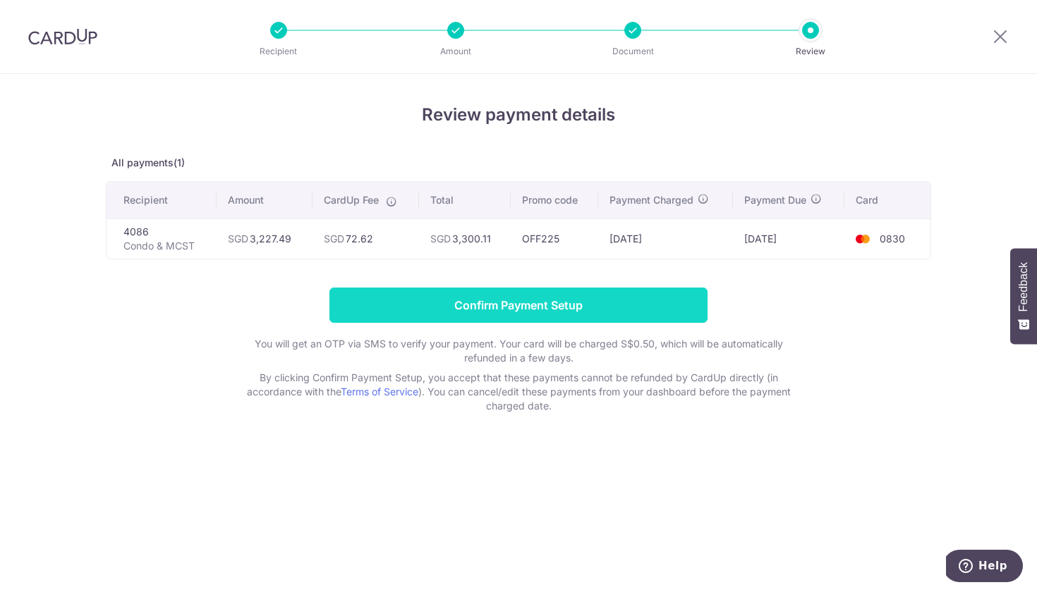
click at [620, 312] on input "Confirm Payment Setup" at bounding box center [518, 305] width 378 height 35
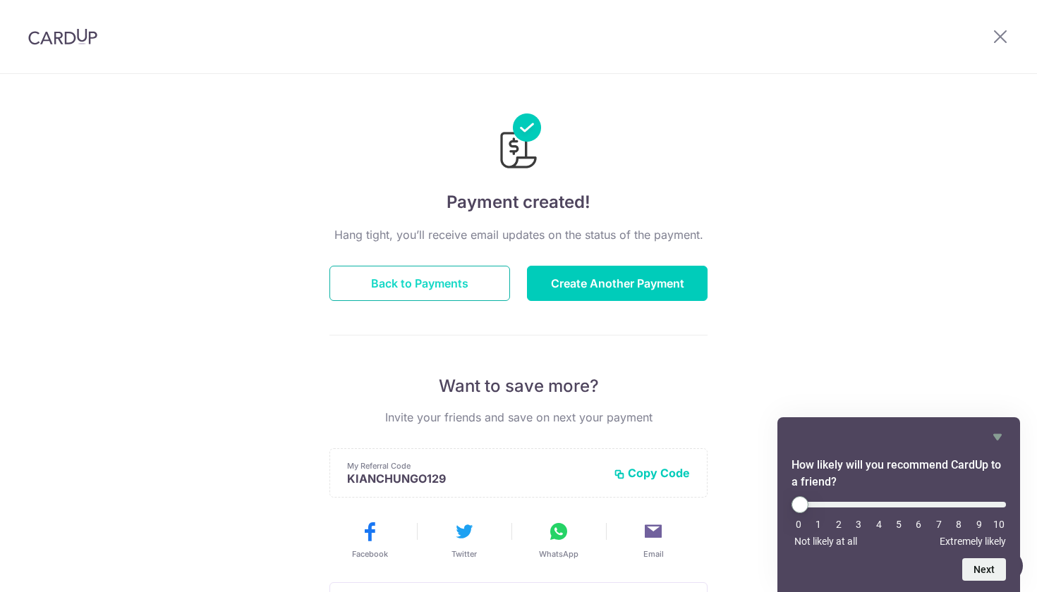
click at [382, 281] on button "Back to Payments" at bounding box center [419, 283] width 181 height 35
